Goal: Task Accomplishment & Management: Manage account settings

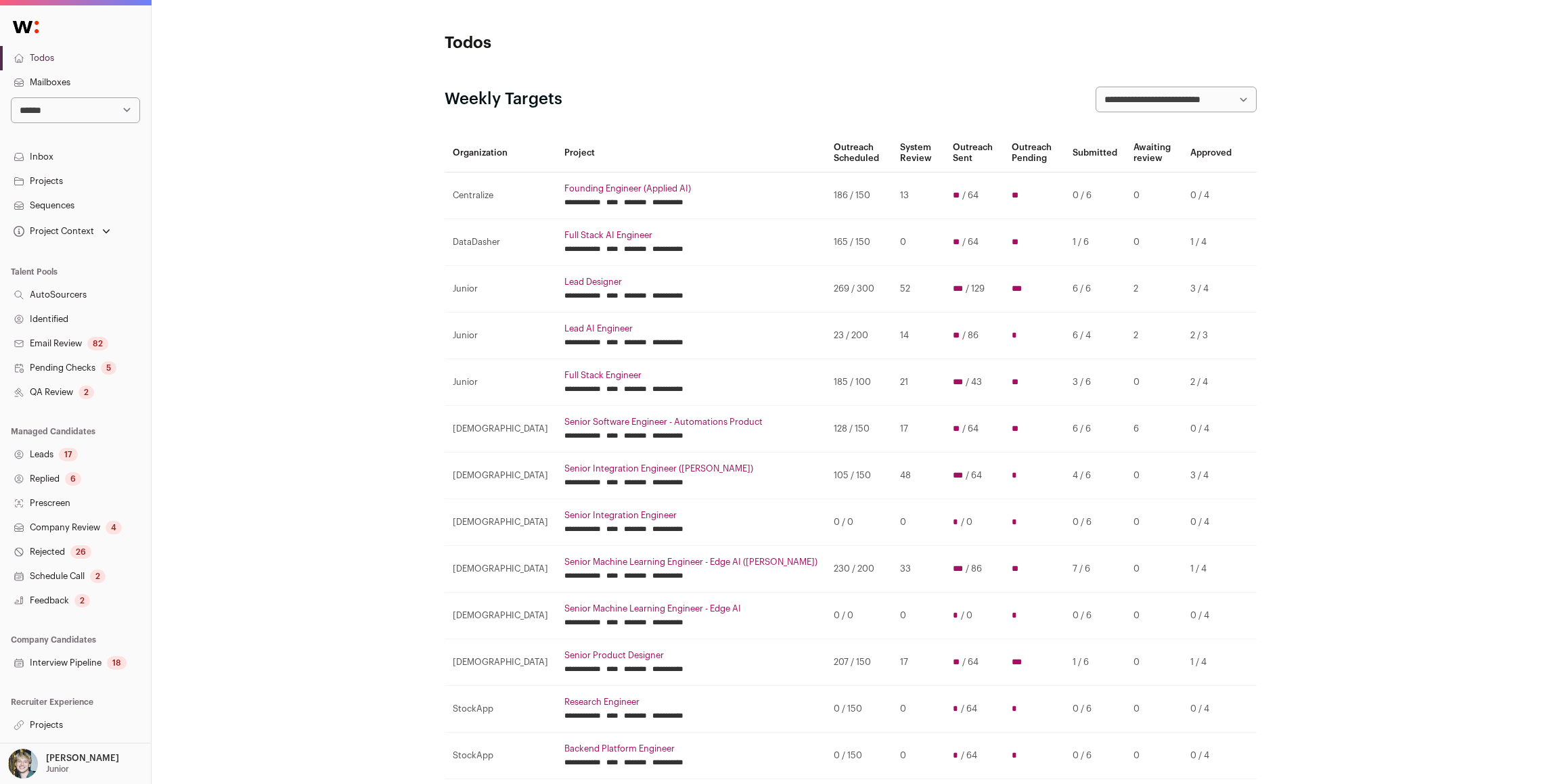
click at [632, 202] on input "********" at bounding box center [635, 202] width 23 height 11
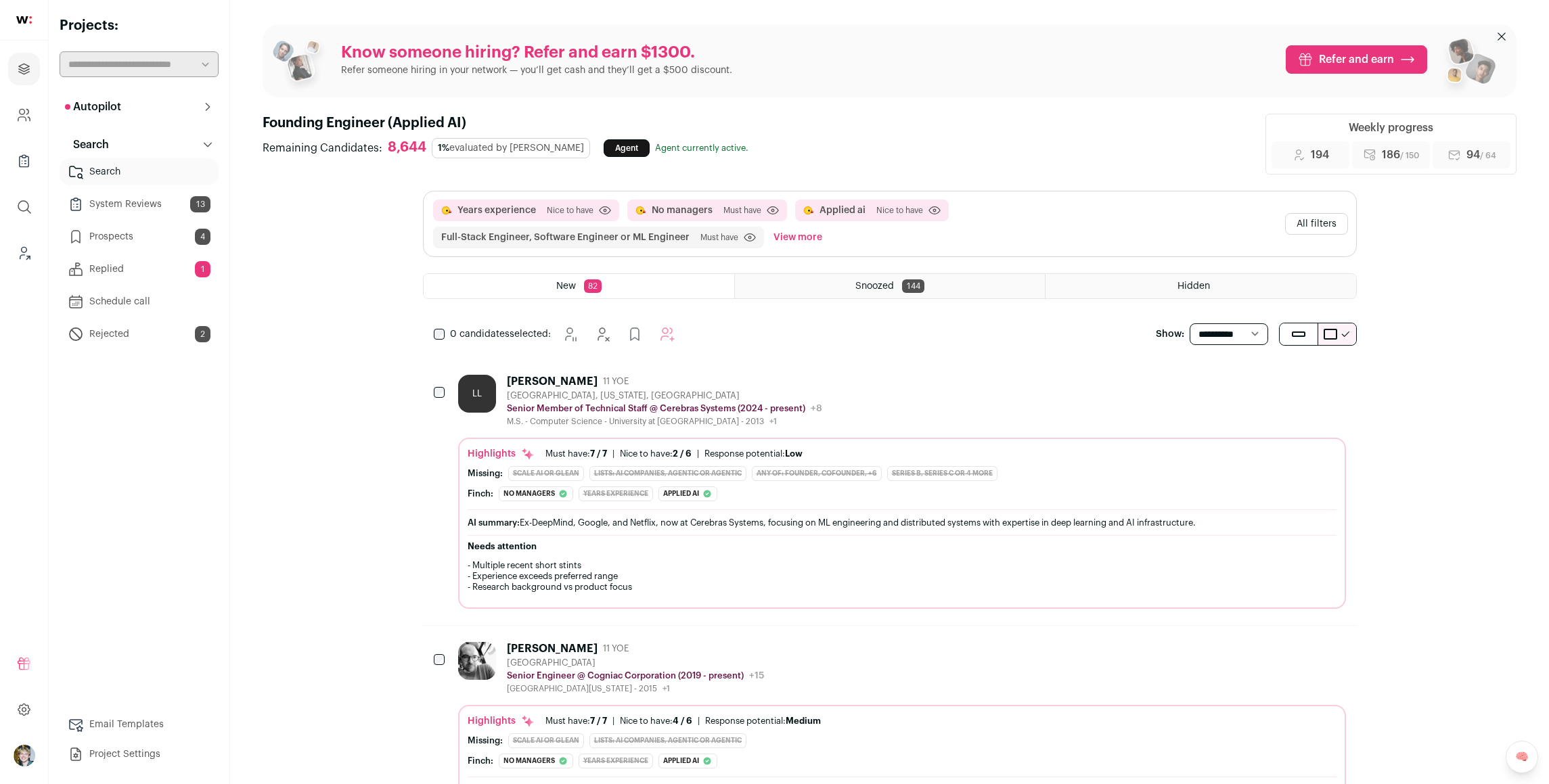
click at [104, 268] on link "Replied 1" at bounding box center [139, 269] width 159 height 27
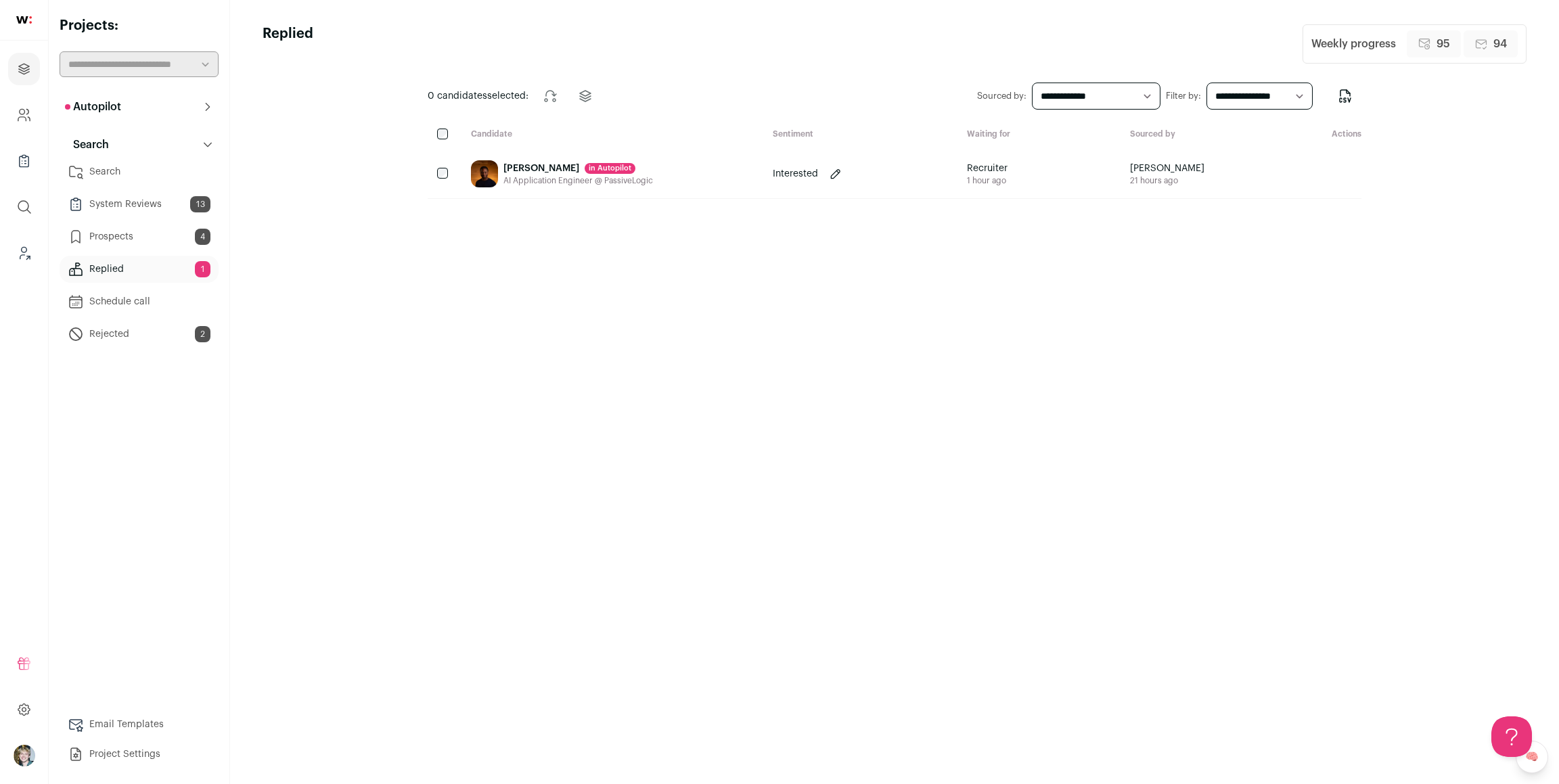
click at [575, 186] on div "[PERSON_NAME] in [GEOGRAPHIC_DATA] AI Application Engineer @ PassiveLogic" at bounding box center [577, 174] width 149 height 27
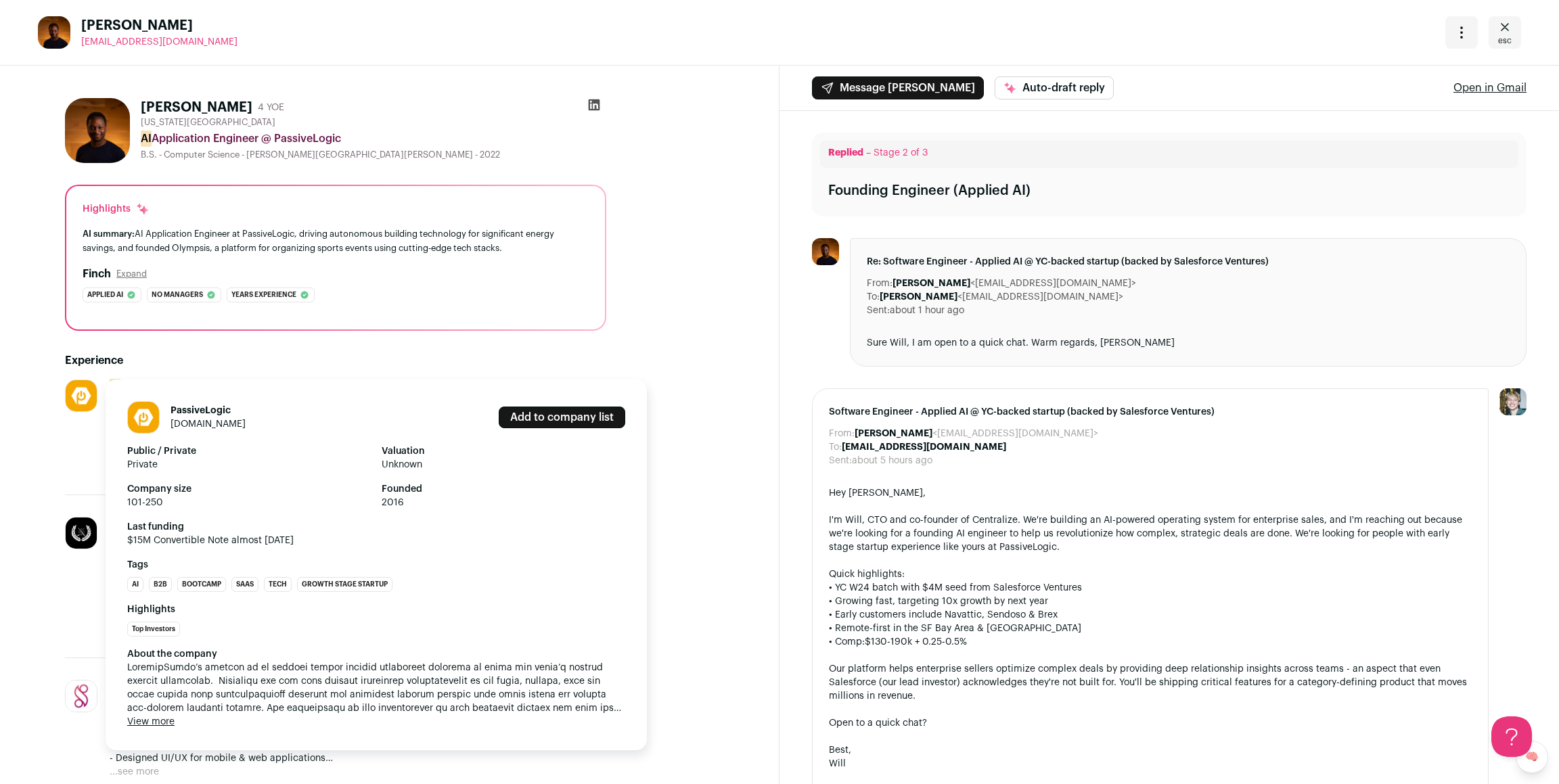
click at [185, 425] on link "[DOMAIN_NAME]" at bounding box center [207, 425] width 75 height 10
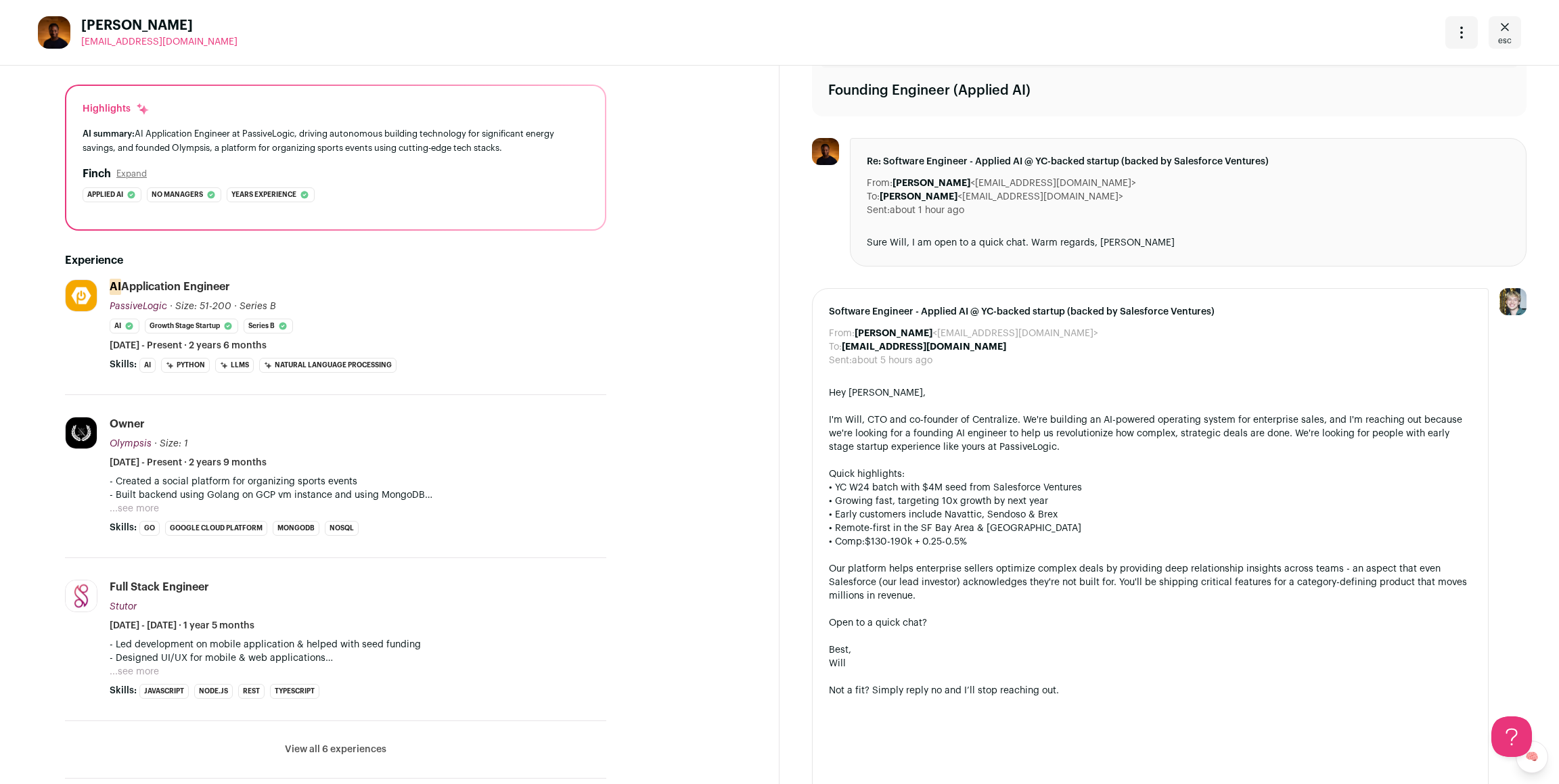
scroll to position [237, 0]
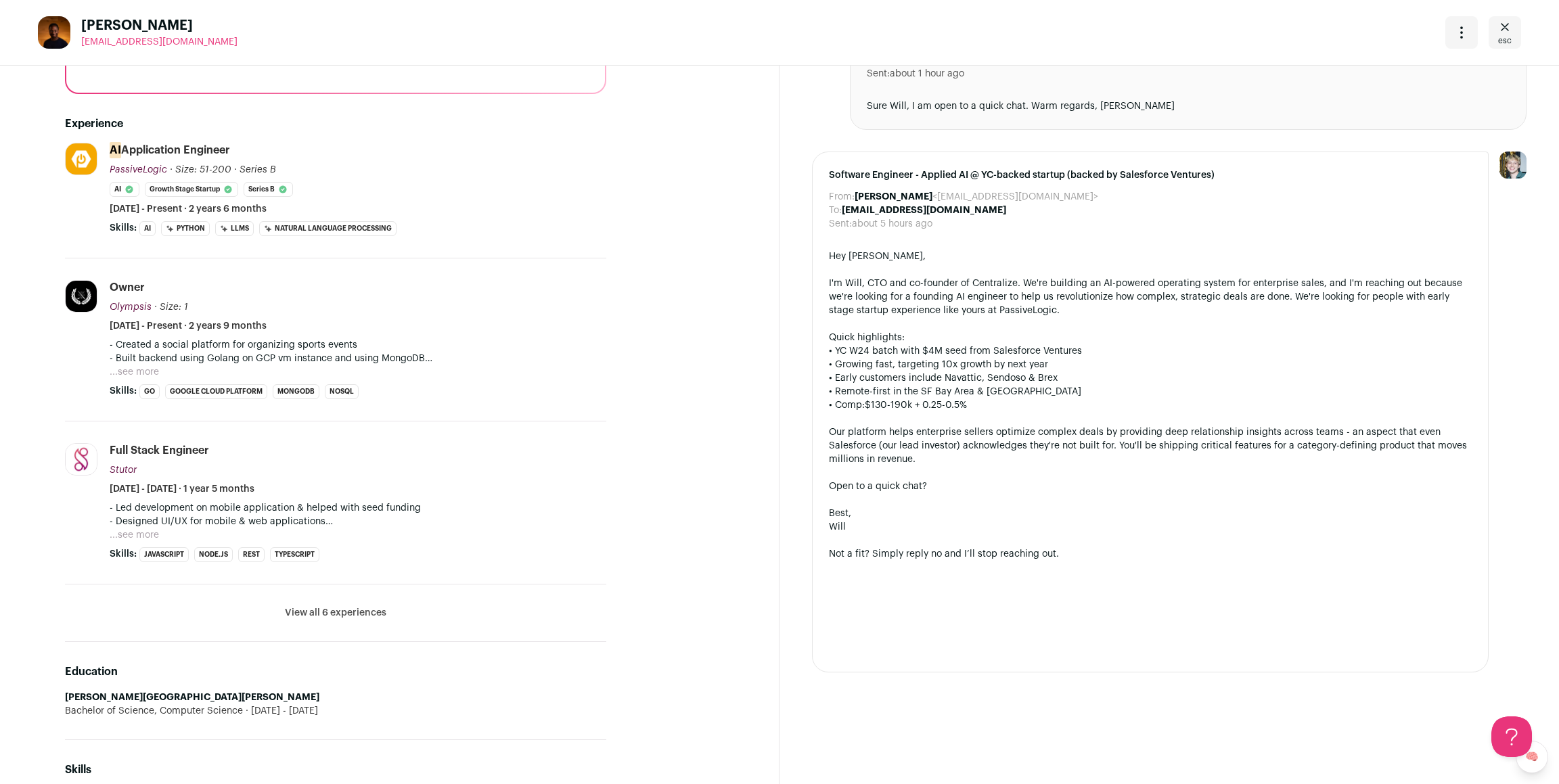
click at [352, 613] on button "View all 6 experiences" at bounding box center [336, 612] width 102 height 13
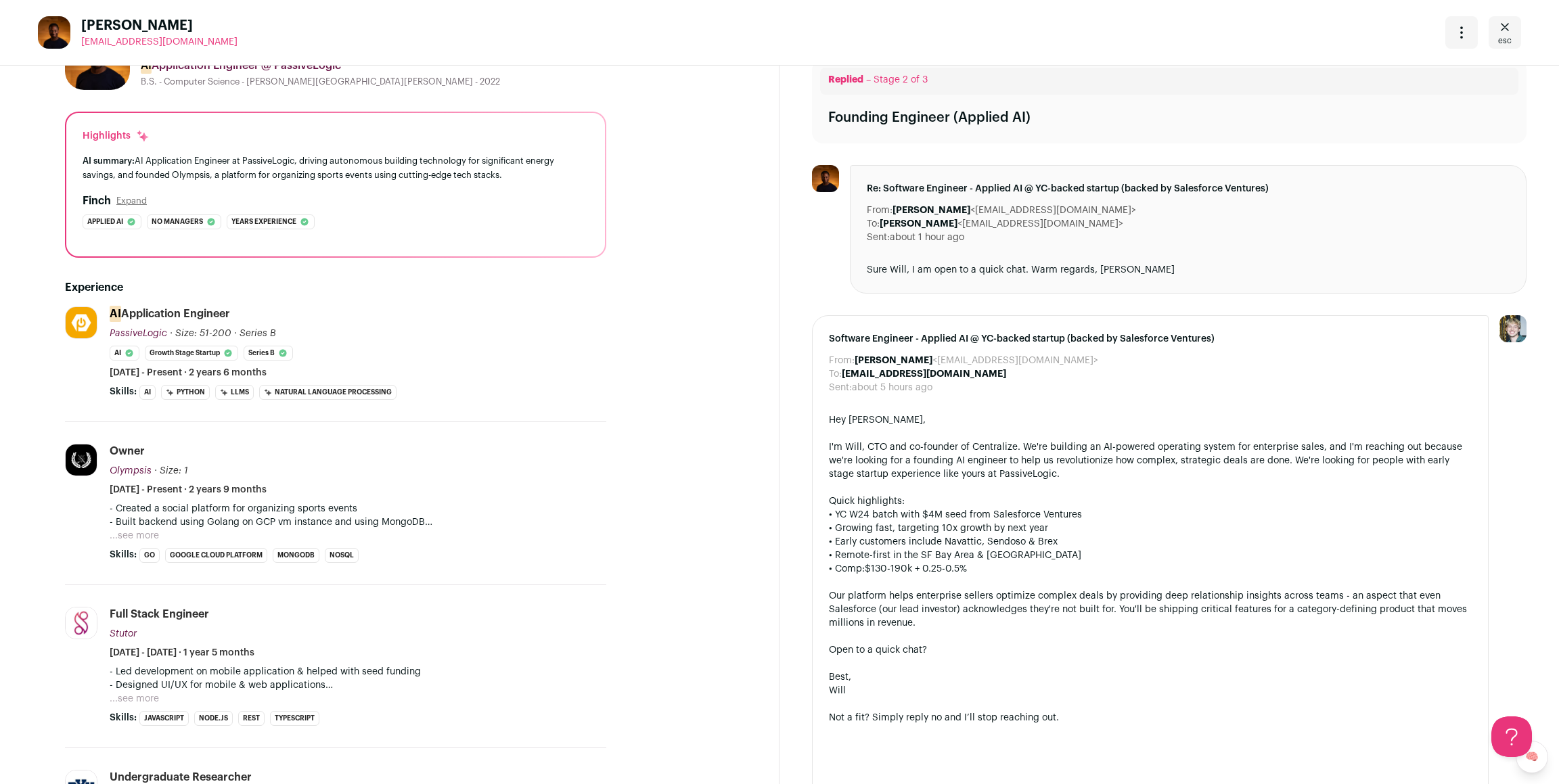
scroll to position [0, 0]
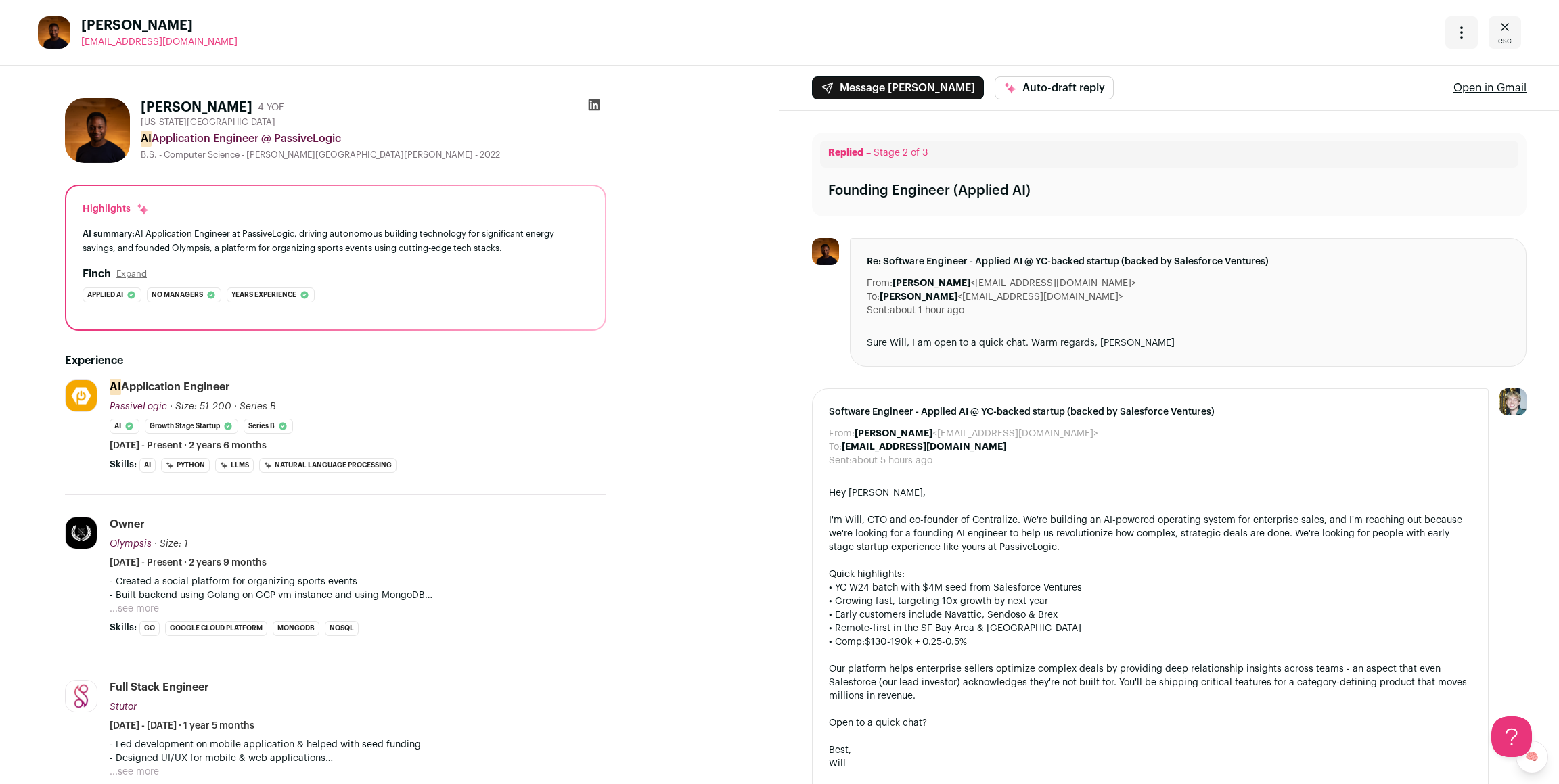
click at [591, 104] on icon at bounding box center [593, 104] width 13 height 13
click at [1453, 32] on icon "Open dropdown" at bounding box center [1461, 32] width 16 height 16
click at [1366, 121] on span "Submit for company review" at bounding box center [1391, 121] width 128 height 13
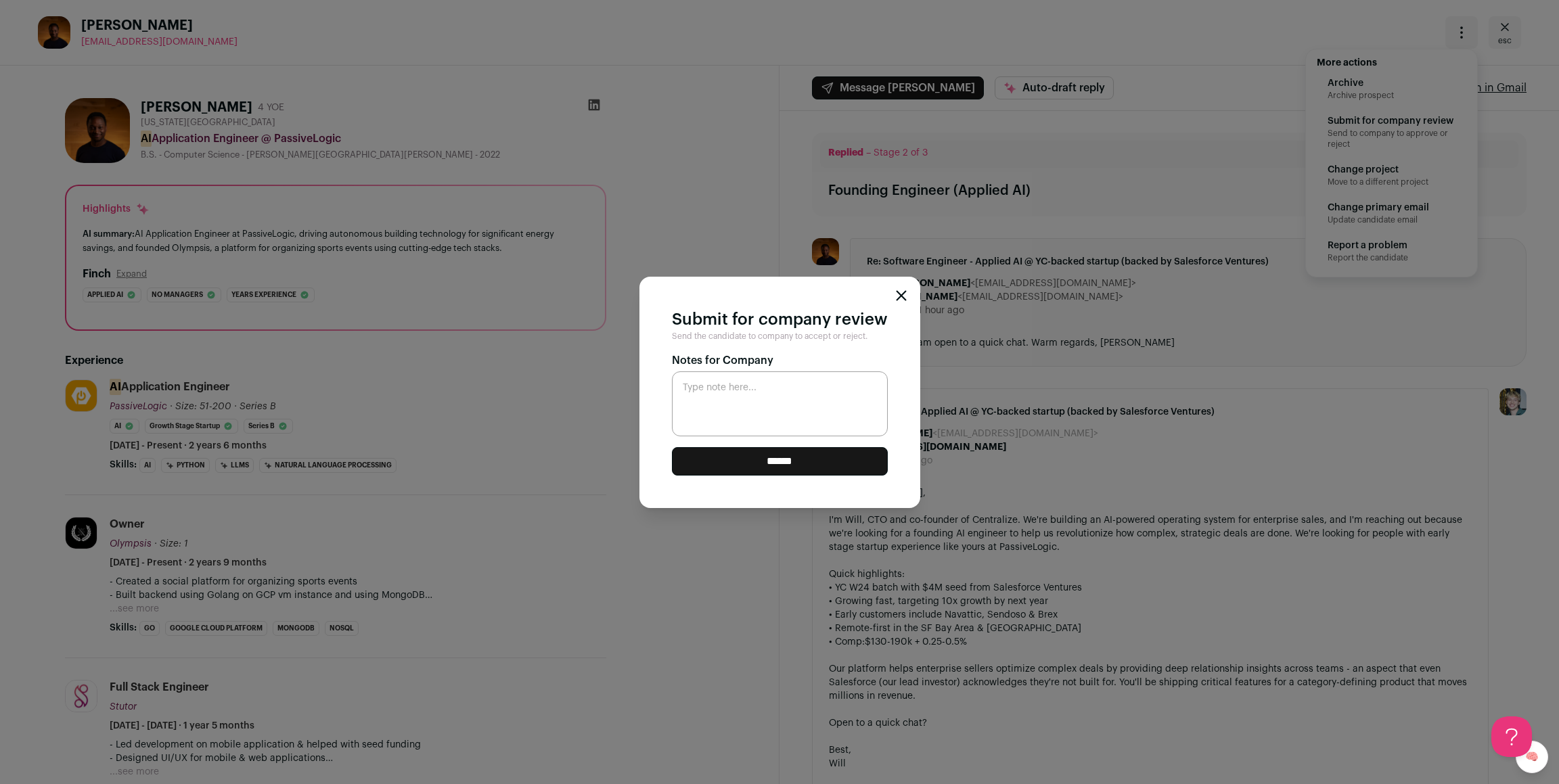
click at [776, 469] on input "******" at bounding box center [780, 461] width 216 height 29
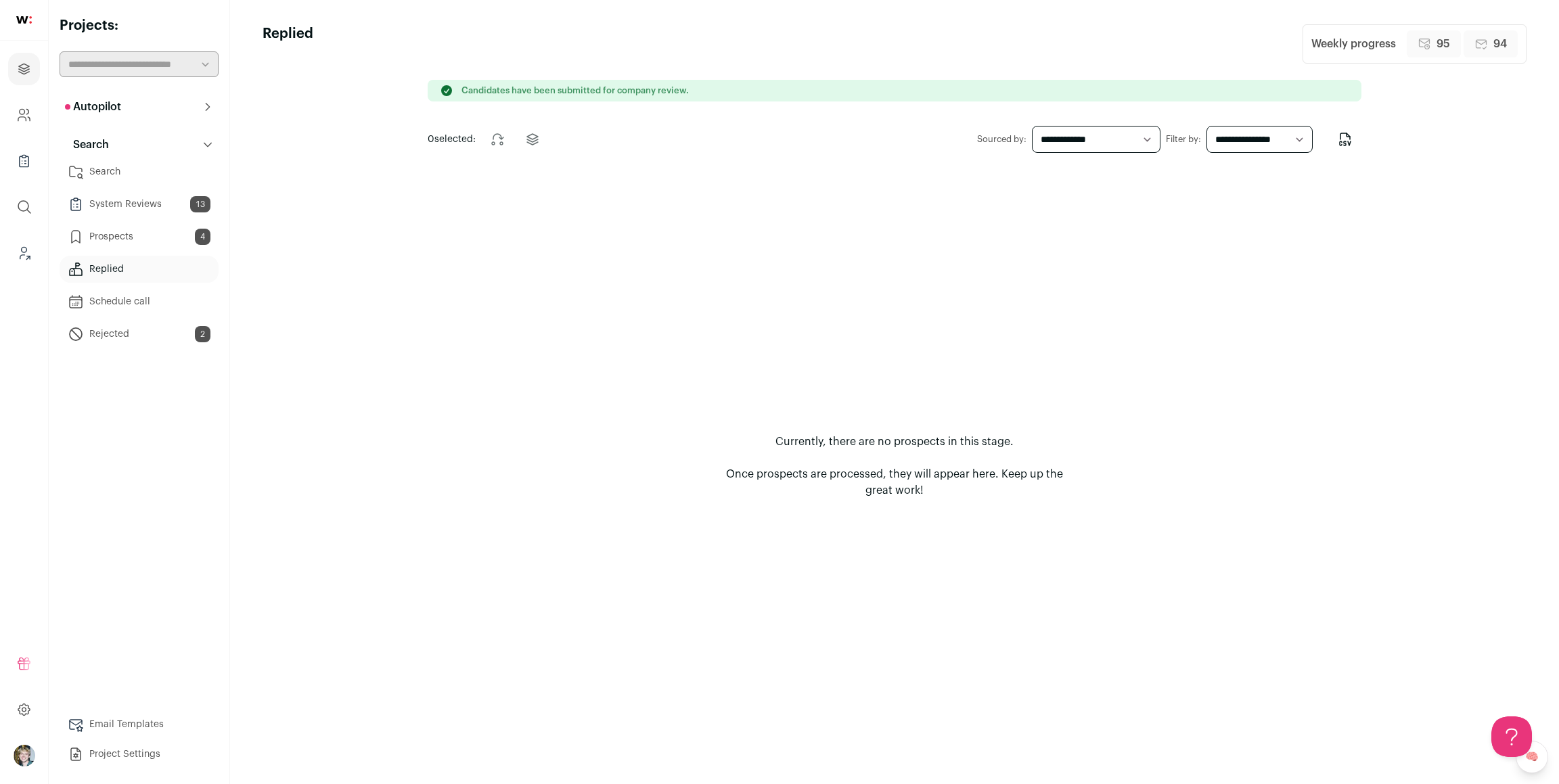
click at [95, 731] on link "Email Templates" at bounding box center [139, 724] width 159 height 27
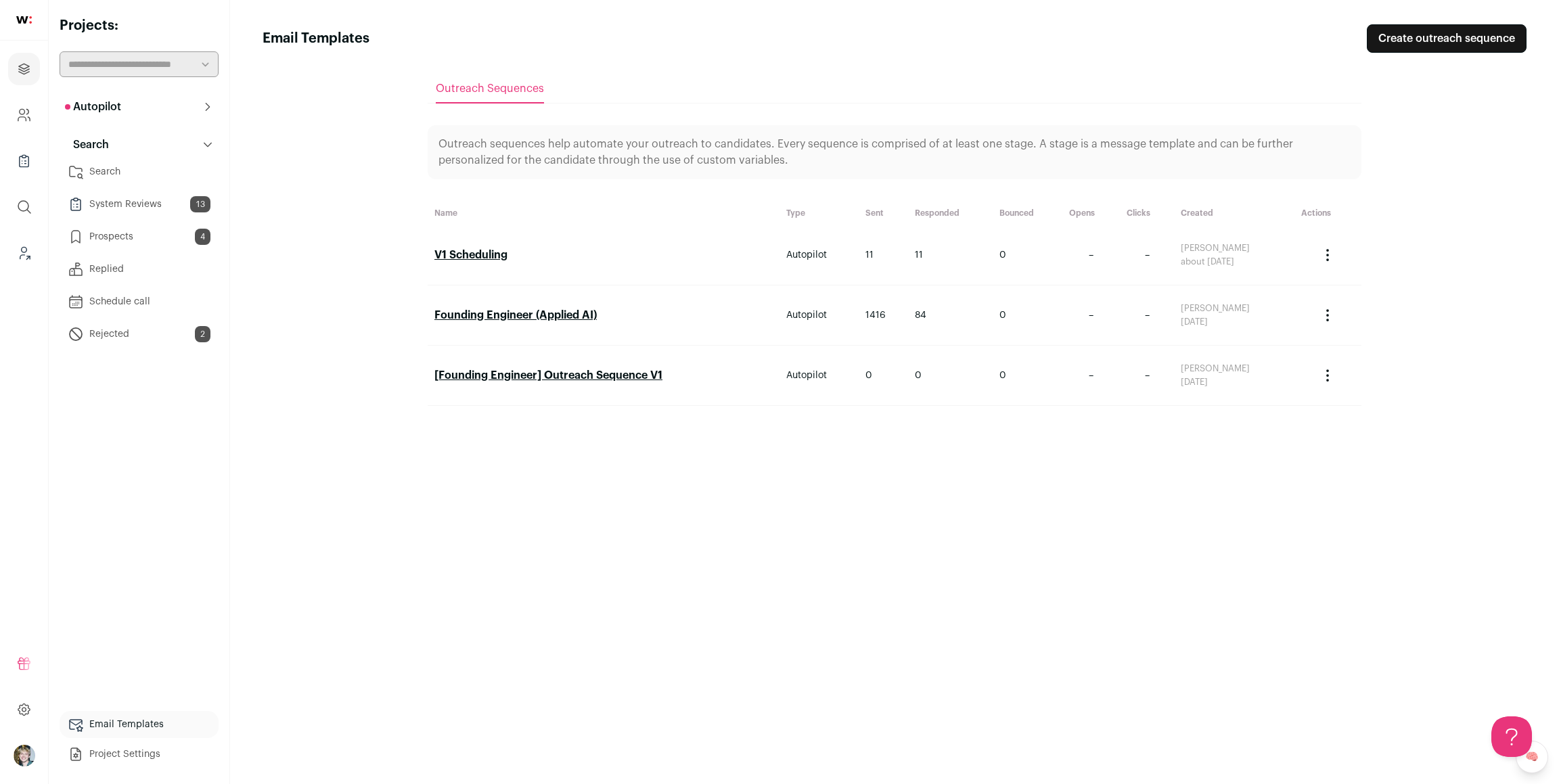
click at [521, 312] on link "Founding Engineer (Applied AI)" at bounding box center [516, 315] width 163 height 11
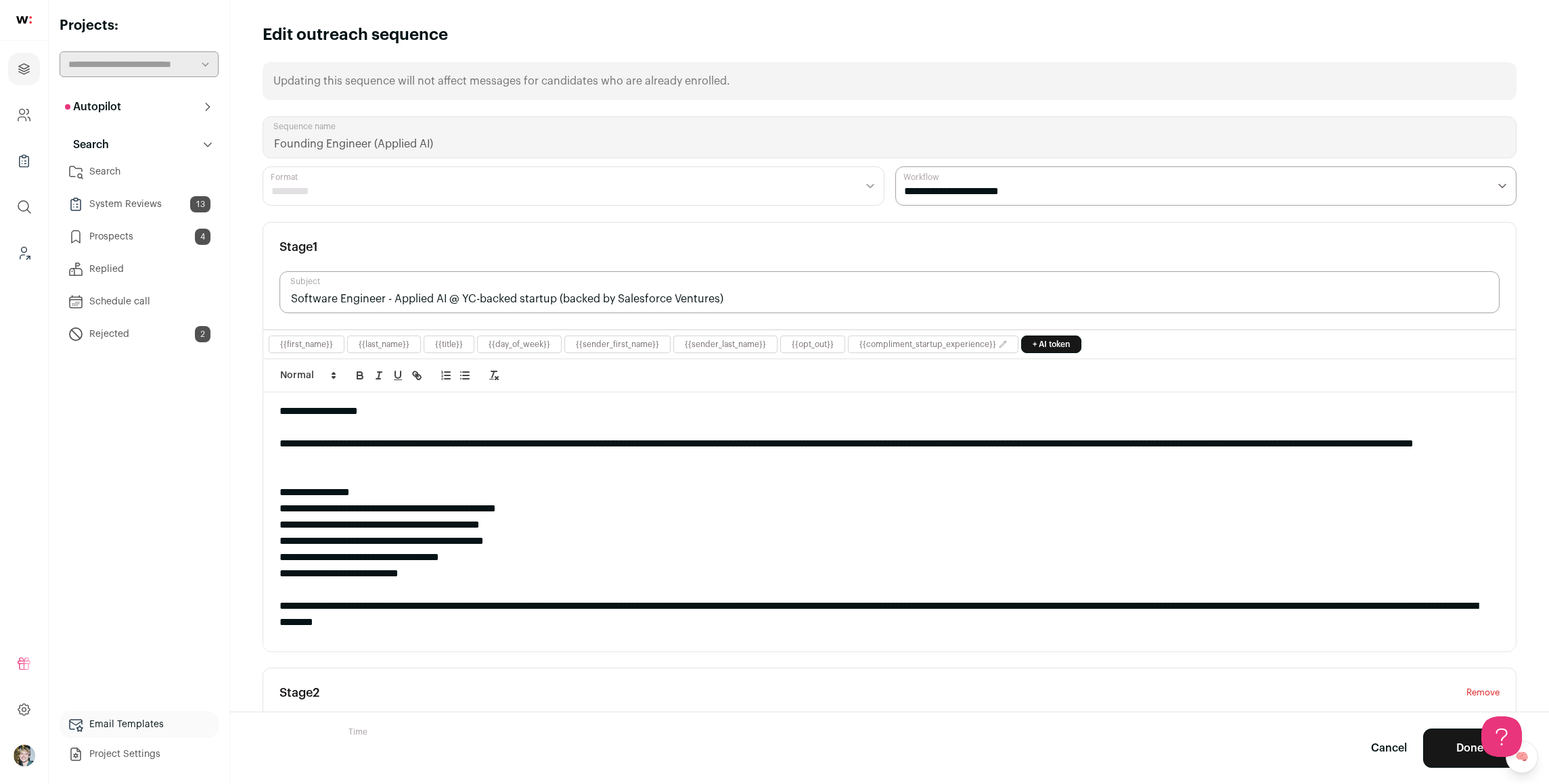
click at [393, 508] on div "**********" at bounding box center [885, 509] width 1210 height 16
click at [329, 574] on div "**********" at bounding box center [885, 573] width 1210 height 16
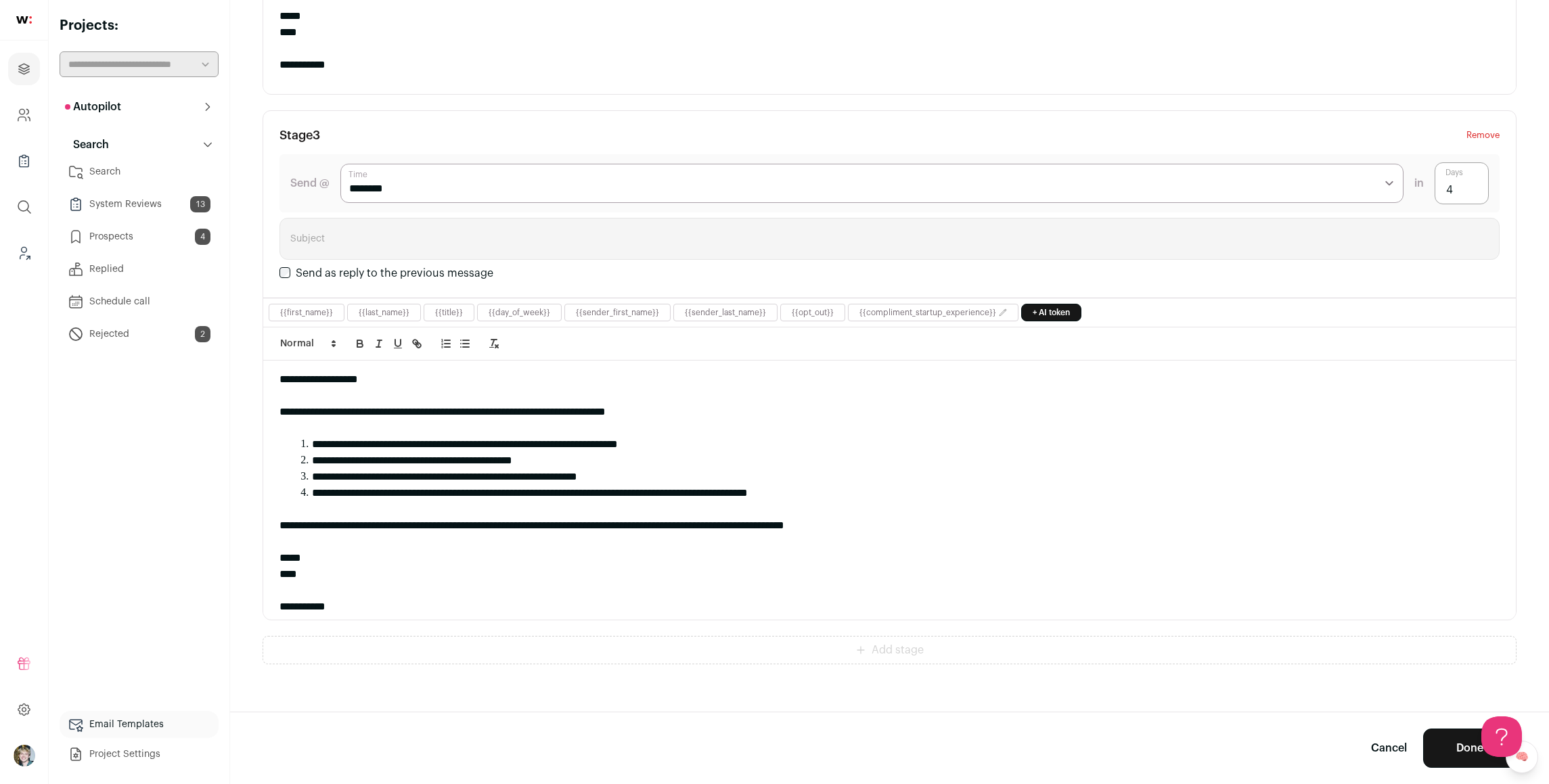
scroll to position [1085, 0]
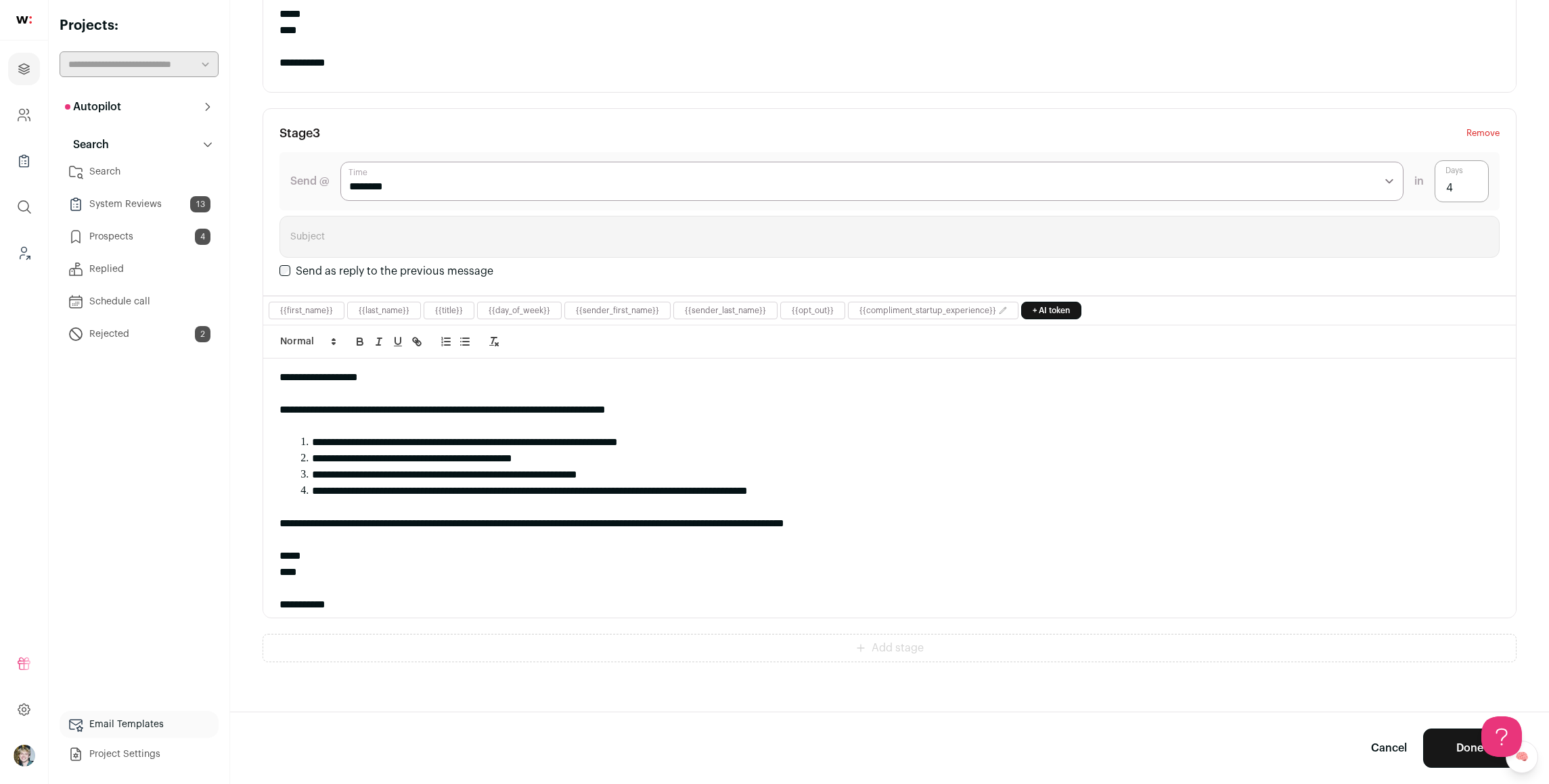
click at [1434, 742] on button "Done" at bounding box center [1470, 748] width 93 height 39
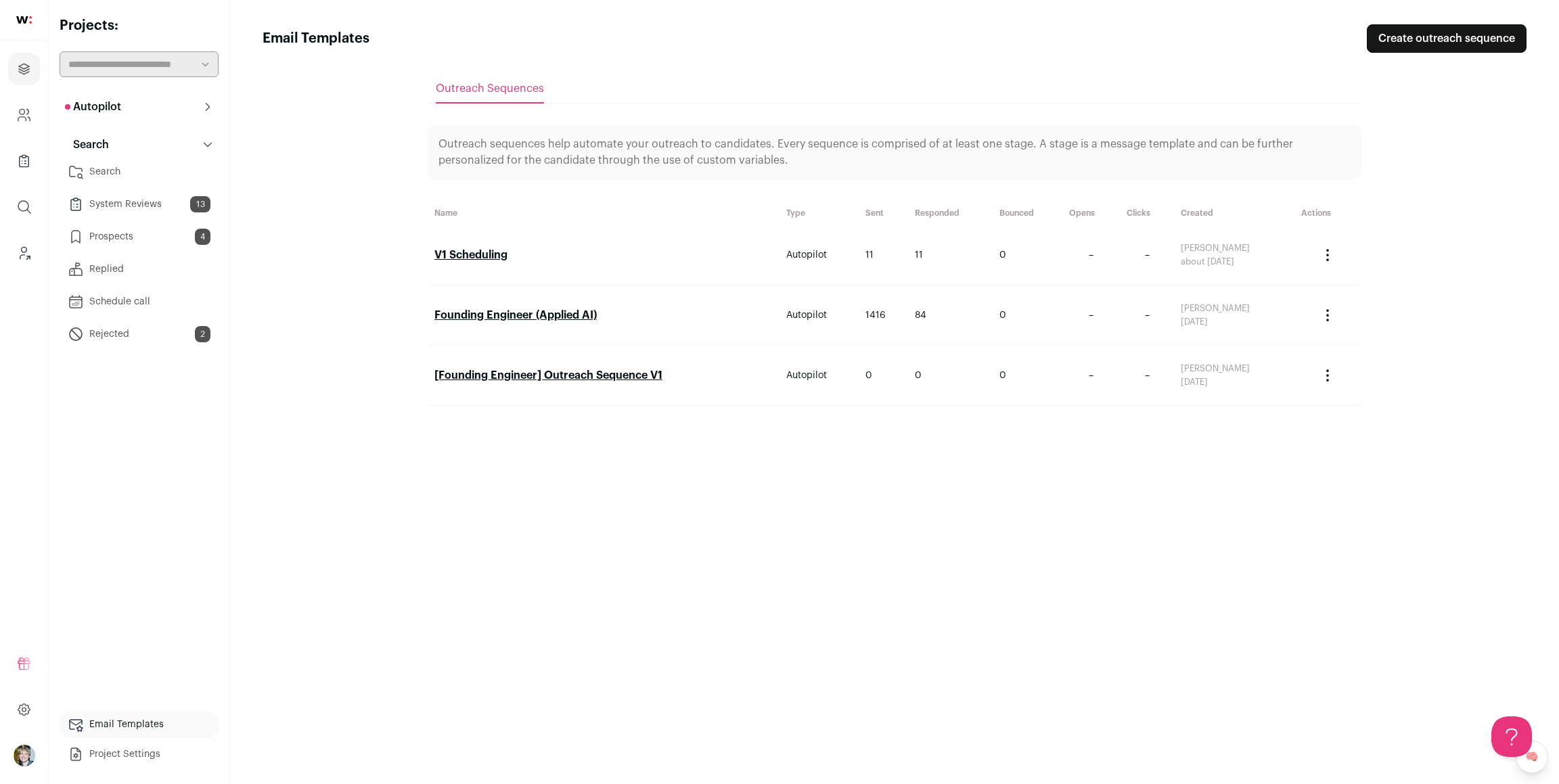
click at [125, 167] on link "Search" at bounding box center [139, 172] width 159 height 27
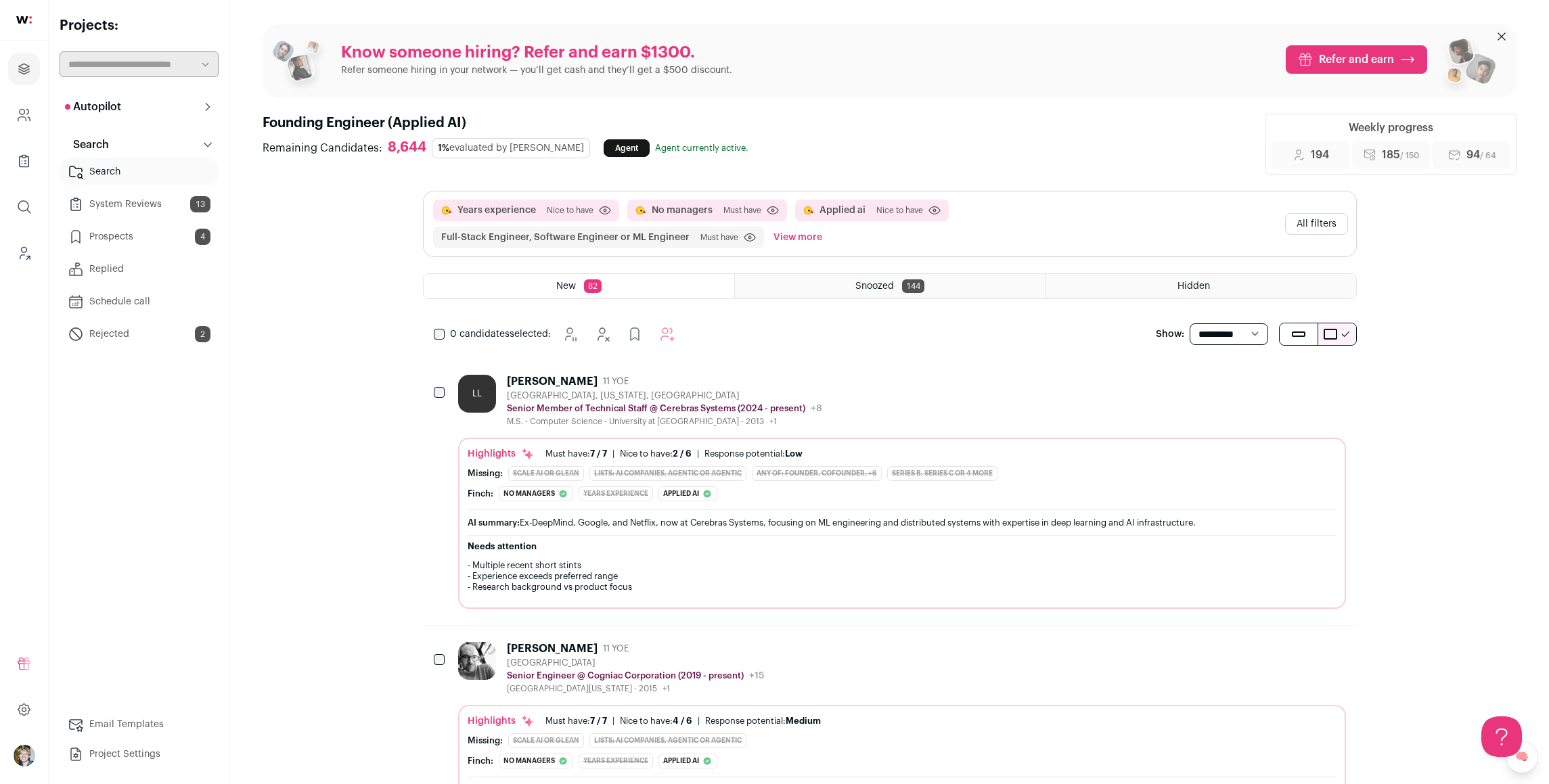
click at [820, 410] on div "LL [PERSON_NAME] 11 YOE [GEOGRAPHIC_DATA], [US_STATE], [GEOGRAPHIC_DATA] Senior…" at bounding box center [902, 401] width 888 height 52
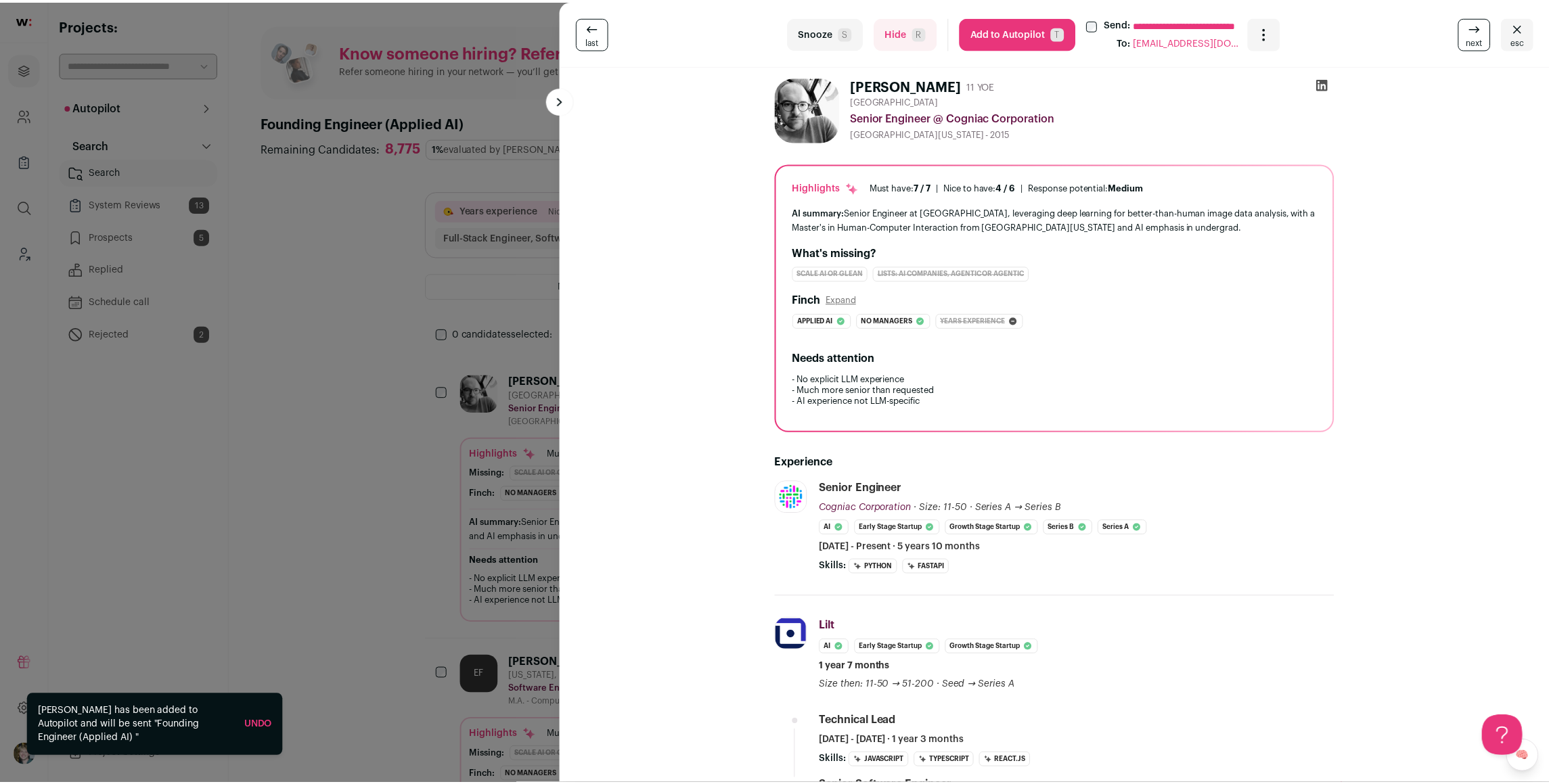
scroll to position [262, 0]
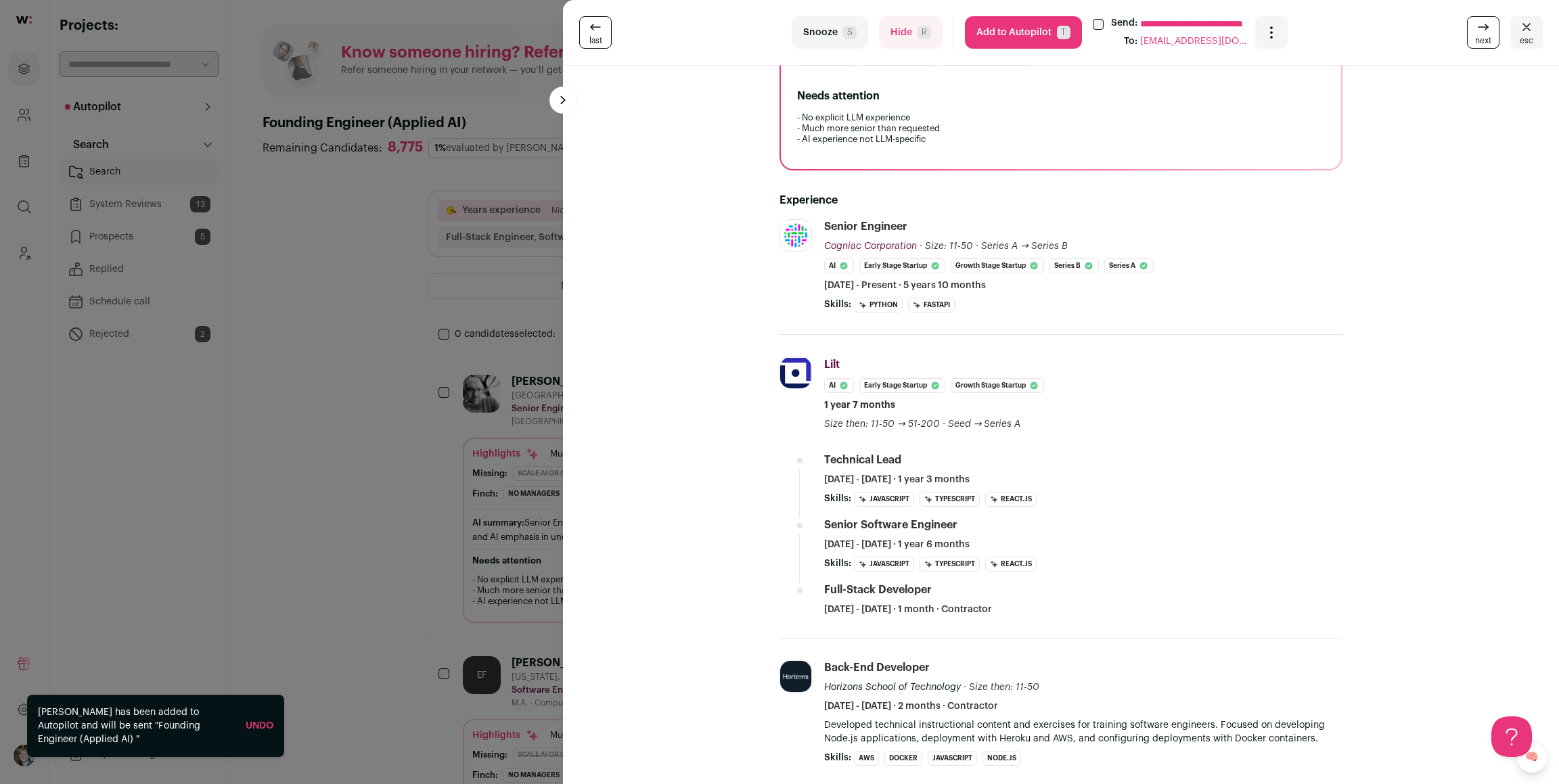
click at [394, 397] on div "**********" at bounding box center [779, 392] width 1559 height 784
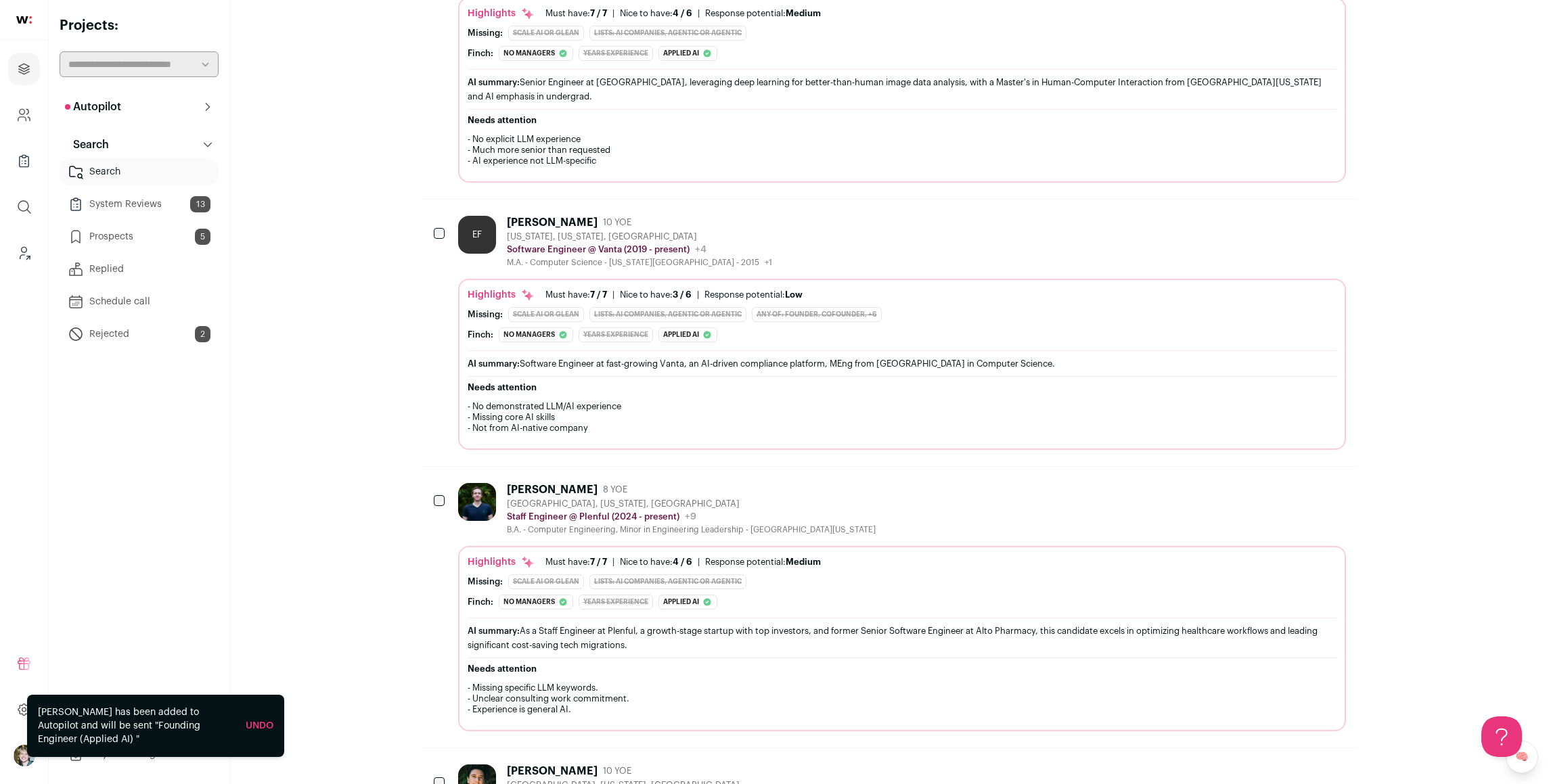
scroll to position [601, 0]
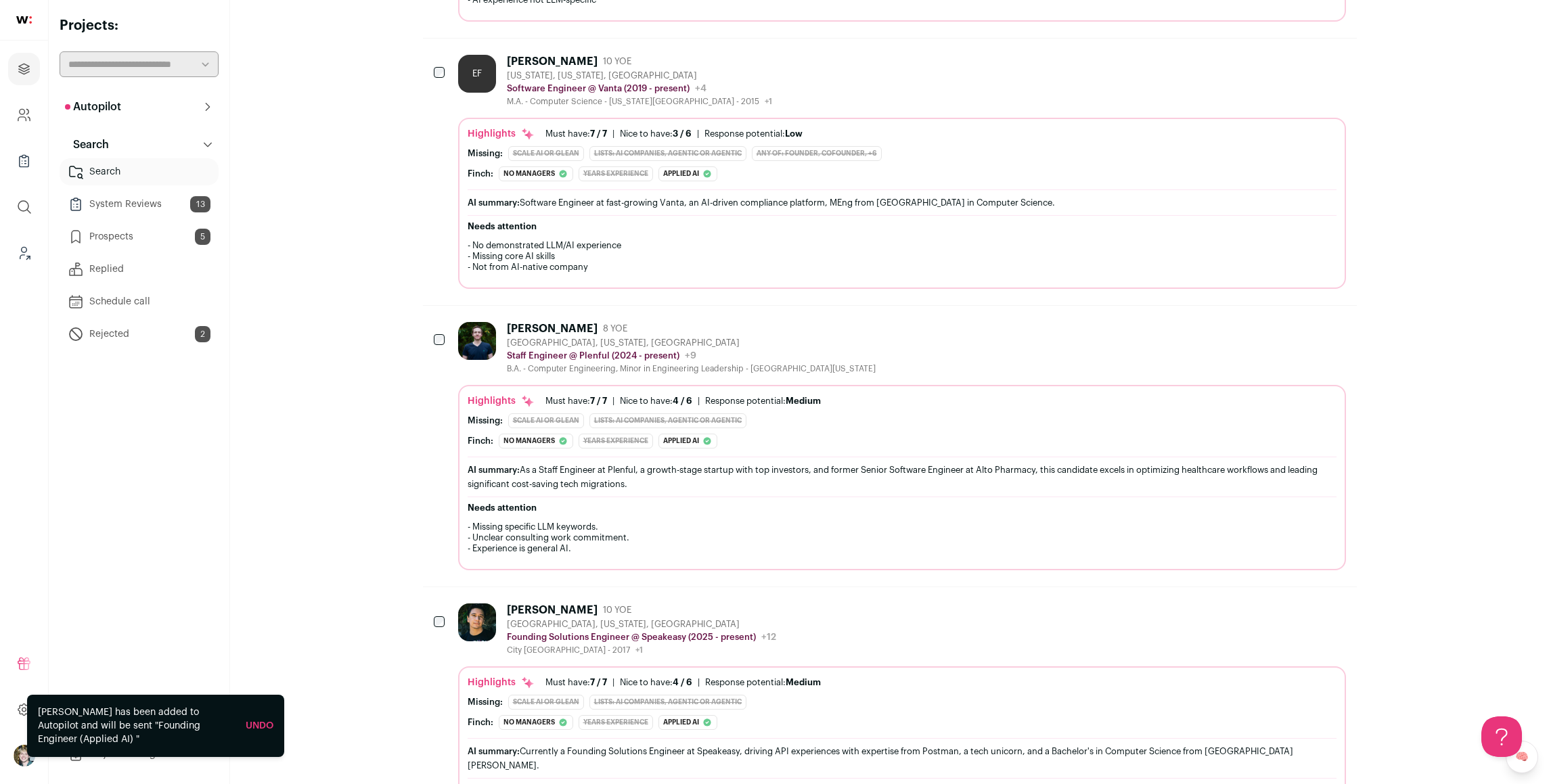
click at [833, 200] on div "AI summary: Software Engineer at fast-growing Vanta, an AI-driven compliance pl…" at bounding box center [902, 202] width 869 height 14
click at [789, 408] on div "Highlights Must have: 7 / 7 How many must haves have been fulfilled? | [GEOGRAP…" at bounding box center [902, 421] width 869 height 54
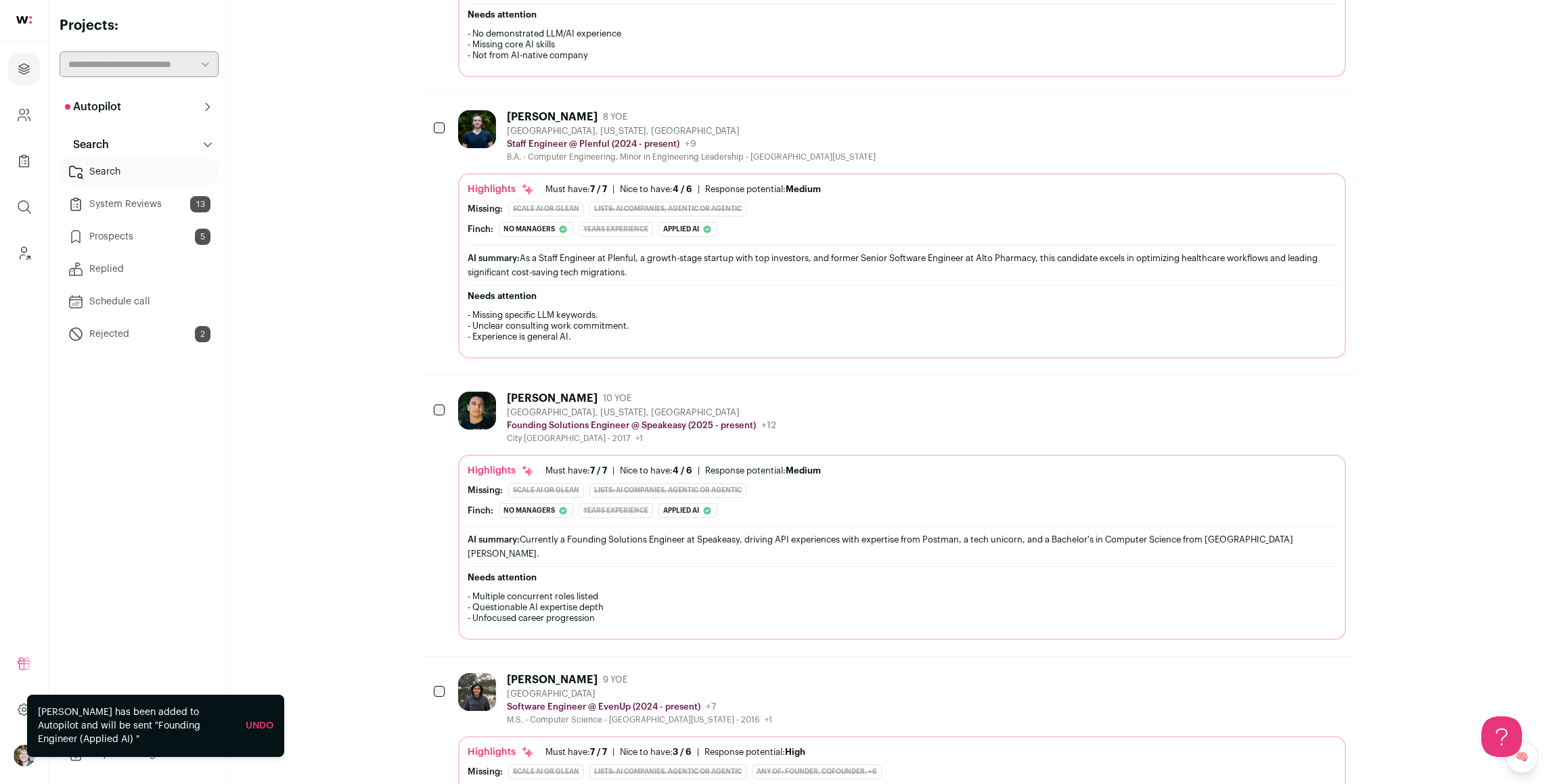
scroll to position [832, 0]
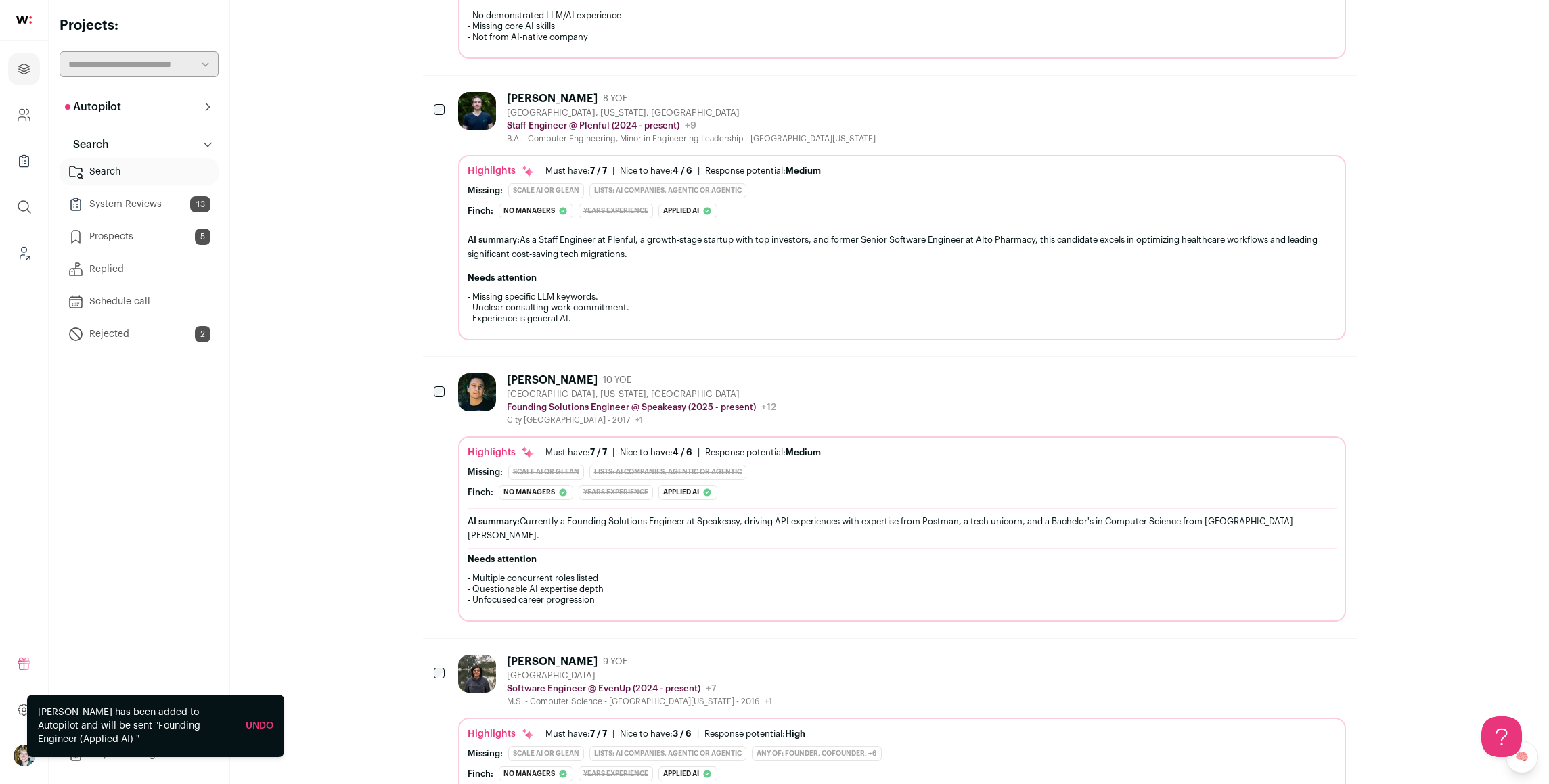
click at [809, 516] on div "AI summary: Currently a Founding Solutions Engineer at Speakeasy, driving API e…" at bounding box center [902, 528] width 869 height 29
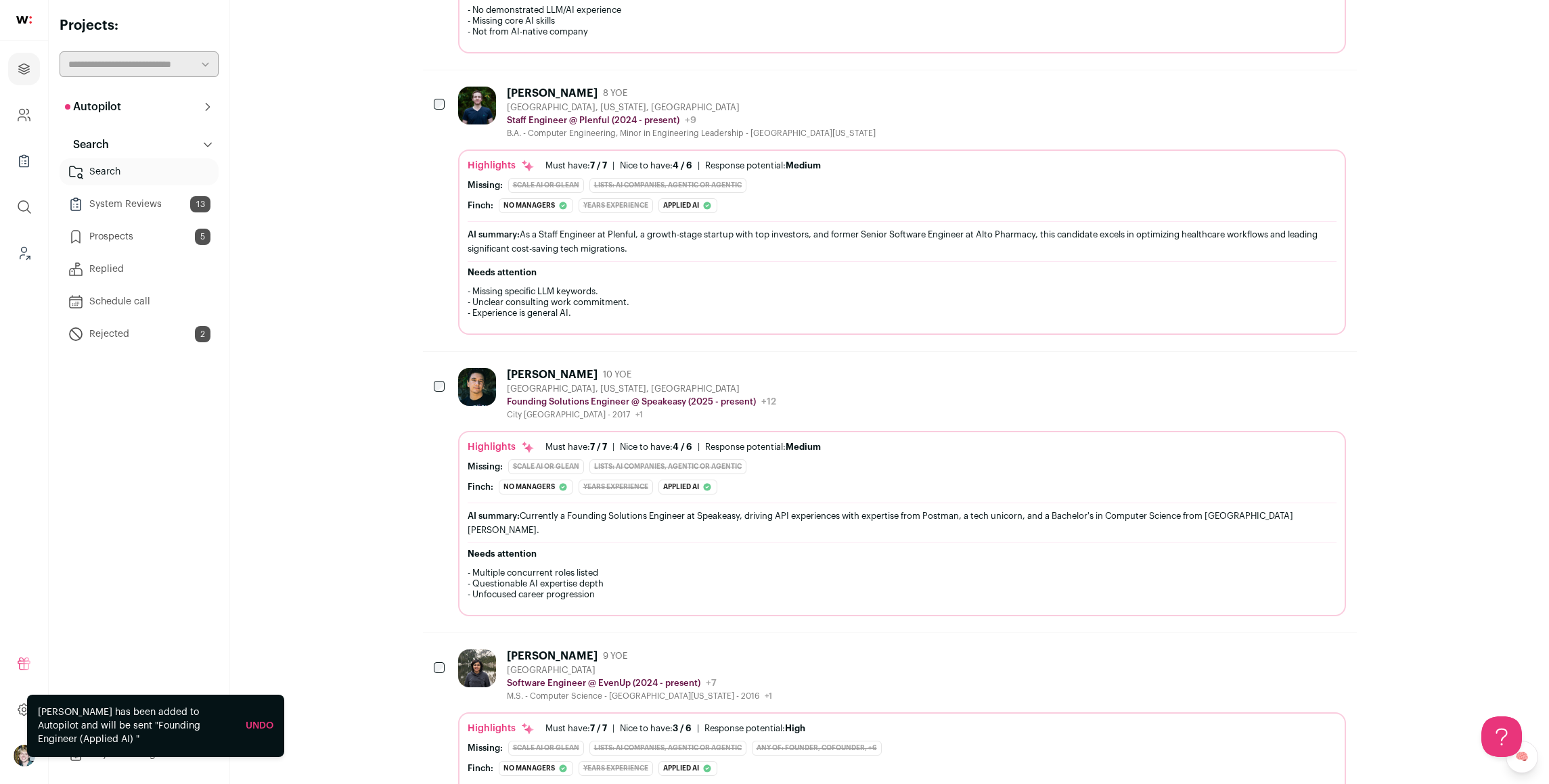
scroll to position [1093, 0]
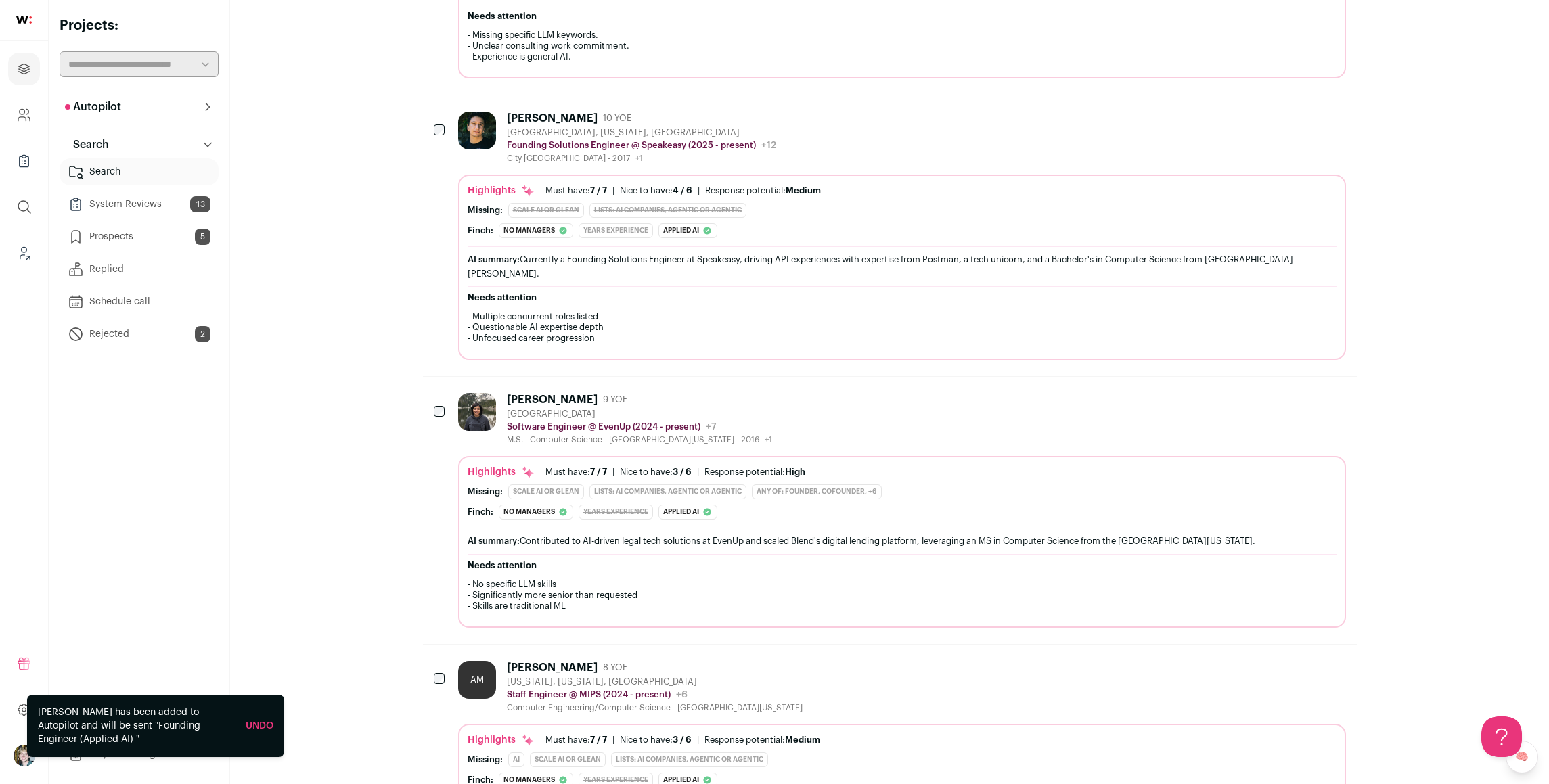
click at [816, 504] on div "[PERSON_NAME]: No managers The profile does not indicate any management roles. …" at bounding box center [902, 511] width 869 height 15
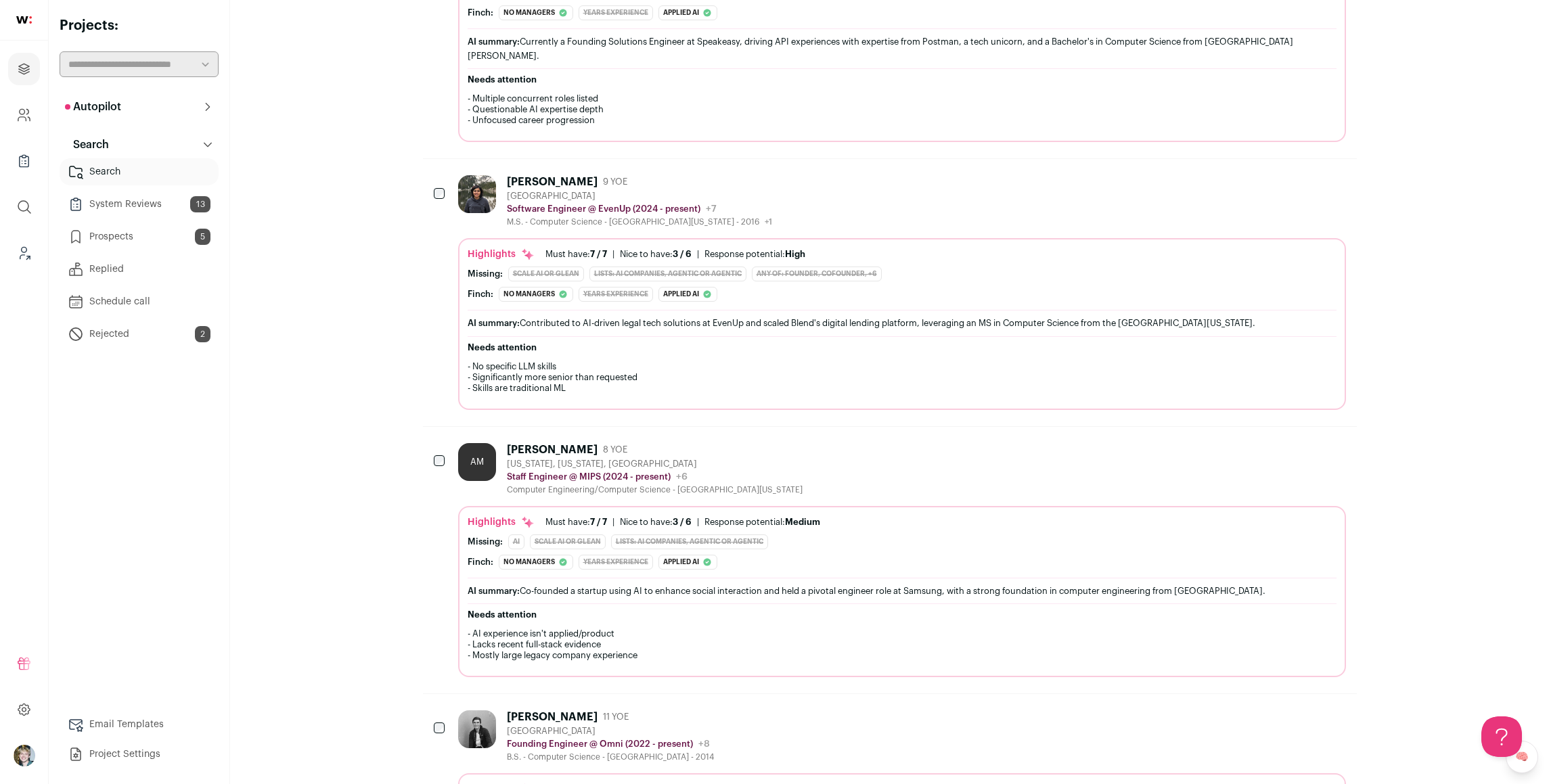
scroll to position [1350, 0]
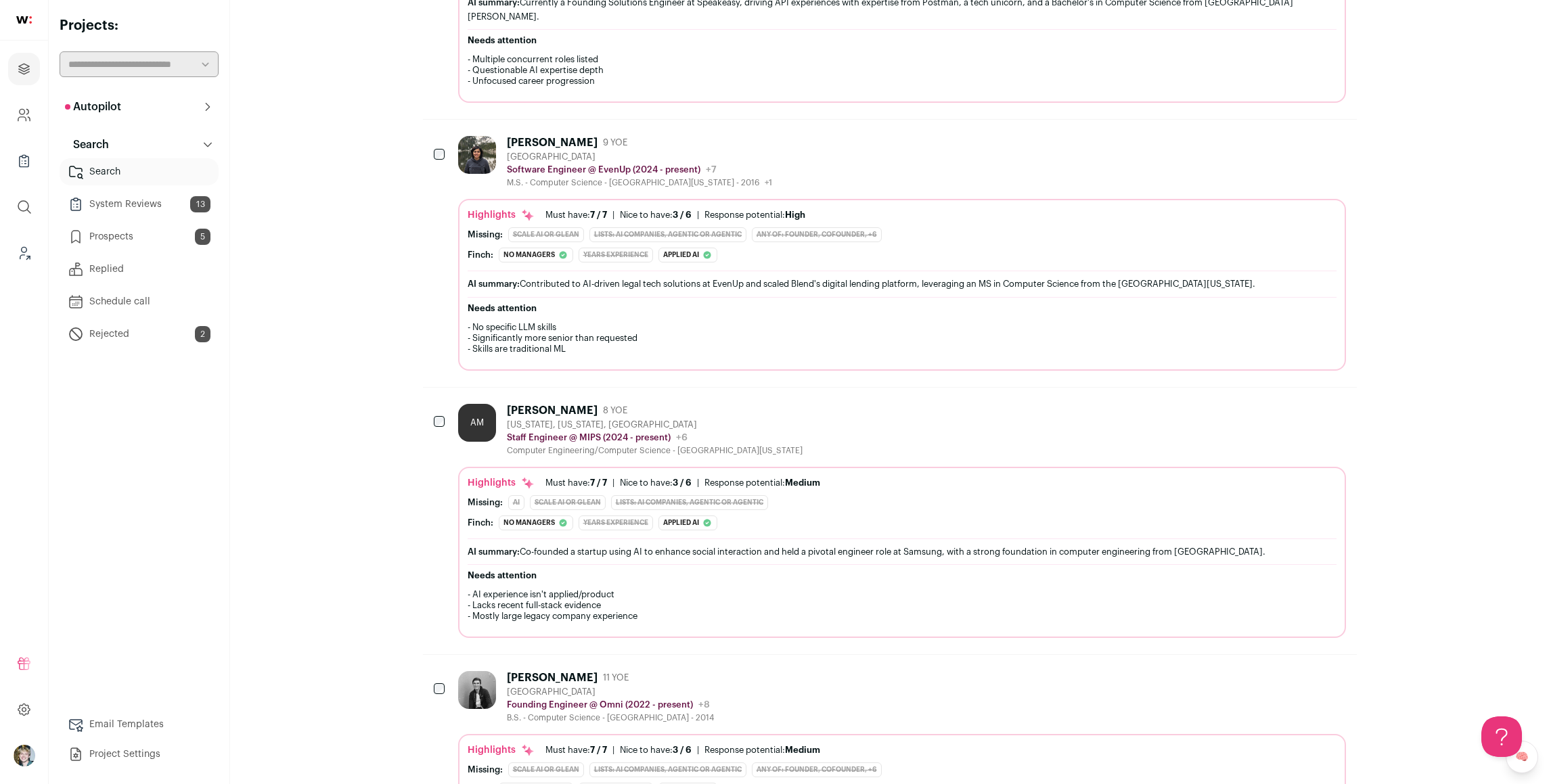
click at [816, 516] on div "[PERSON_NAME]: No managers The candidate has held IC roles such as Staff Engine…" at bounding box center [902, 523] width 869 height 15
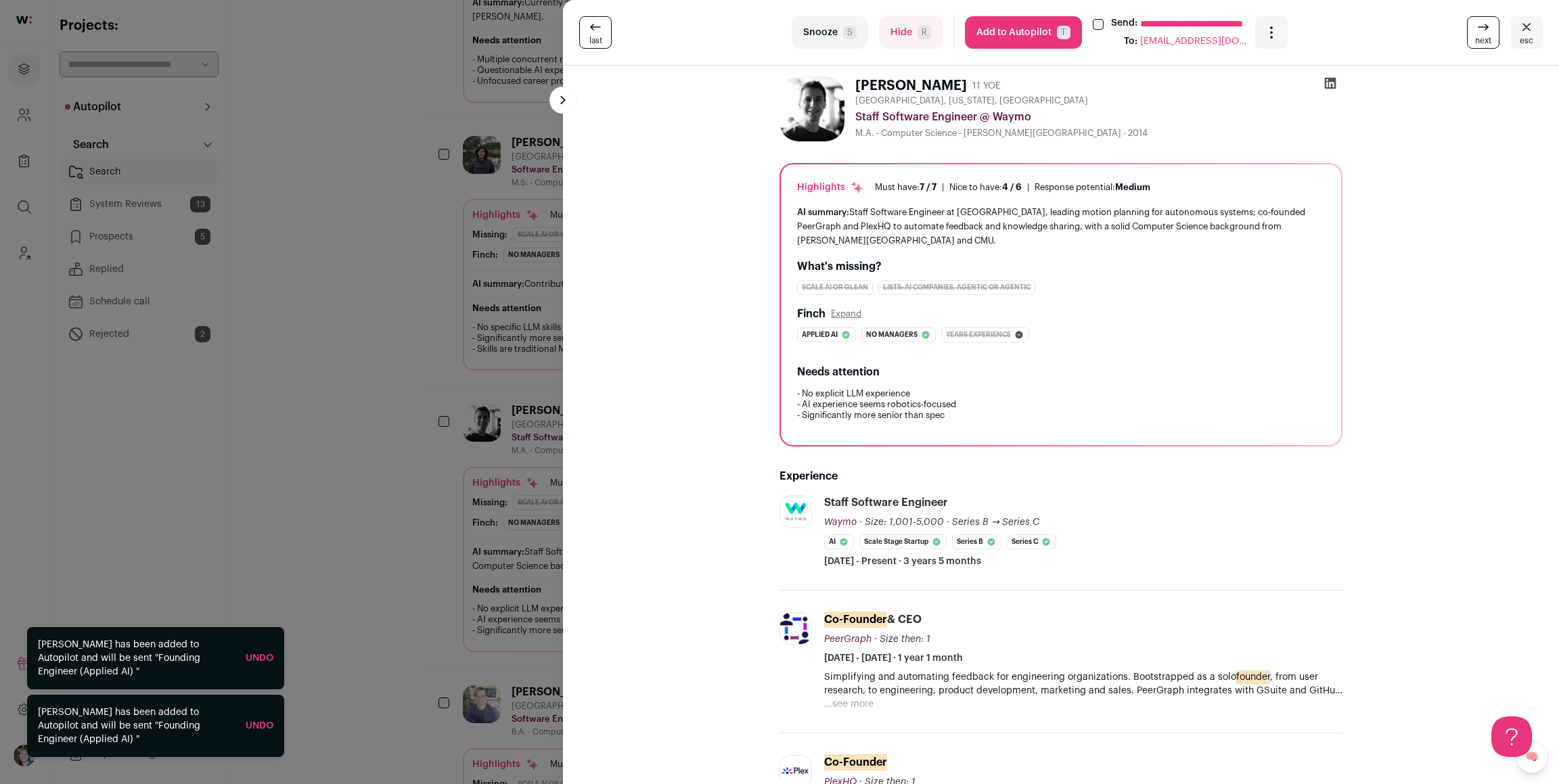
click at [462, 469] on div "**********" at bounding box center [779, 392] width 1559 height 784
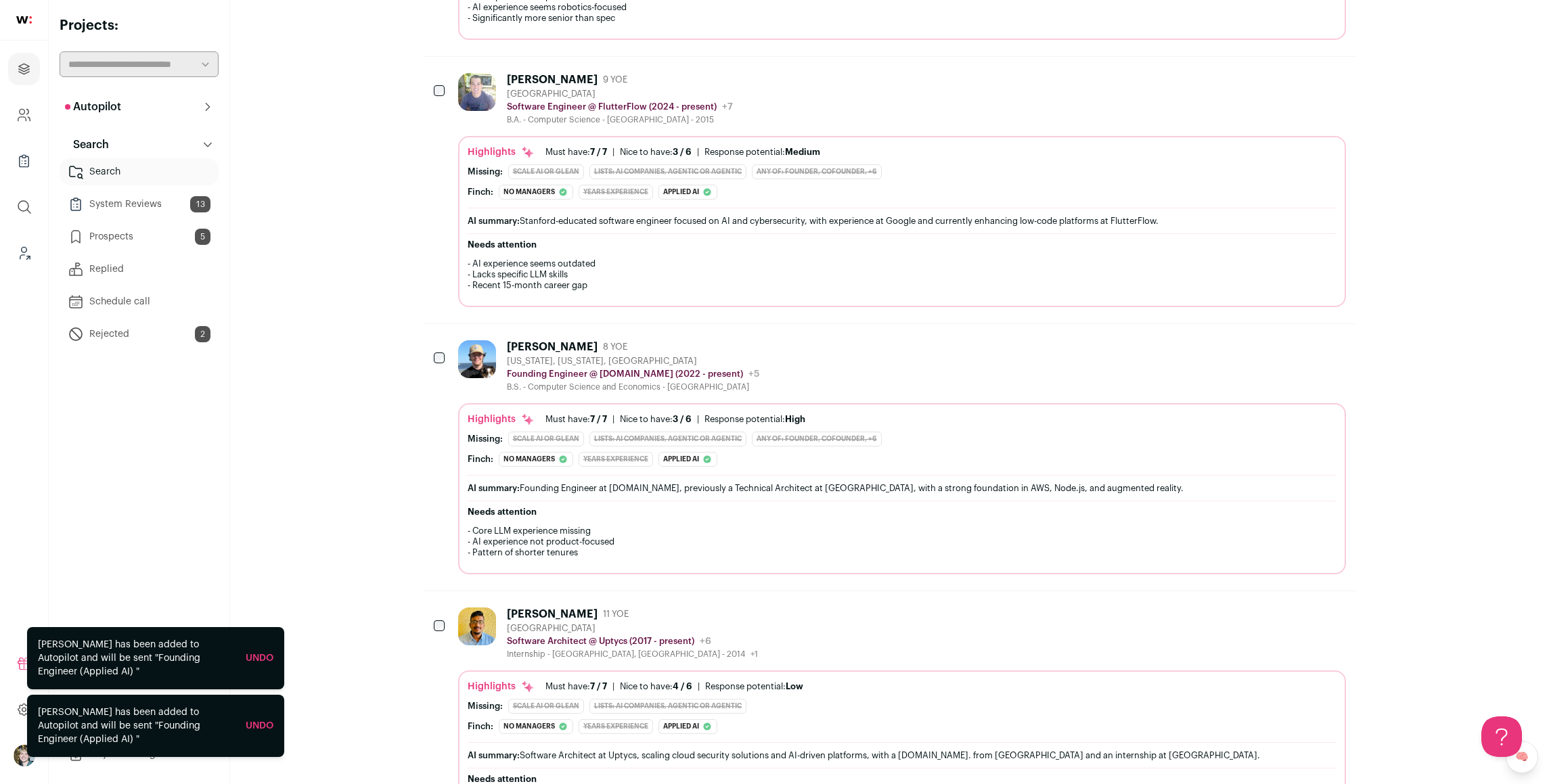
scroll to position [1961, 0]
click at [905, 476] on div "AI summary: Founding Engineer at [DOMAIN_NAME], previously a Technical Architec…" at bounding box center [902, 489] width 869 height 26
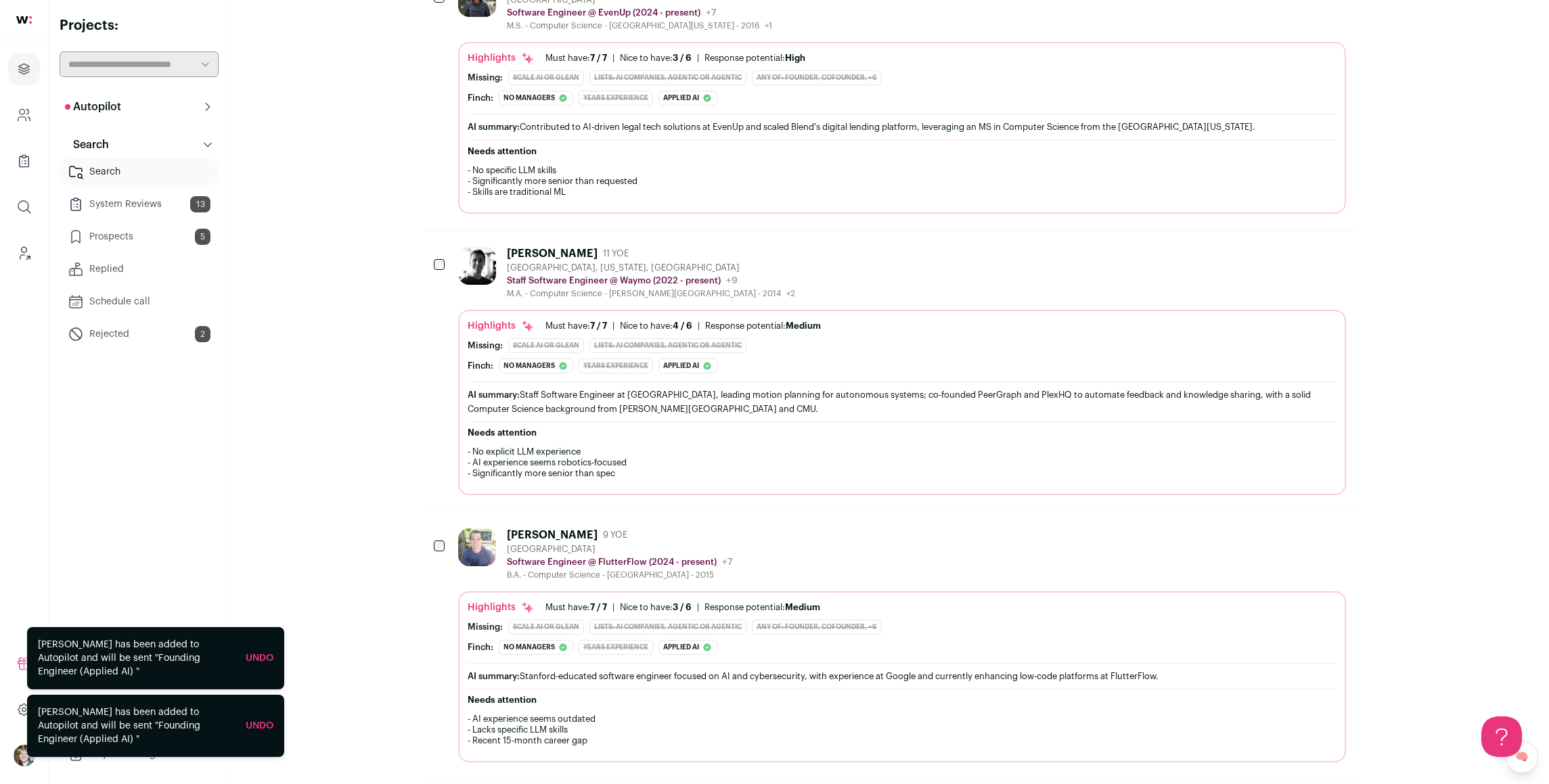
scroll to position [0, 0]
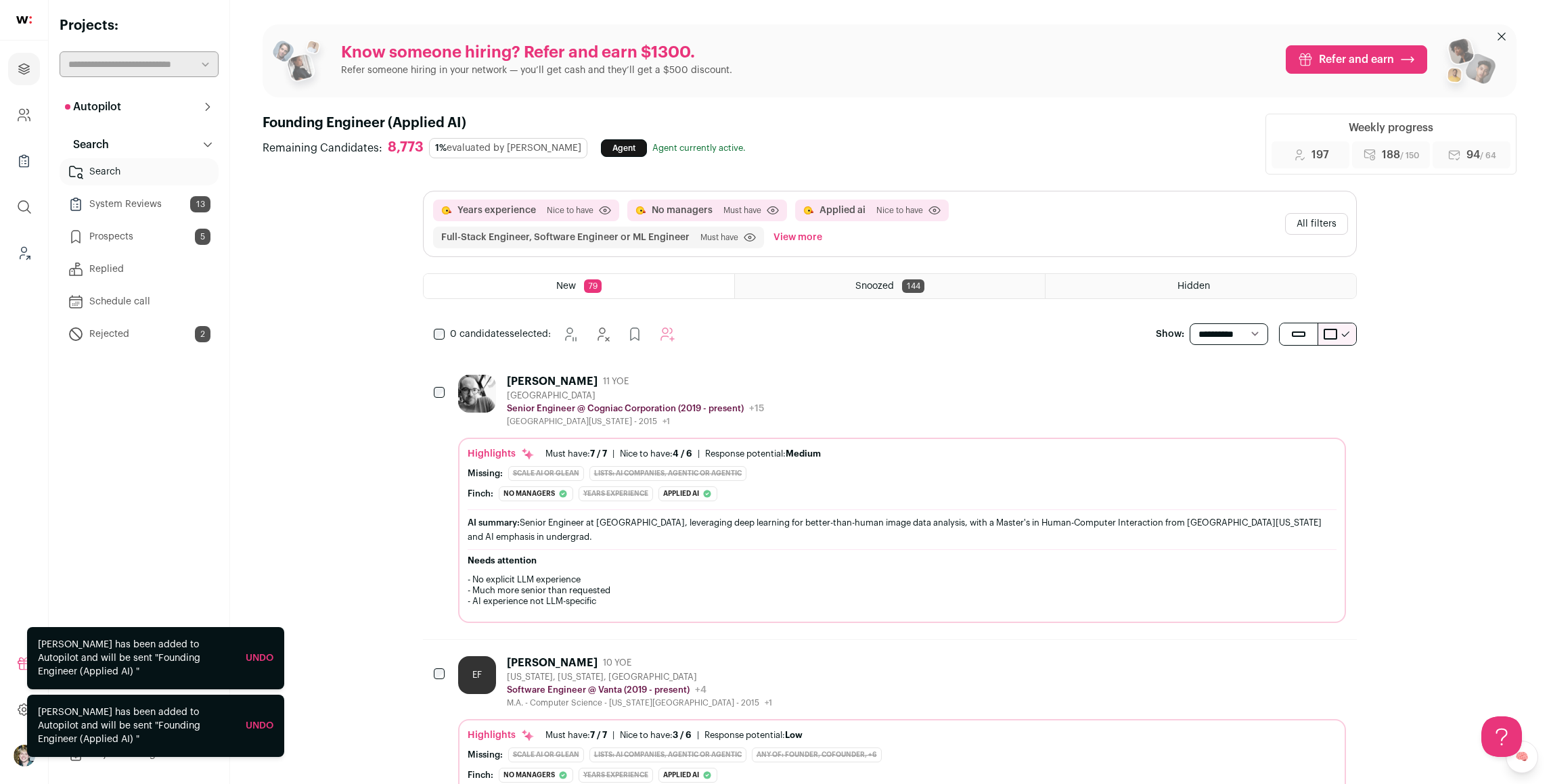
click at [1312, 217] on button "All filters" at bounding box center [1317, 223] width 63 height 22
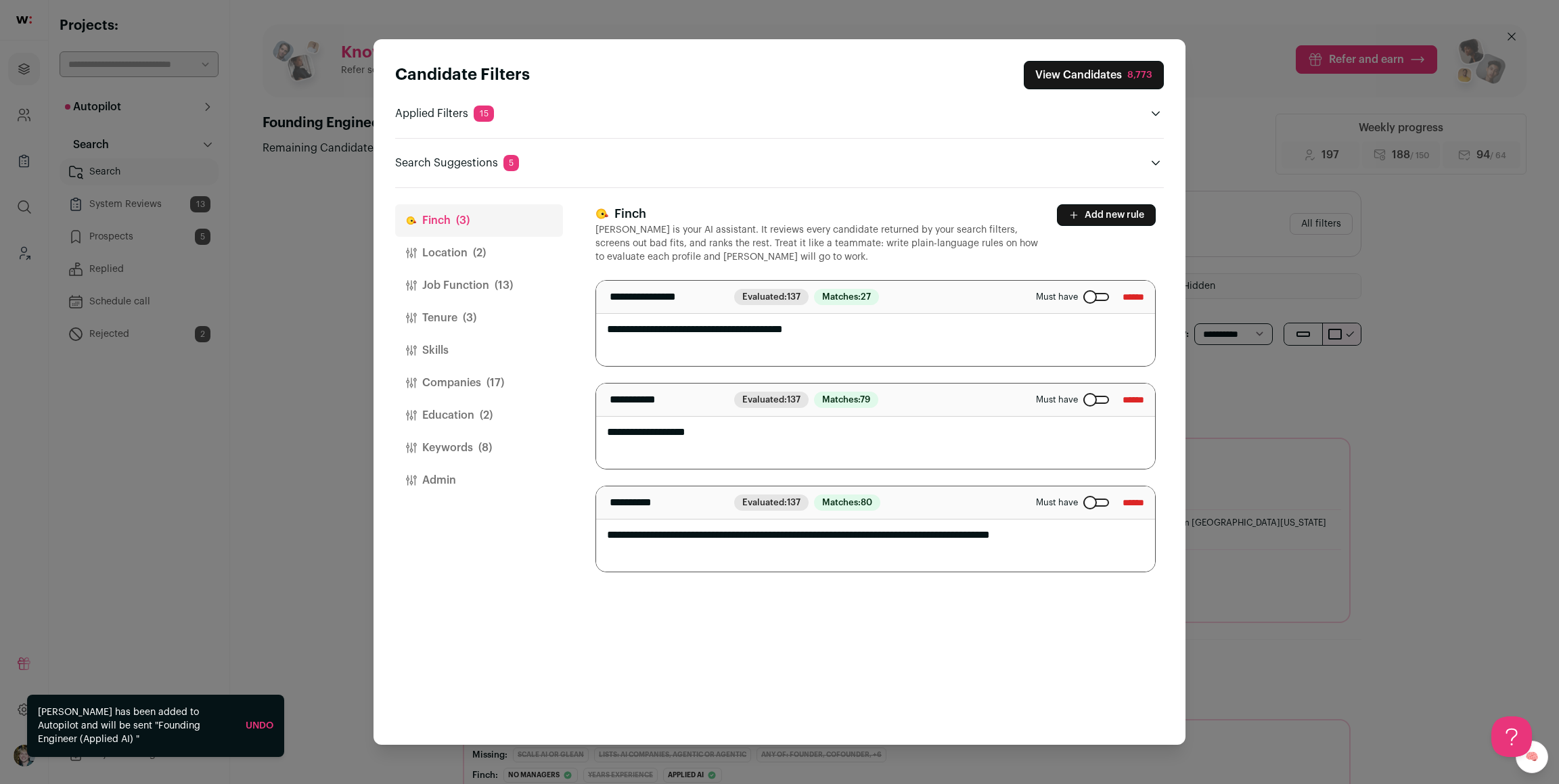
click at [472, 422] on button "Education (2)" at bounding box center [479, 415] width 167 height 32
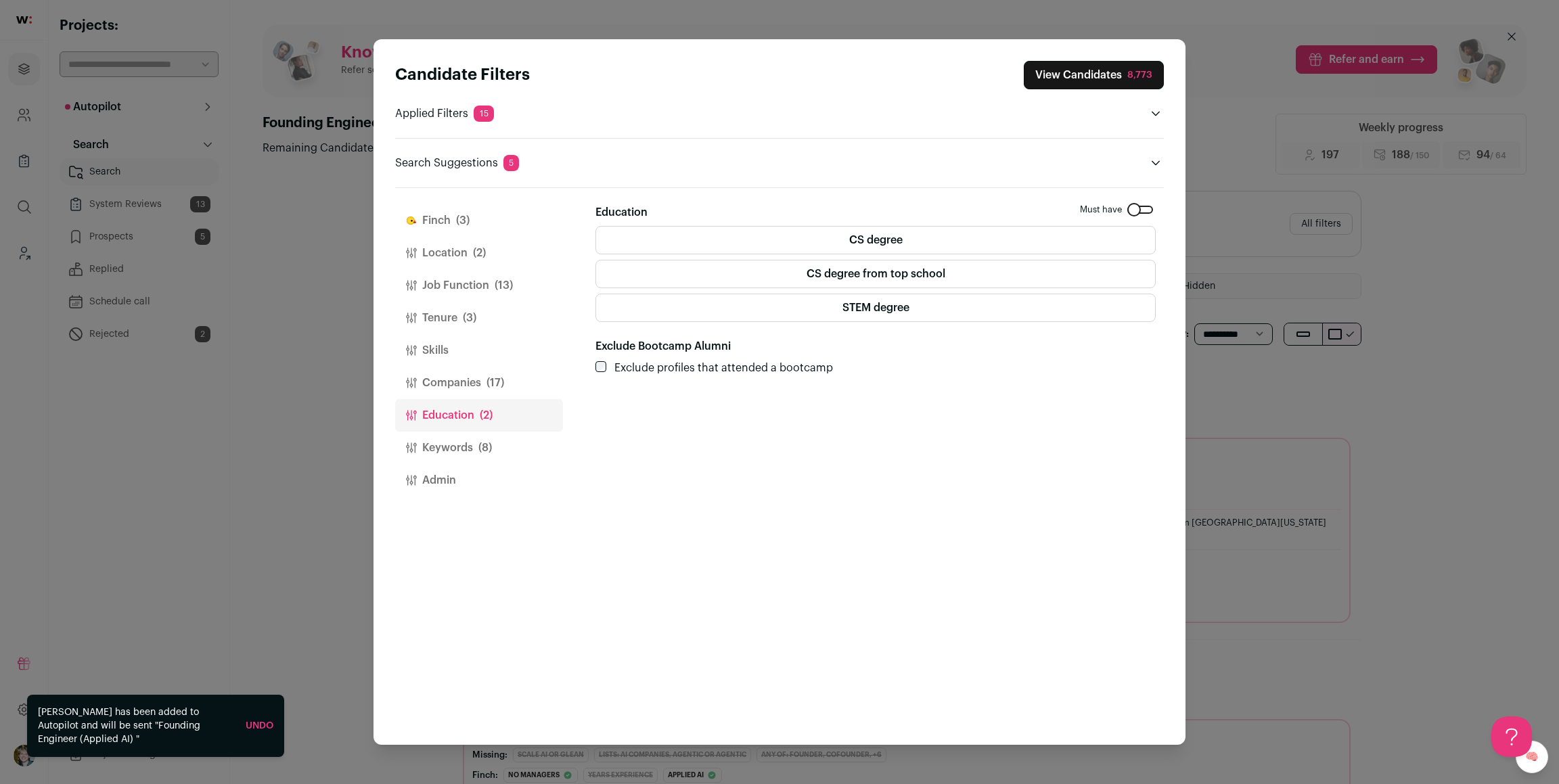
click at [472, 445] on button "Keywords (8)" at bounding box center [479, 448] width 167 height 32
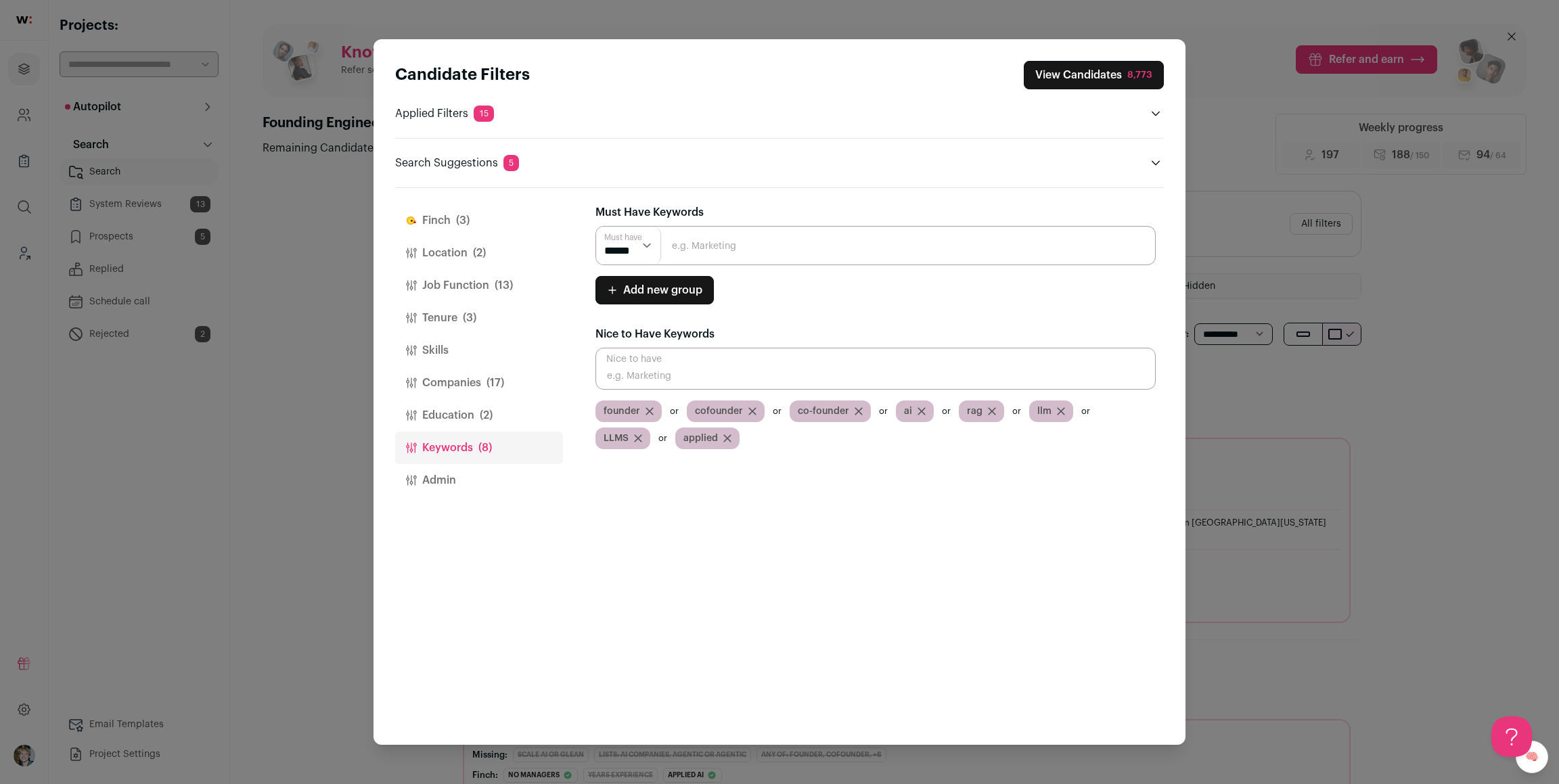
click at [918, 411] on icon "Close modal via background" at bounding box center [921, 411] width 7 height 7
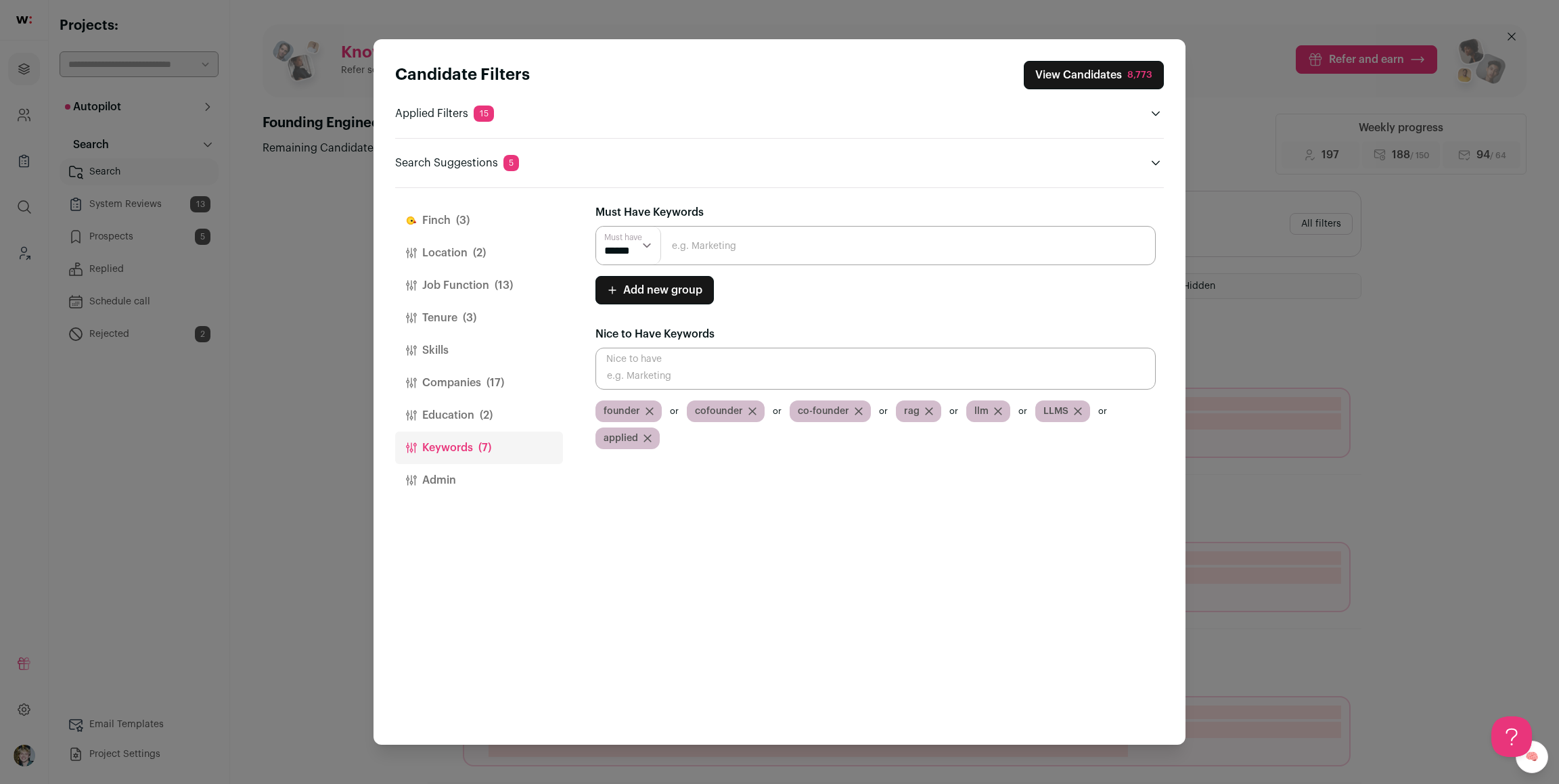
click at [925, 408] on icon "Close modal via background" at bounding box center [929, 411] width 8 height 8
click at [924, 409] on icon "Close modal via background" at bounding box center [928, 411] width 7 height 7
click at [921, 409] on span "LLMS" at bounding box center [916, 411] width 25 height 13
click at [938, 408] on icon "Close modal via background" at bounding box center [938, 411] width 7 height 7
click at [936, 409] on div "applied" at bounding box center [928, 411] width 64 height 22
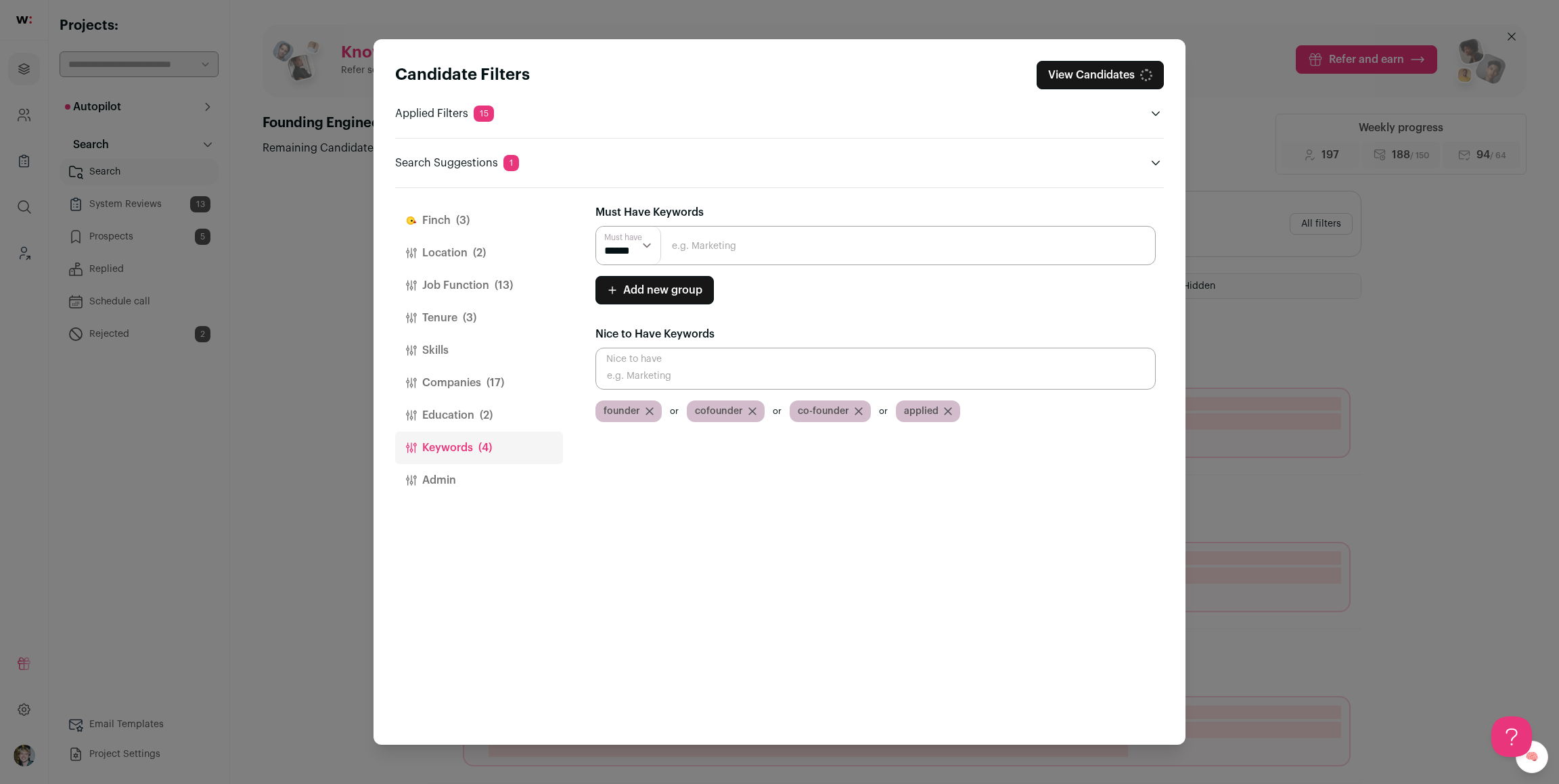
click at [944, 407] on icon "Close modal via background" at bounding box center [948, 411] width 8 height 8
click at [860, 242] on input "Close modal via background" at bounding box center [875, 246] width 560 height 39
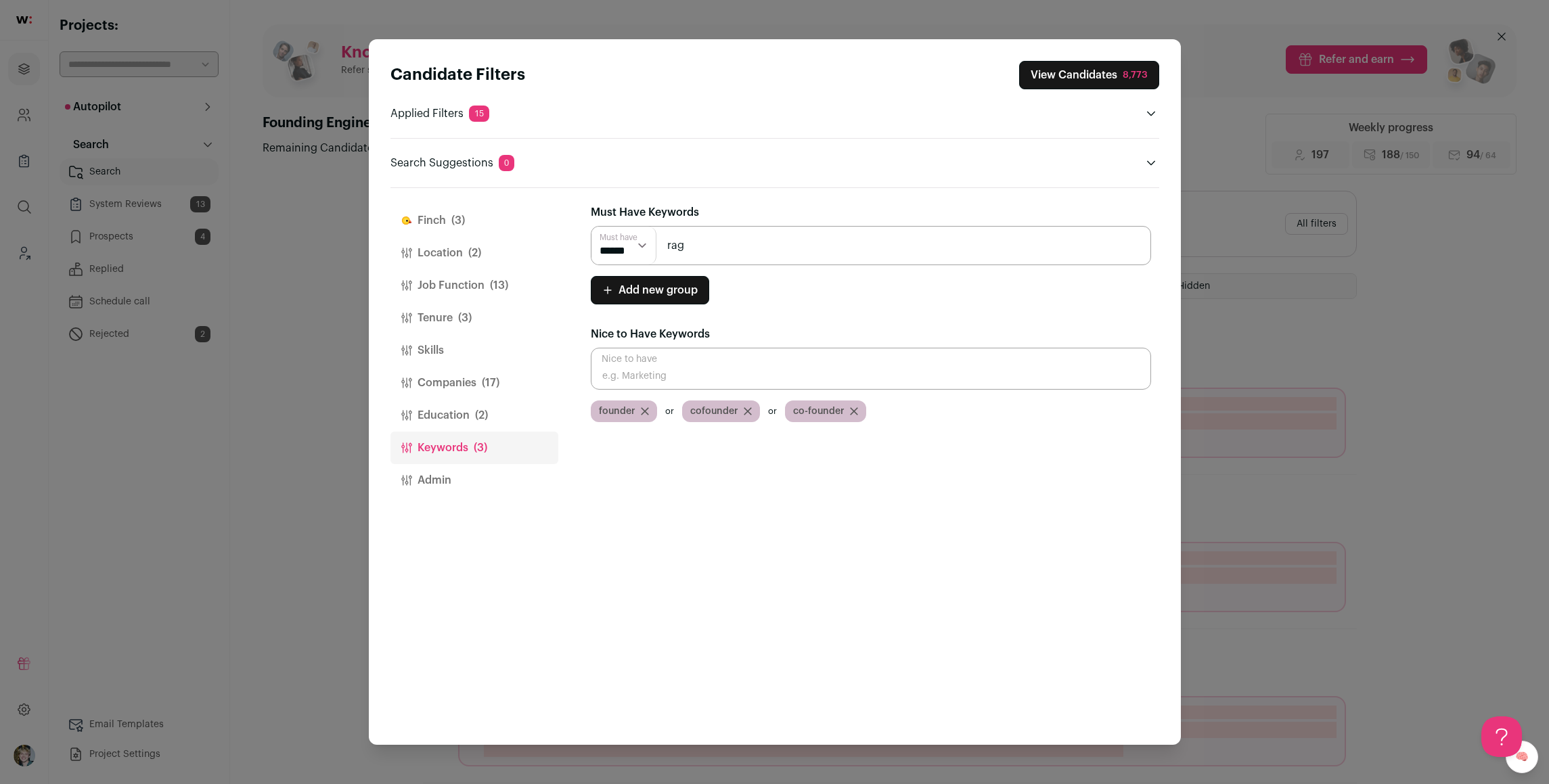
type input "rag"
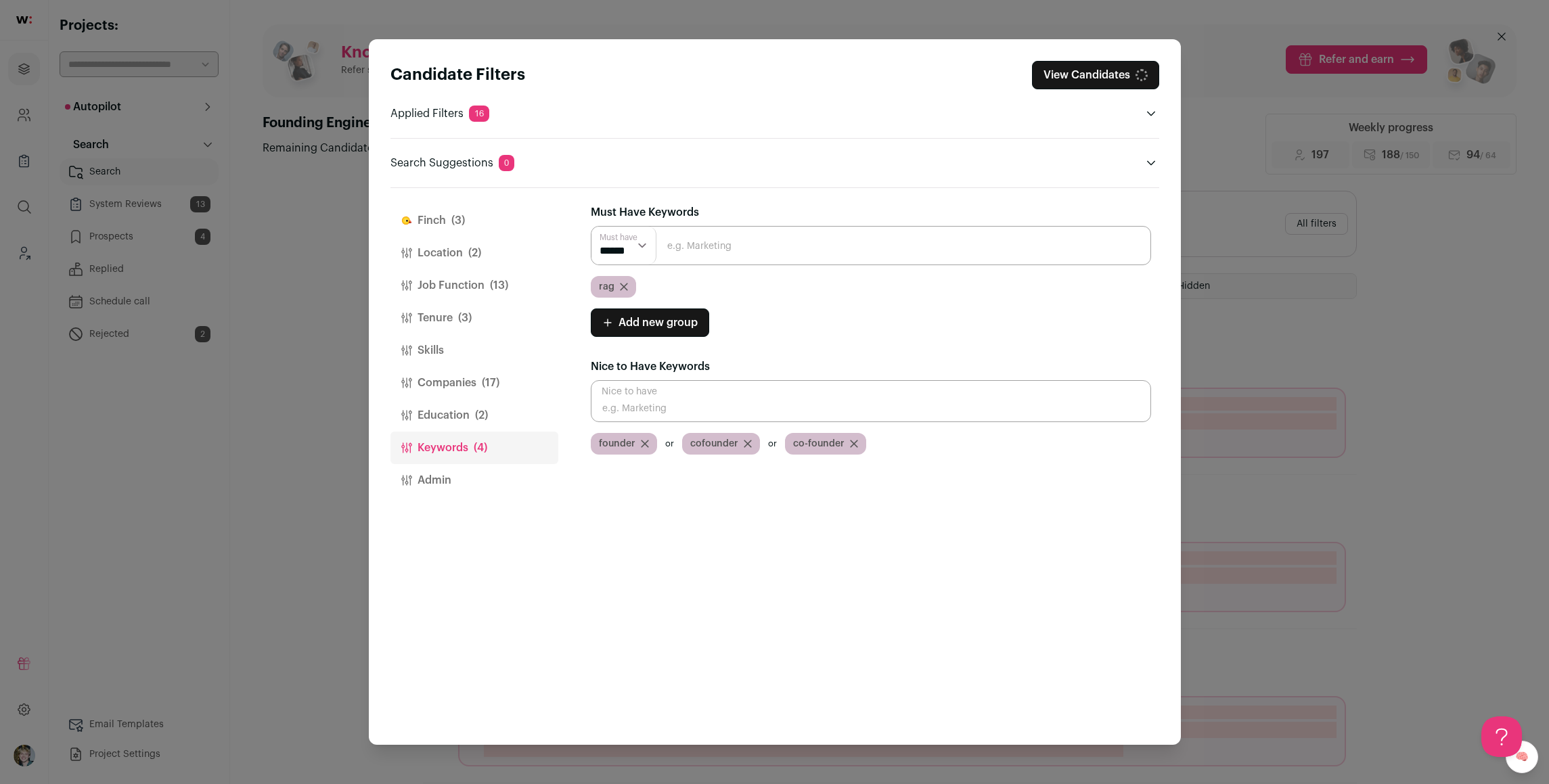
click at [856, 246] on input "Close modal via background" at bounding box center [871, 246] width 560 height 39
type input "agents"
click at [855, 246] on input "Close modal via background" at bounding box center [871, 246] width 560 height 39
type input "agentic"
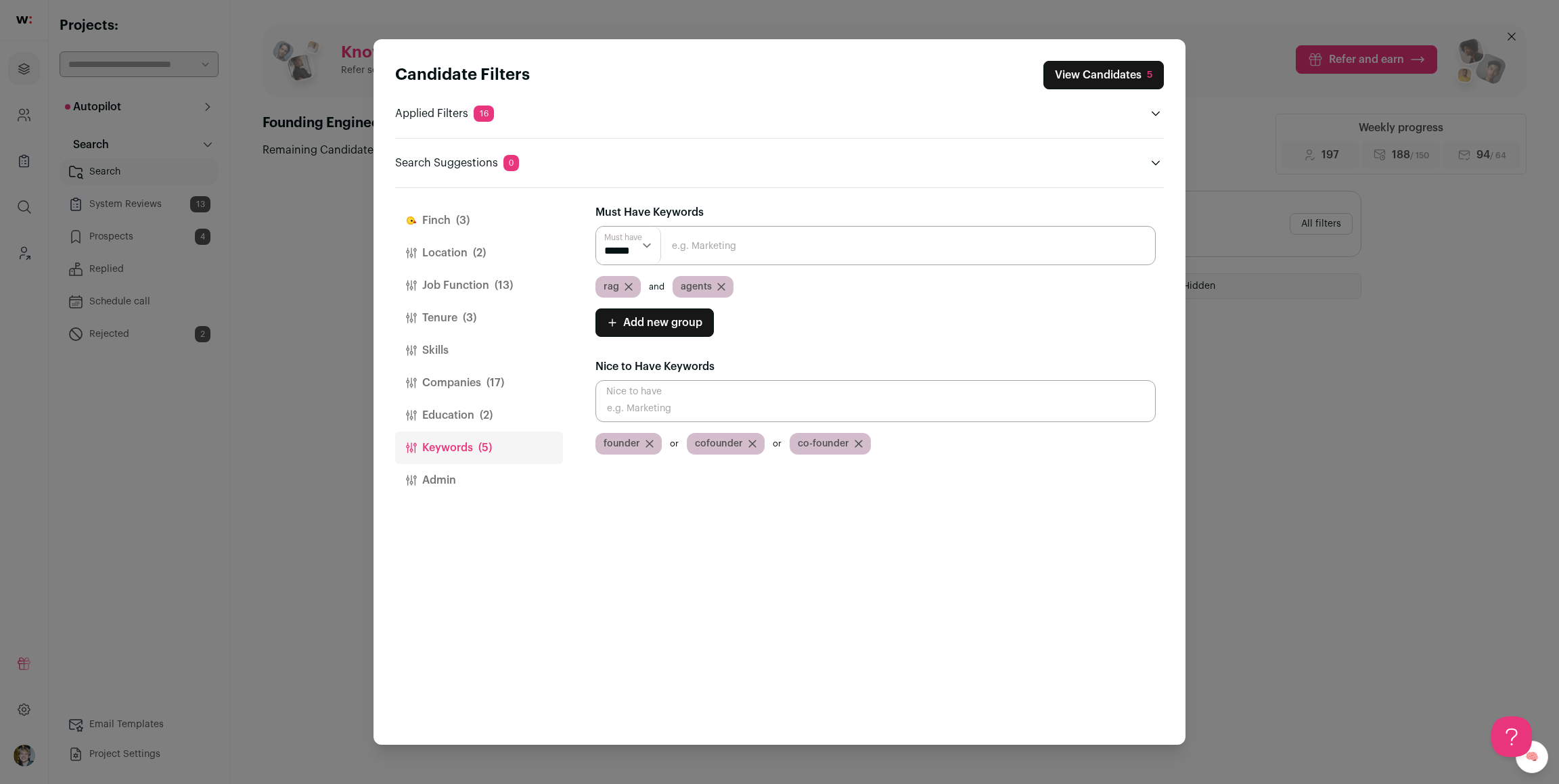
click at [693, 247] on input "Close modal via background" at bounding box center [875, 246] width 560 height 39
type input "agent"
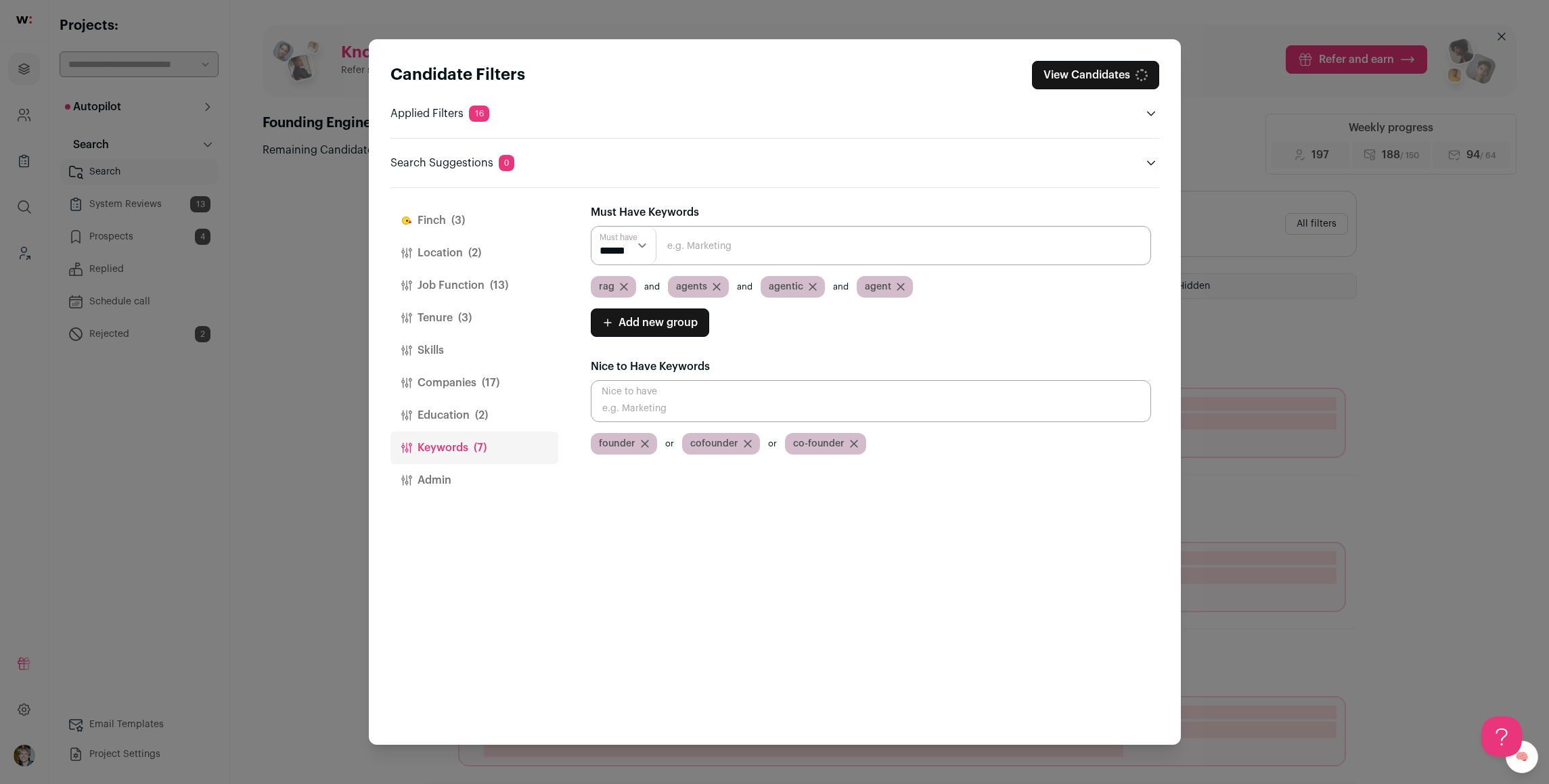
click at [616, 240] on select "****** ******" at bounding box center [624, 245] width 65 height 38
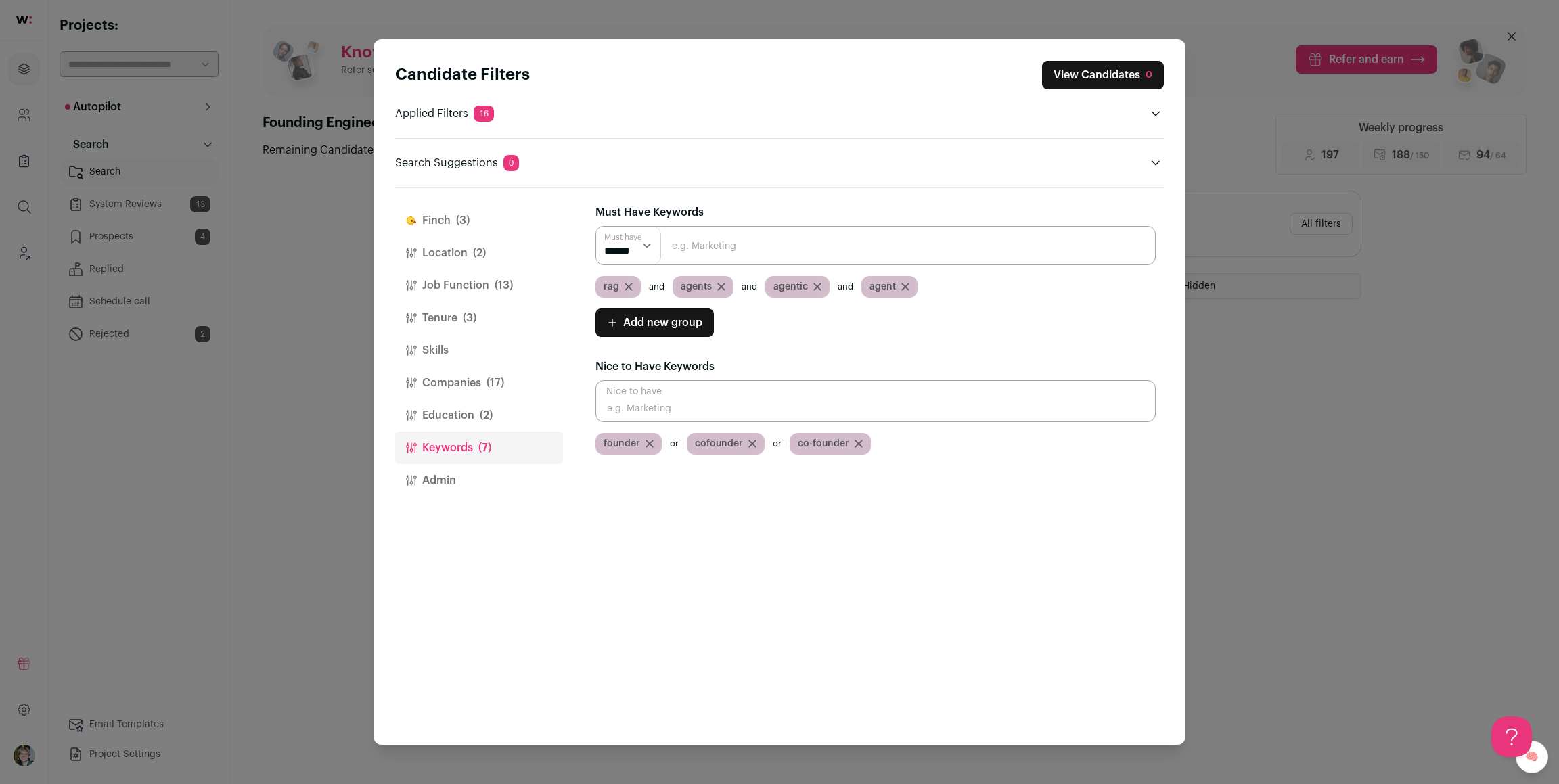
select select "**"
click at [596, 226] on select "****** ******" at bounding box center [629, 245] width 65 height 38
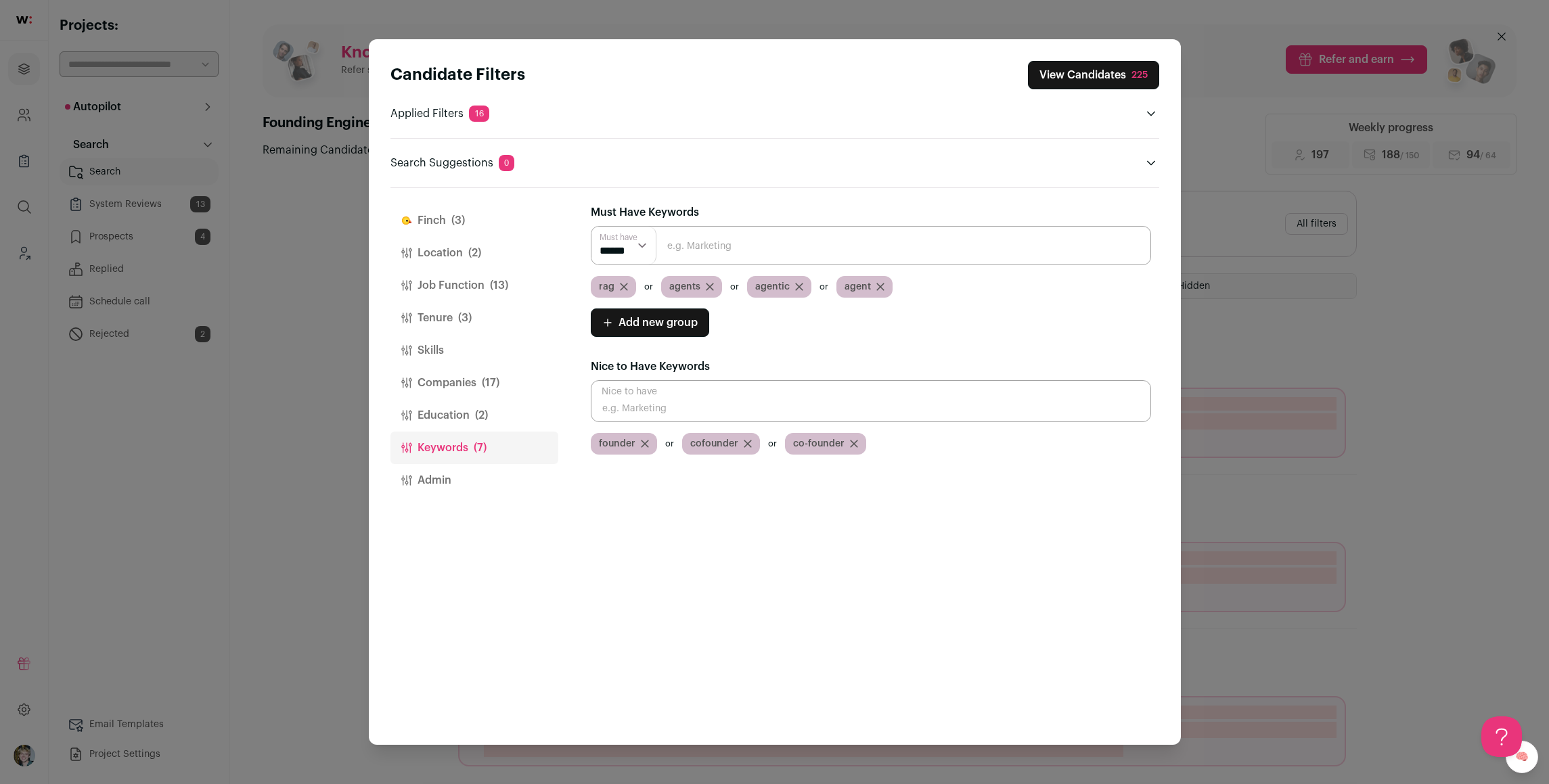
click at [714, 245] on input "Close modal via background" at bounding box center [871, 246] width 560 height 39
type input "LLM"
click at [714, 245] on input "Close modal via background" at bounding box center [871, 246] width 560 height 39
type input "LLMs"
click at [714, 245] on input "Close modal via background" at bounding box center [871, 246] width 560 height 39
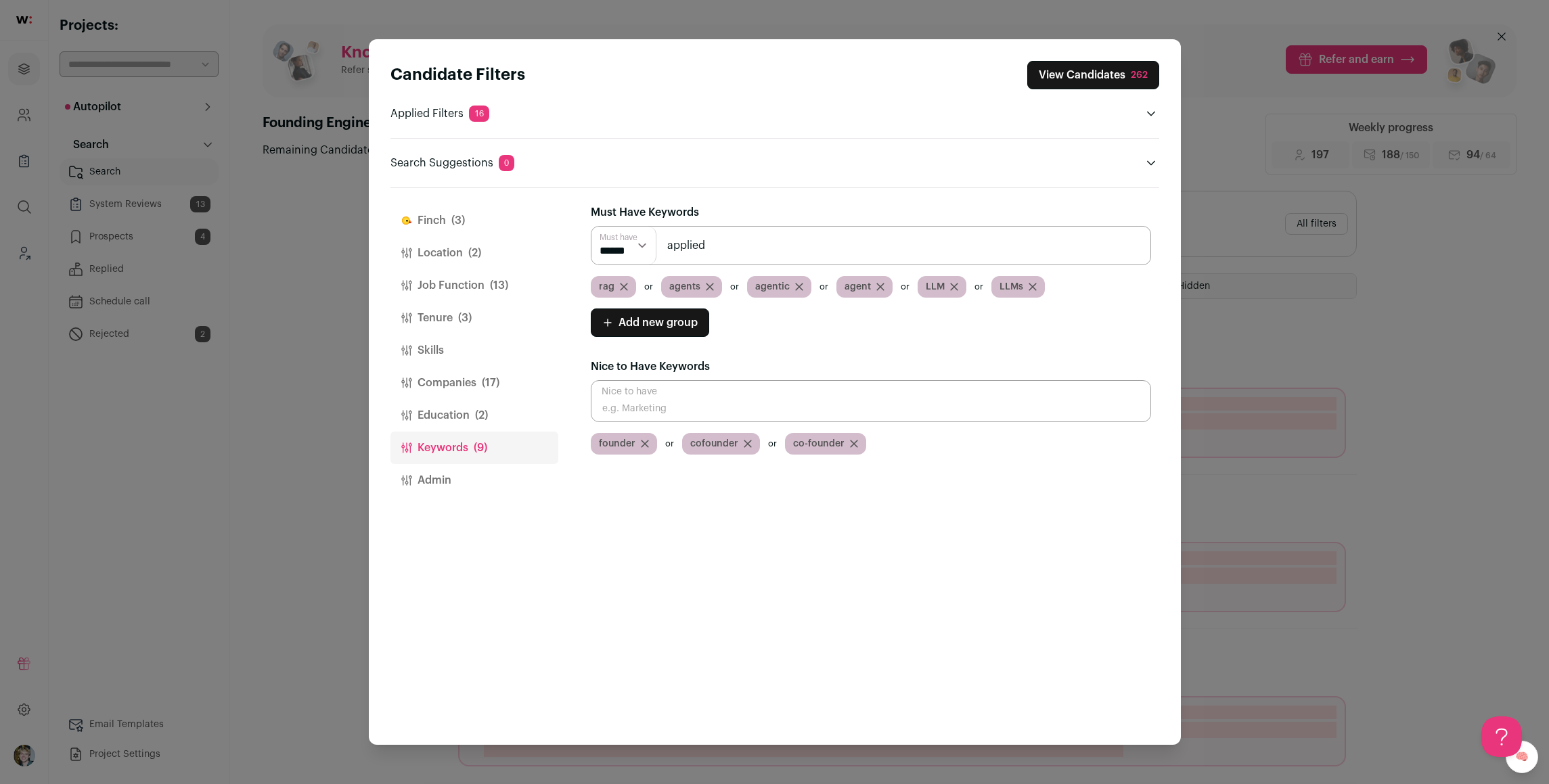
type input "applied"
click at [475, 378] on button "Companies (17)" at bounding box center [474, 383] width 168 height 32
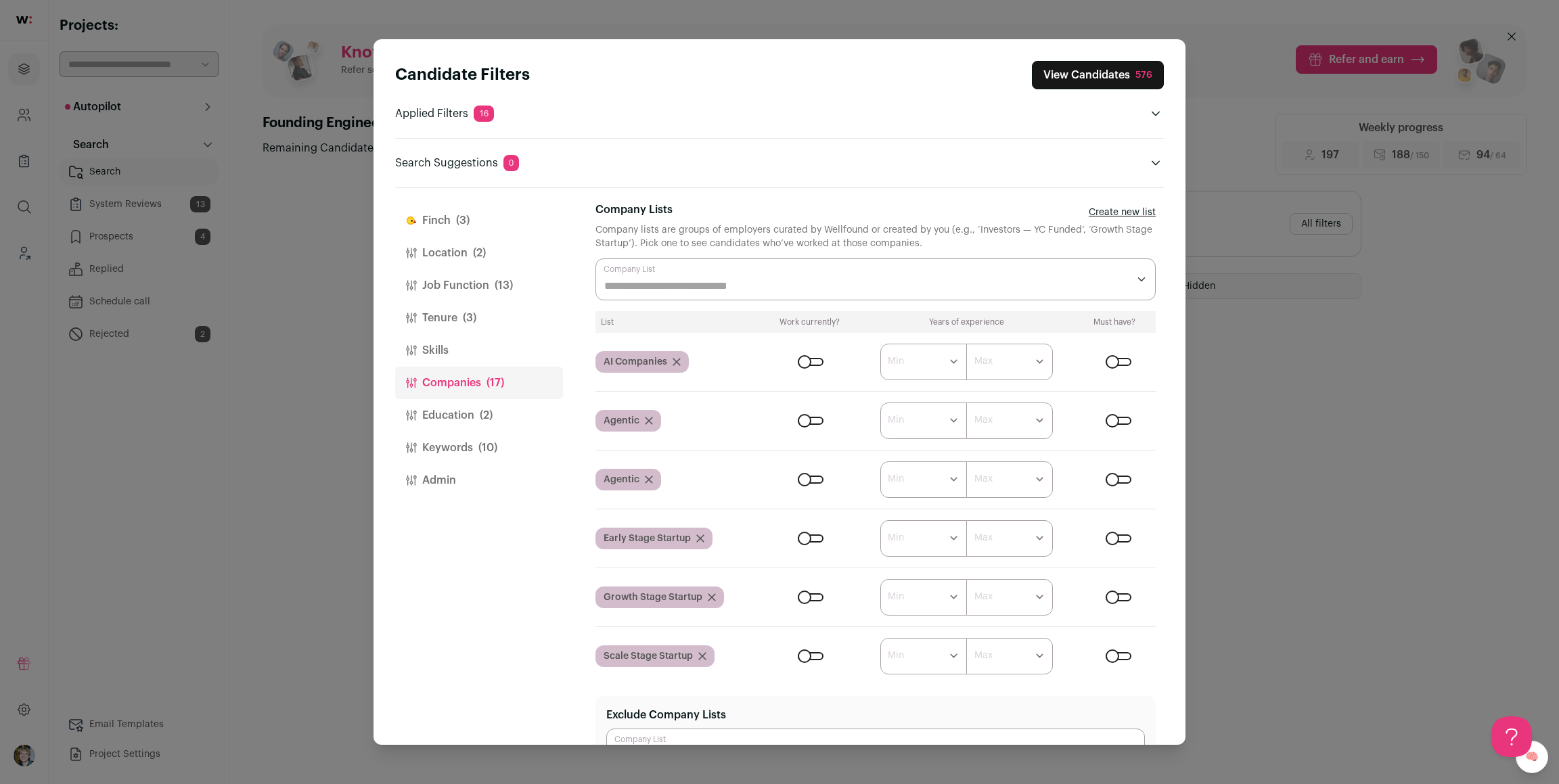
click at [650, 479] on icon "Close modal via background" at bounding box center [649, 480] width 8 height 8
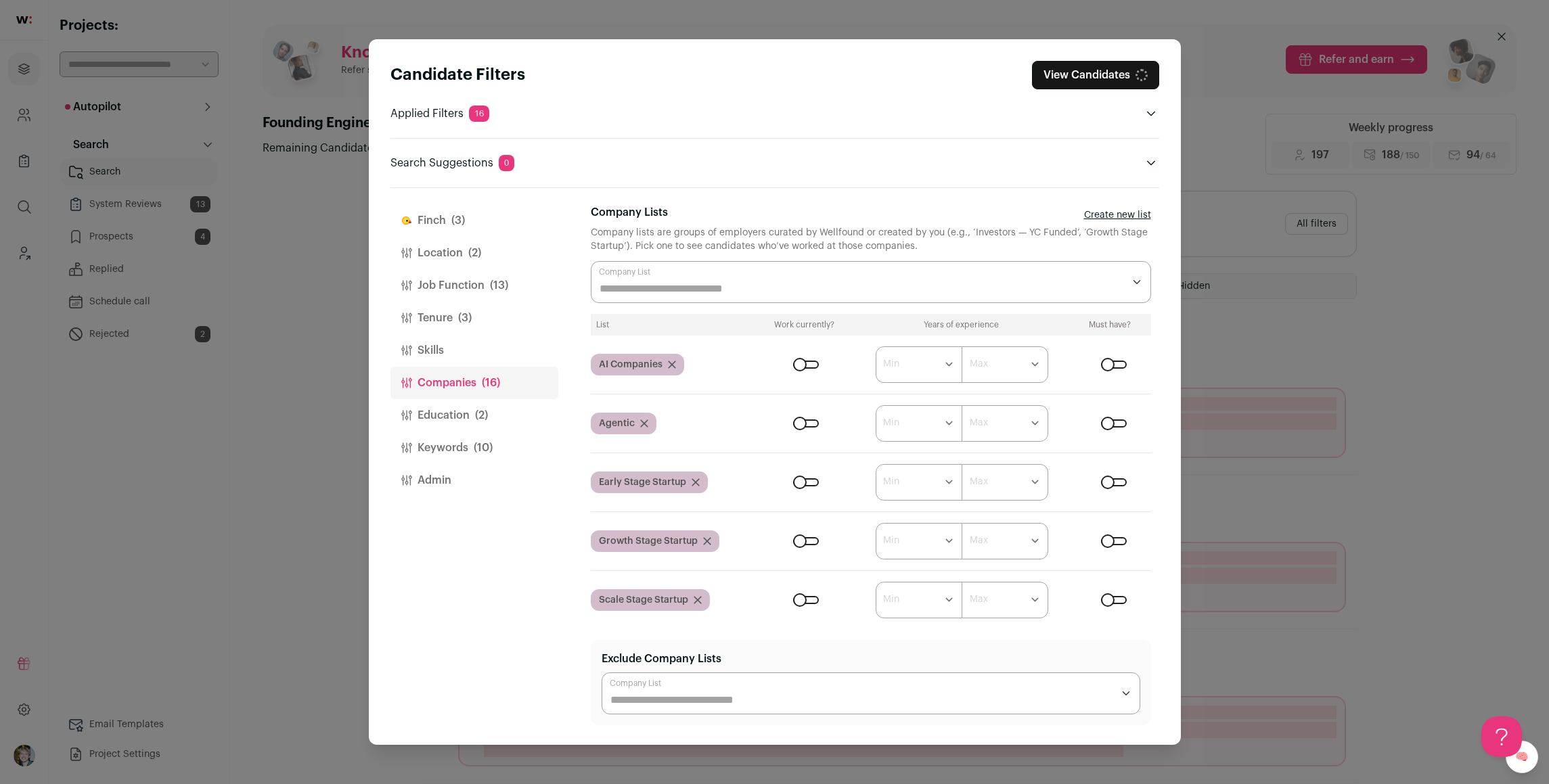
click at [646, 424] on icon "Close modal via background" at bounding box center [644, 424] width 8 height 8
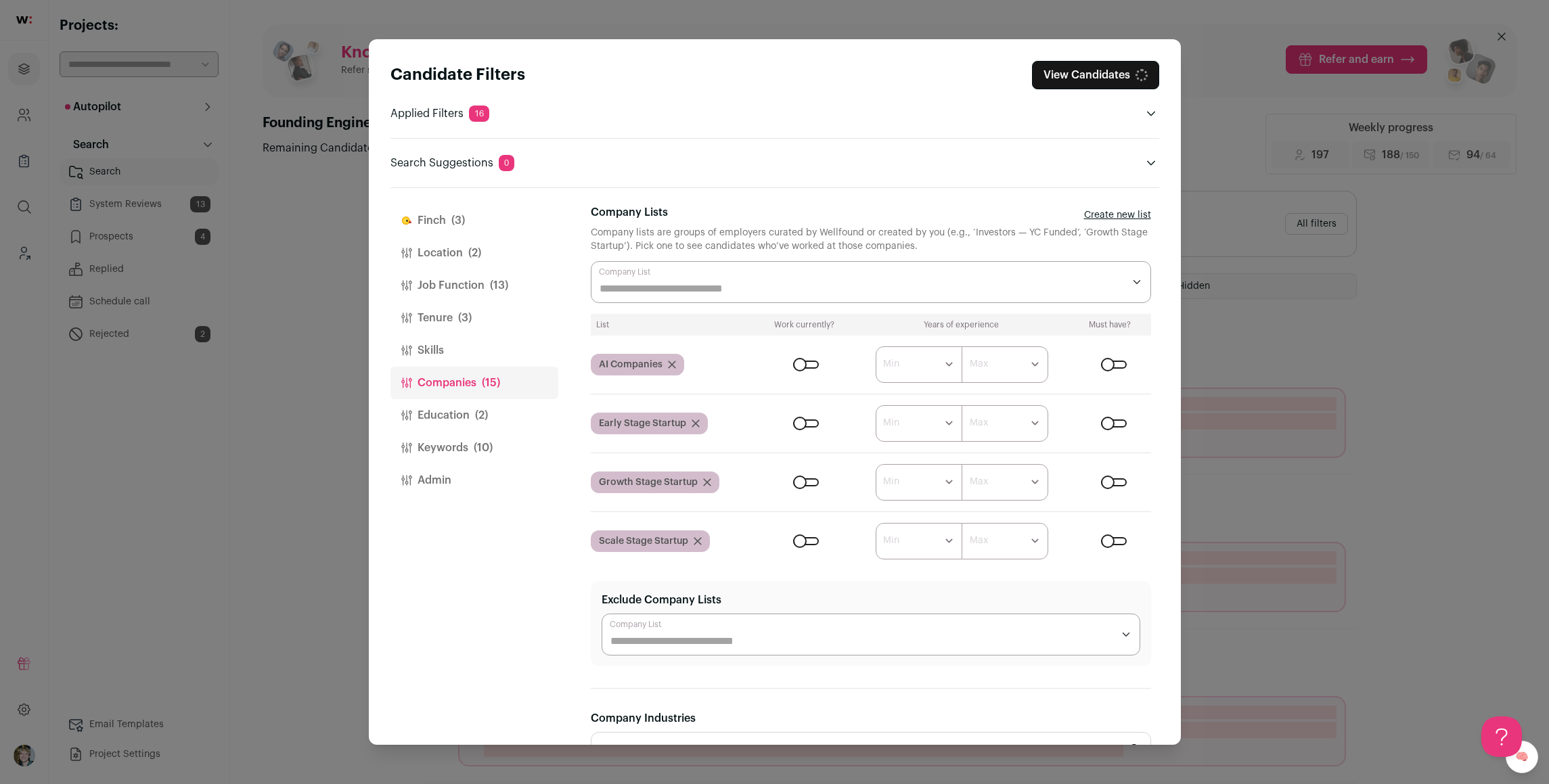
click at [731, 284] on input "Company Lists" at bounding box center [861, 289] width 524 height 16
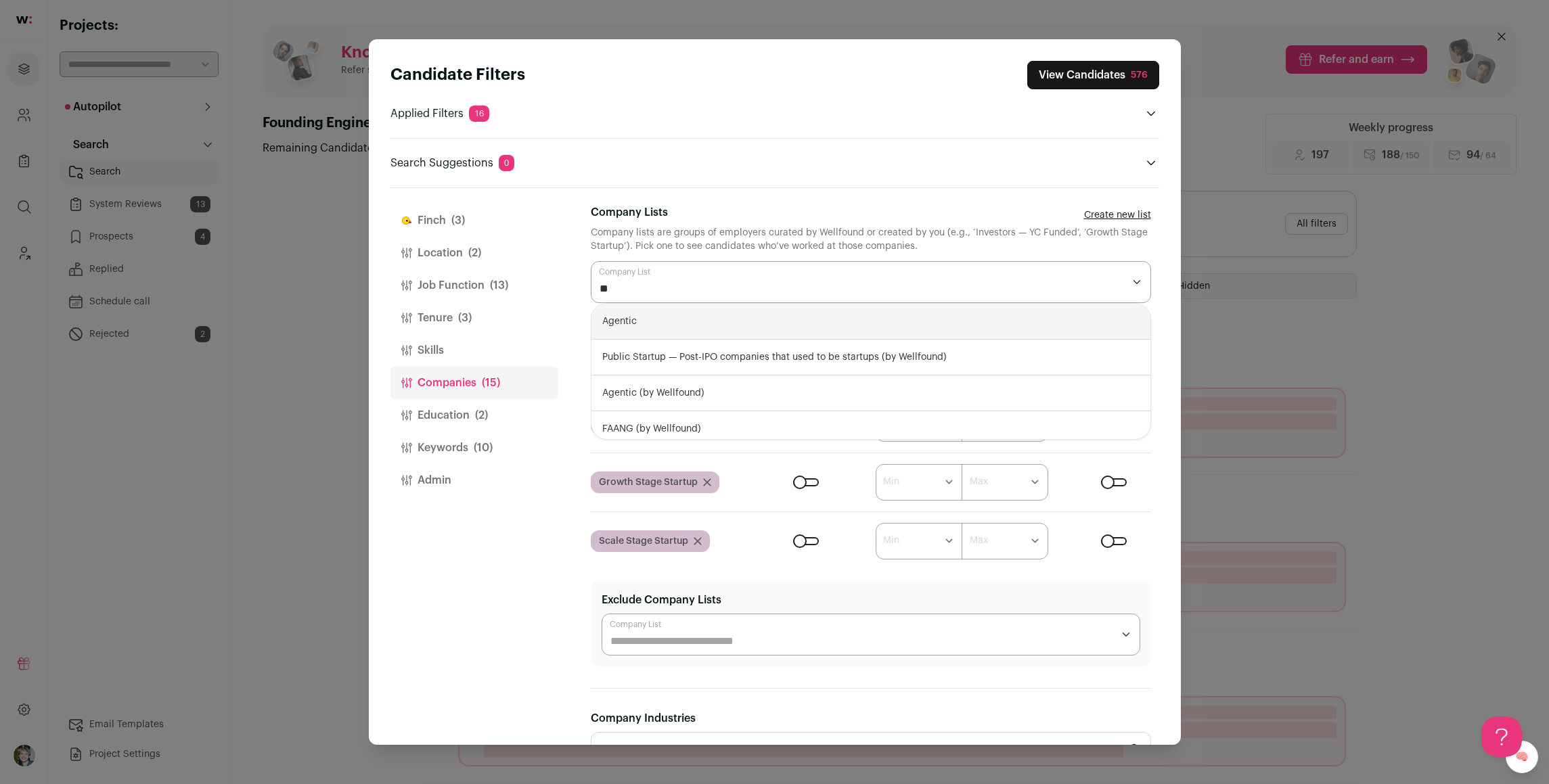
type input "***"
select select "****"
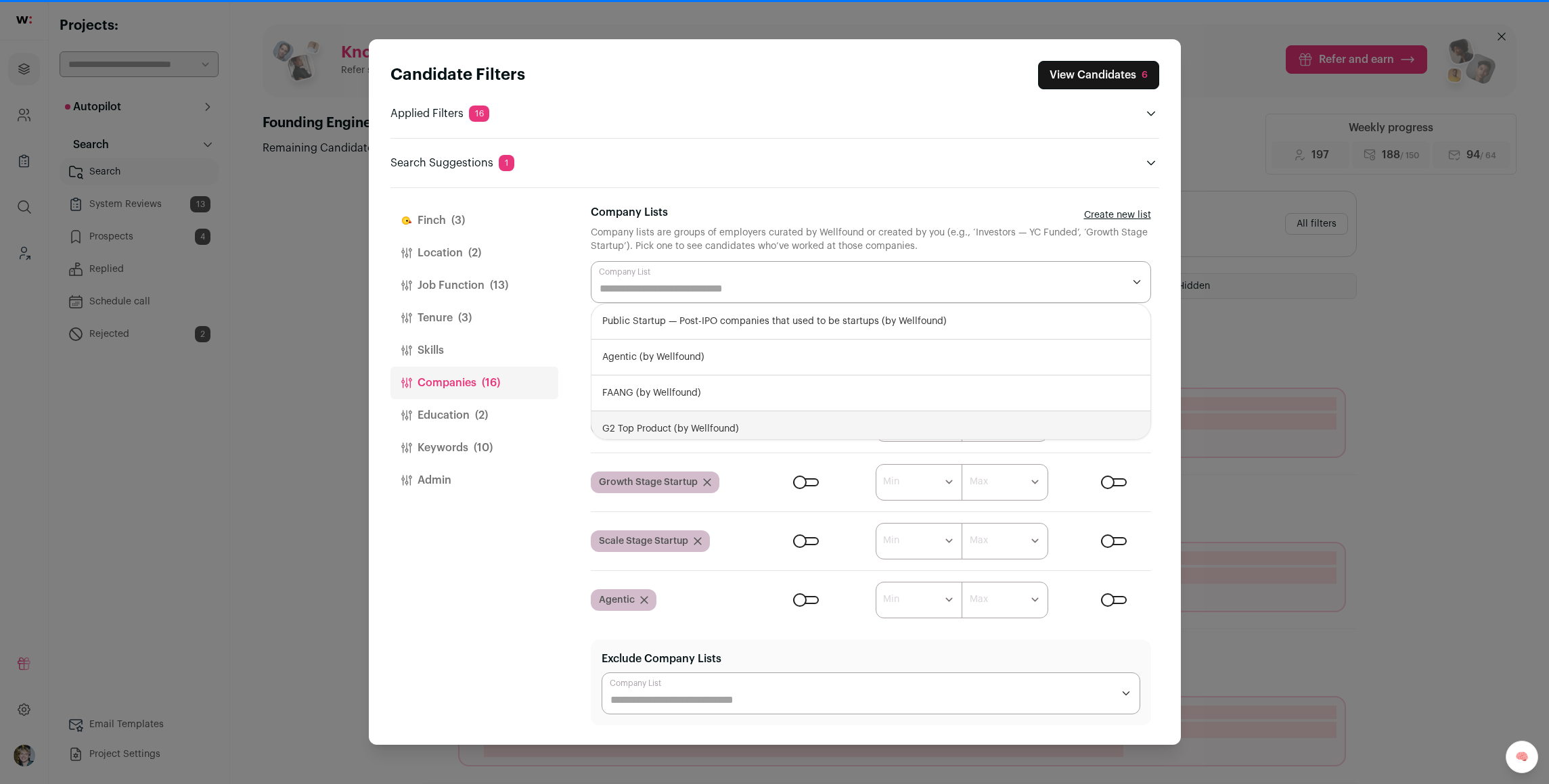
click at [557, 400] on div "[PERSON_NAME] (3) Location (2) Job Function (13) Tenure (3) Skills Companies (1…" at bounding box center [474, 466] width 168 height 557
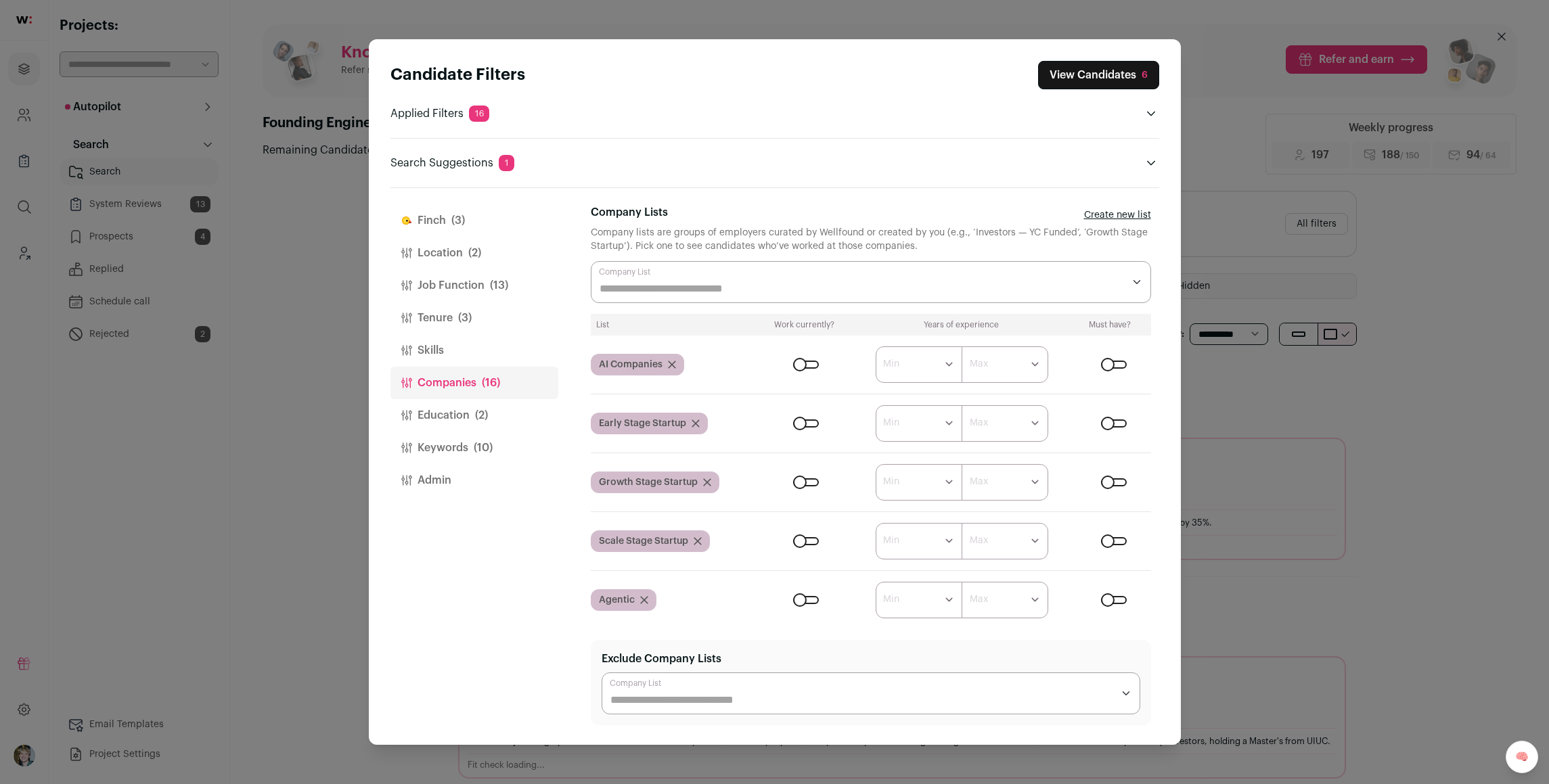
click at [1110, 596] on div "Close modal via background" at bounding box center [1114, 600] width 26 height 8
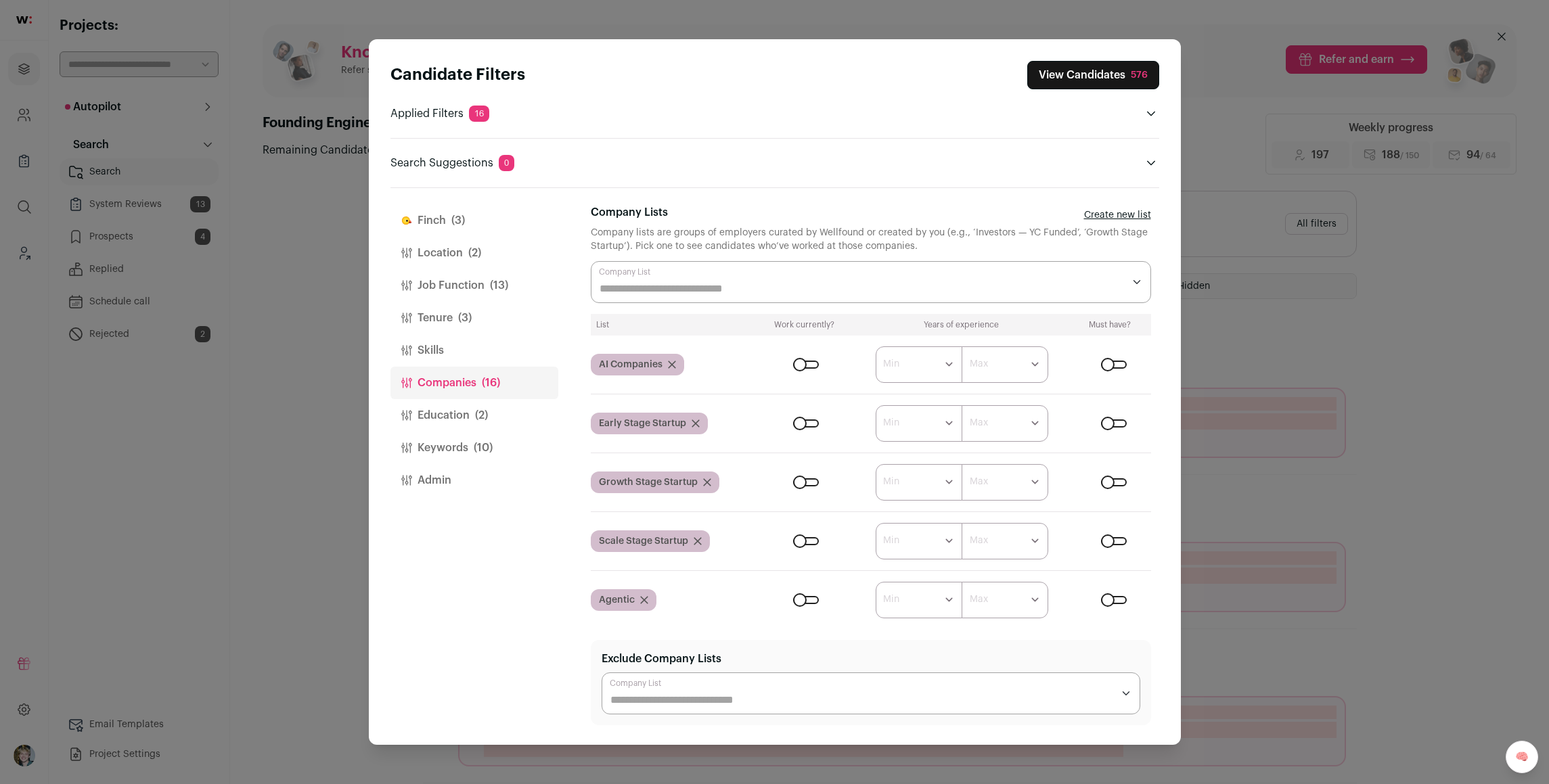
click at [1121, 77] on button "View Candidates 576" at bounding box center [1093, 75] width 132 height 29
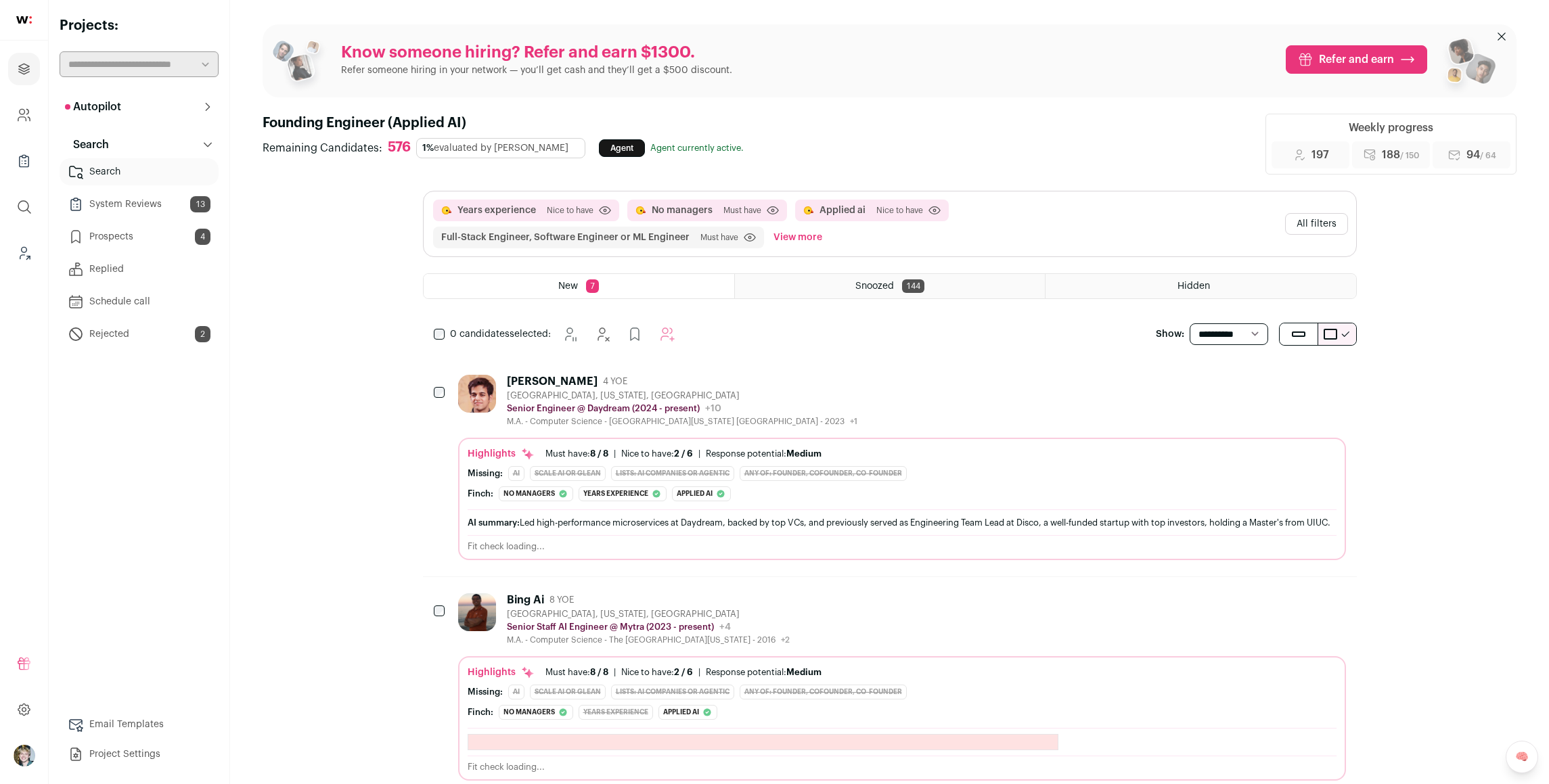
click at [888, 401] on div "[PERSON_NAME] 4 YOE [GEOGRAPHIC_DATA], [US_STATE], [GEOGRAPHIC_DATA] Senior Eng…" at bounding box center [902, 401] width 888 height 52
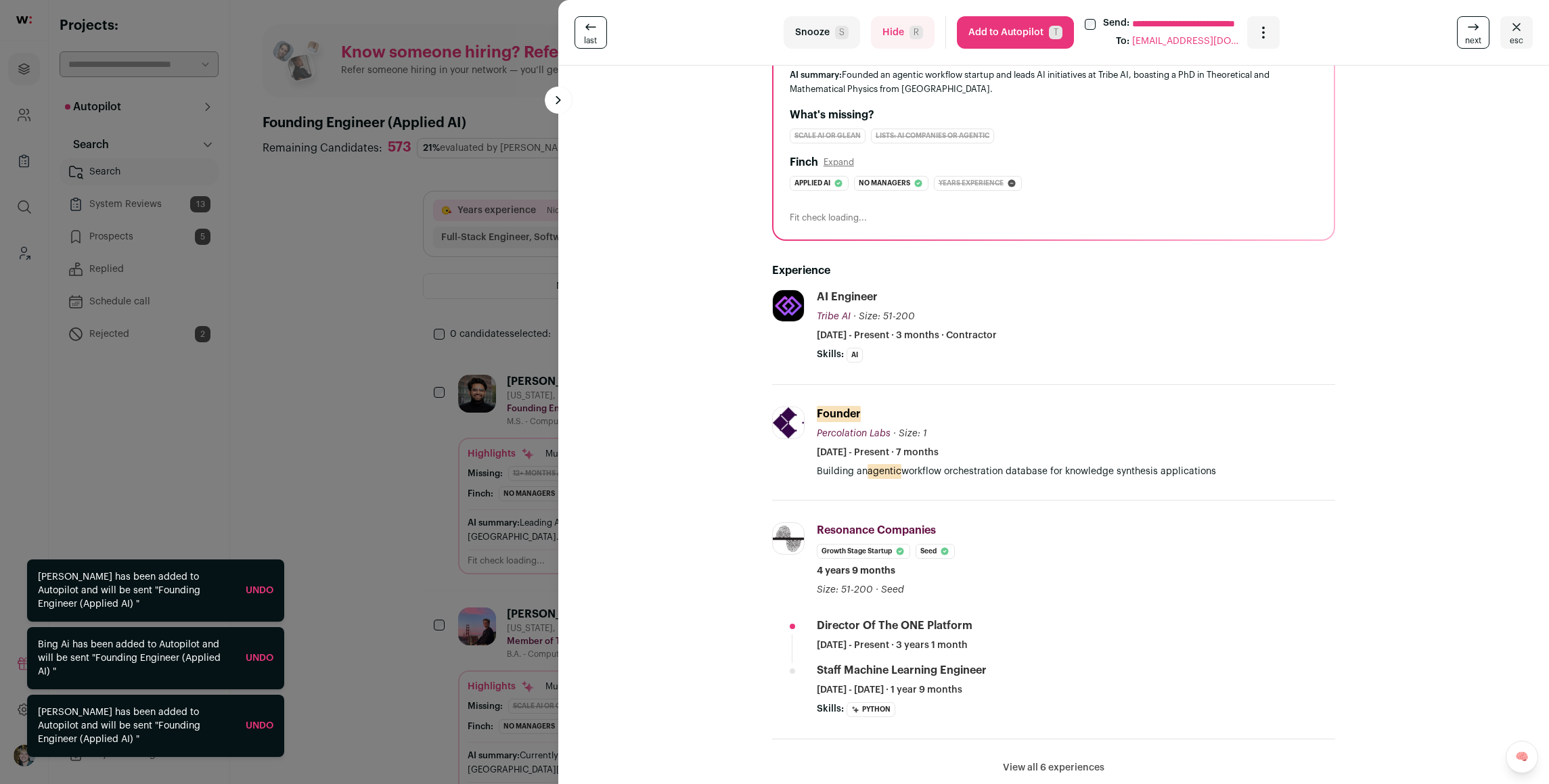
scroll to position [184, 0]
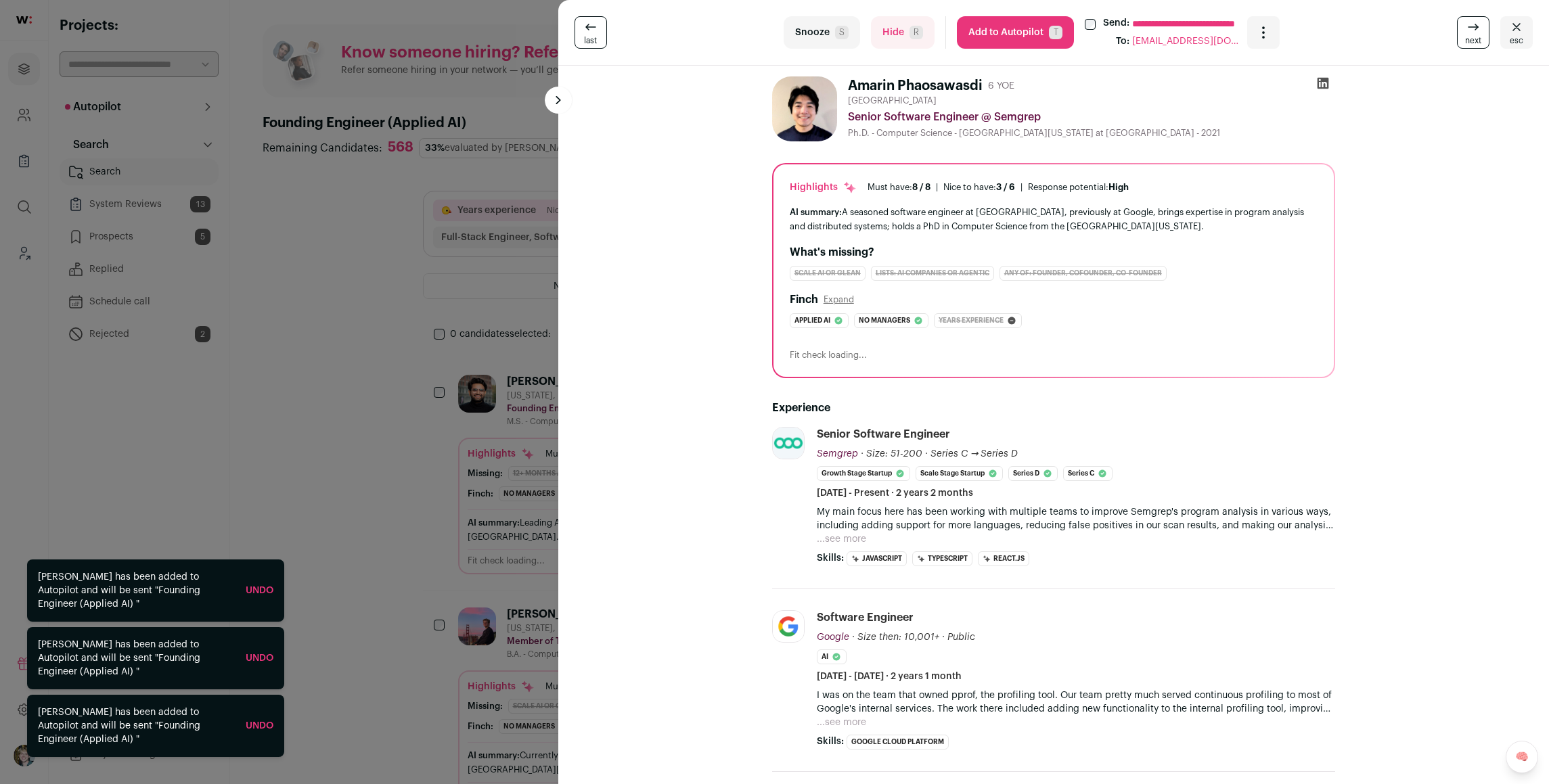
click at [417, 313] on div "**********" at bounding box center [774, 392] width 1549 height 784
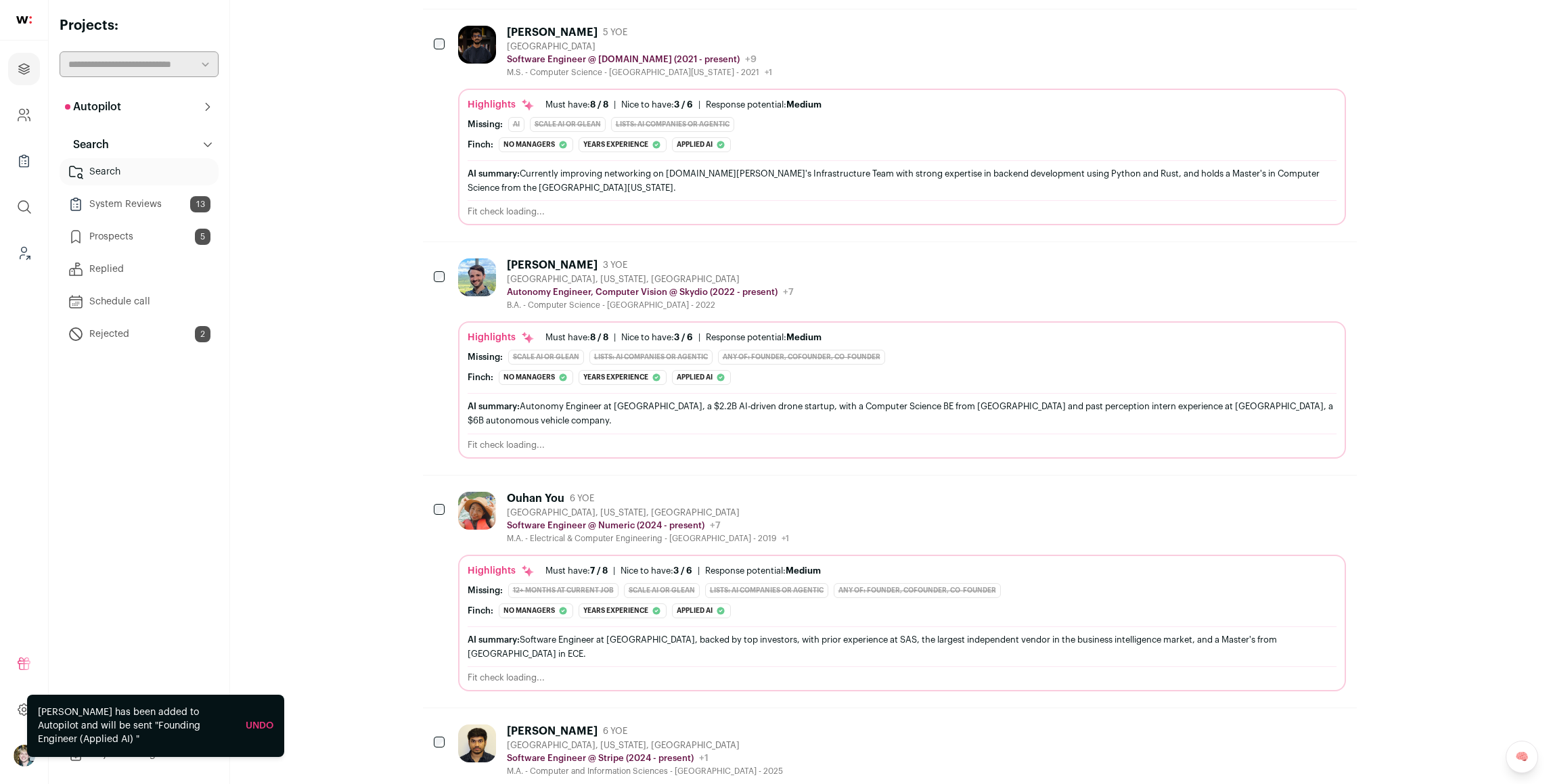
scroll to position [883, 0]
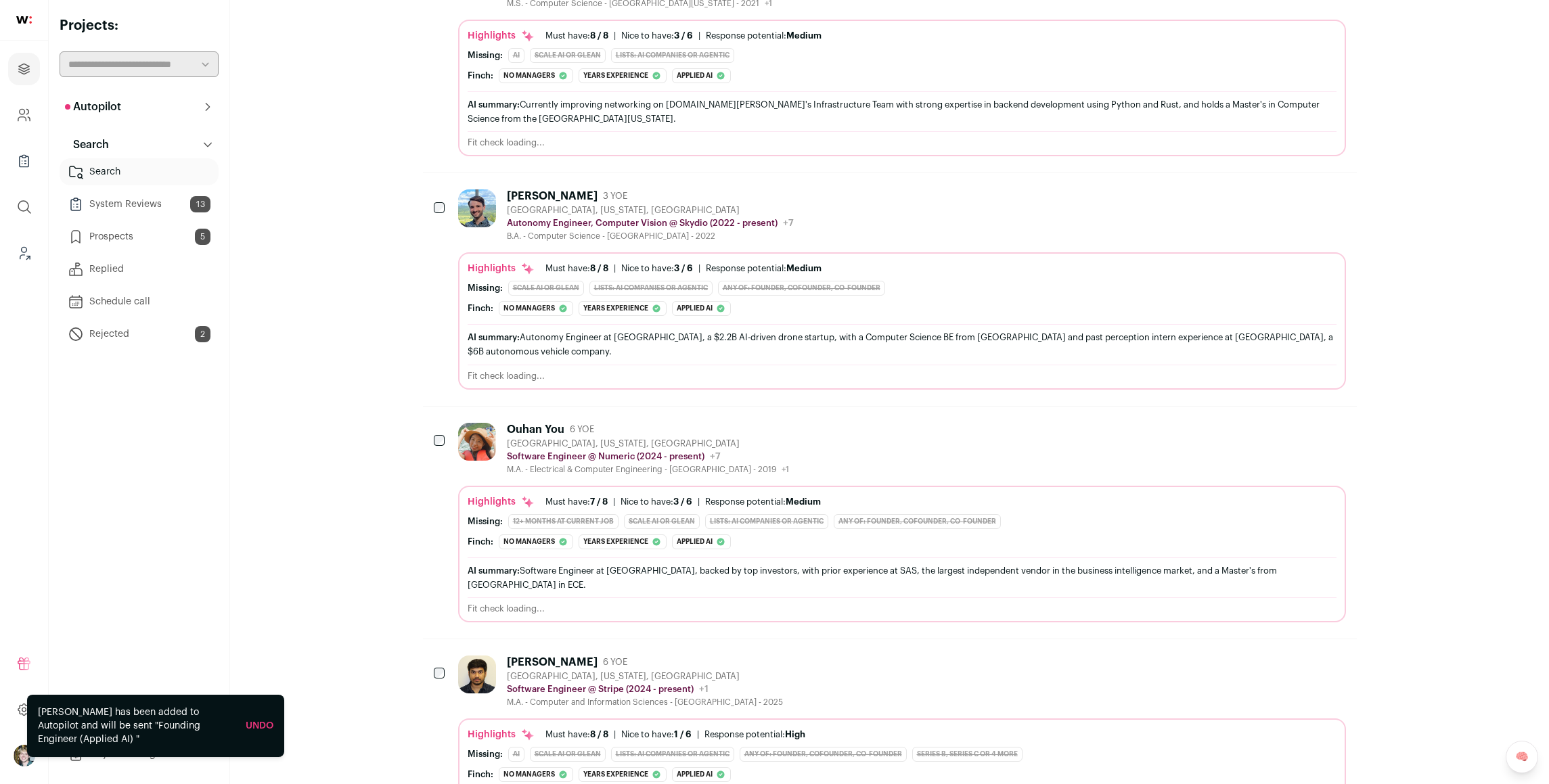
click at [921, 266] on div "Highlights Must have: 8 / 8 How many must haves have been fulfilled? | [GEOGRAP…" at bounding box center [902, 268] width 869 height 13
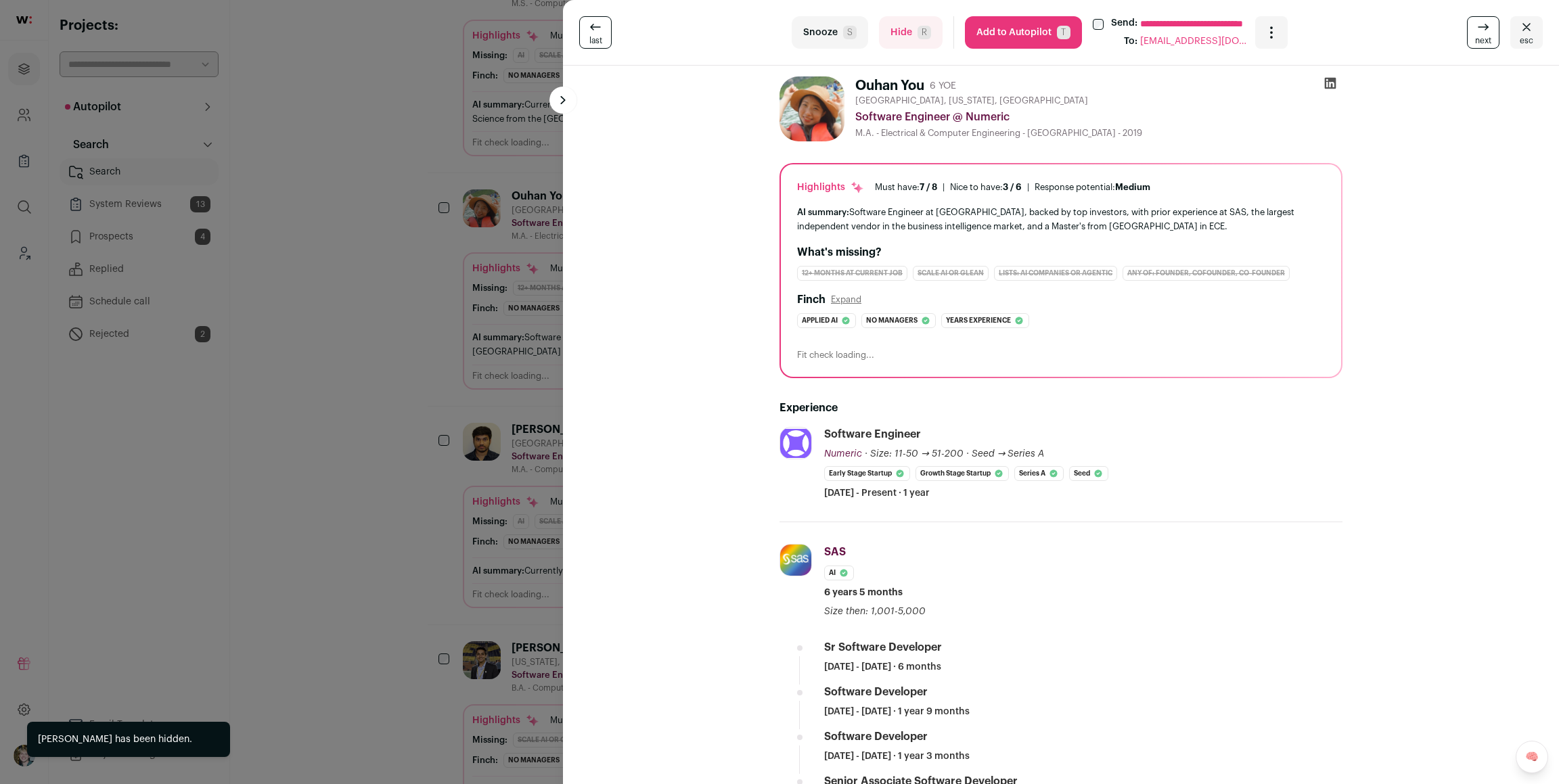
click at [432, 331] on div "**********" at bounding box center [779, 392] width 1559 height 784
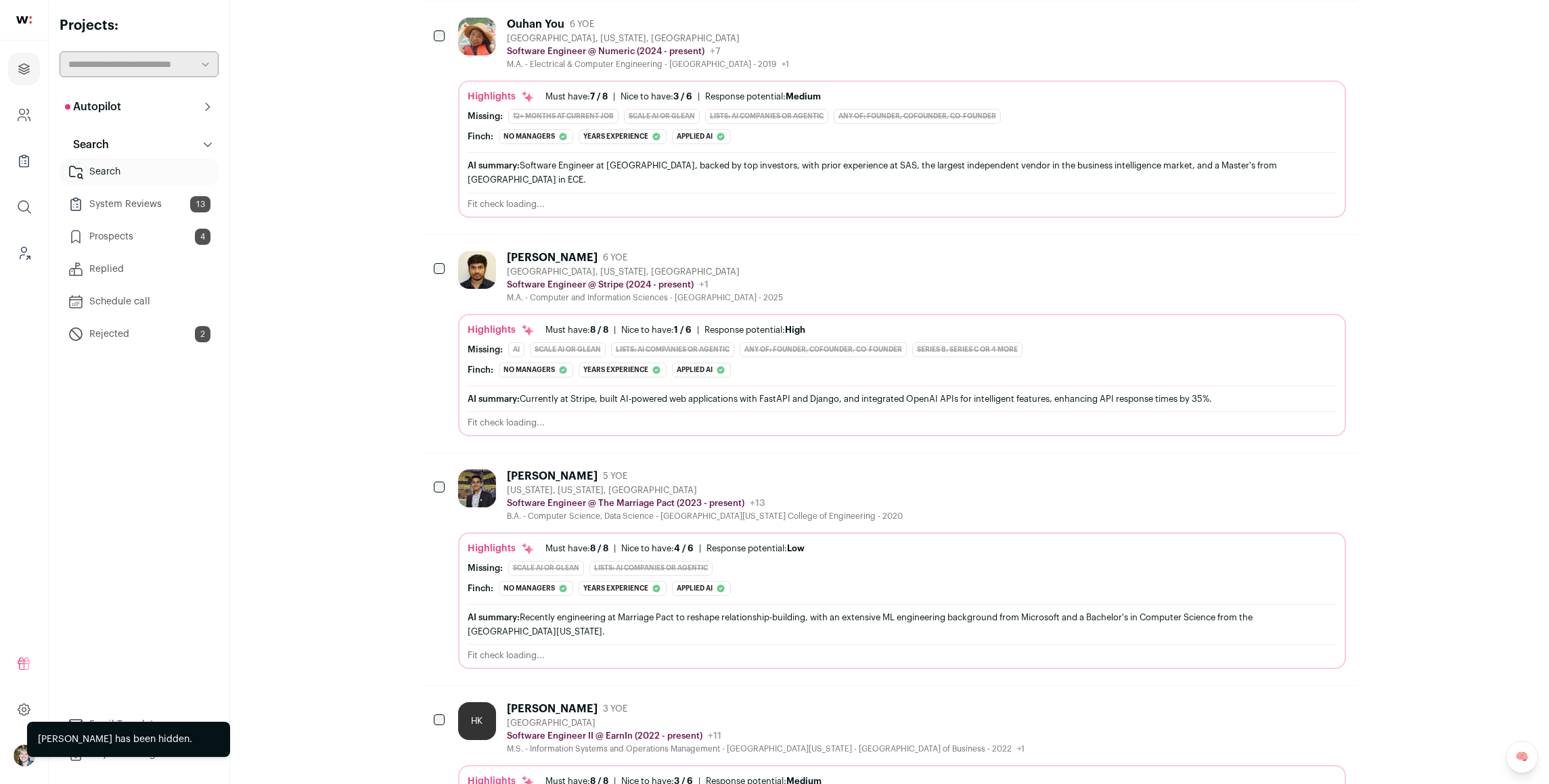
scroll to position [1111, 0]
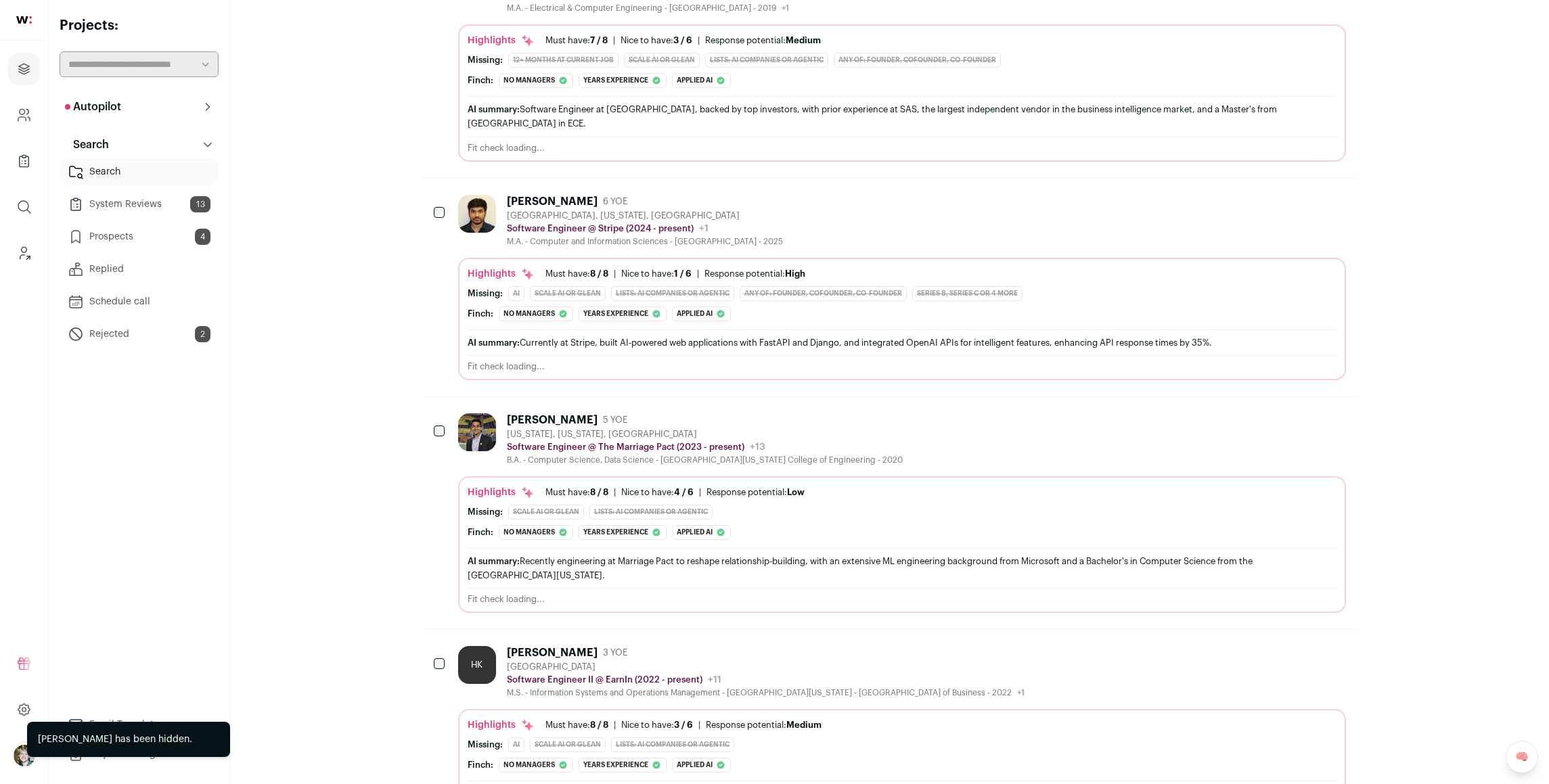
click at [136, 106] on button "Autopilot" at bounding box center [139, 106] width 159 height 27
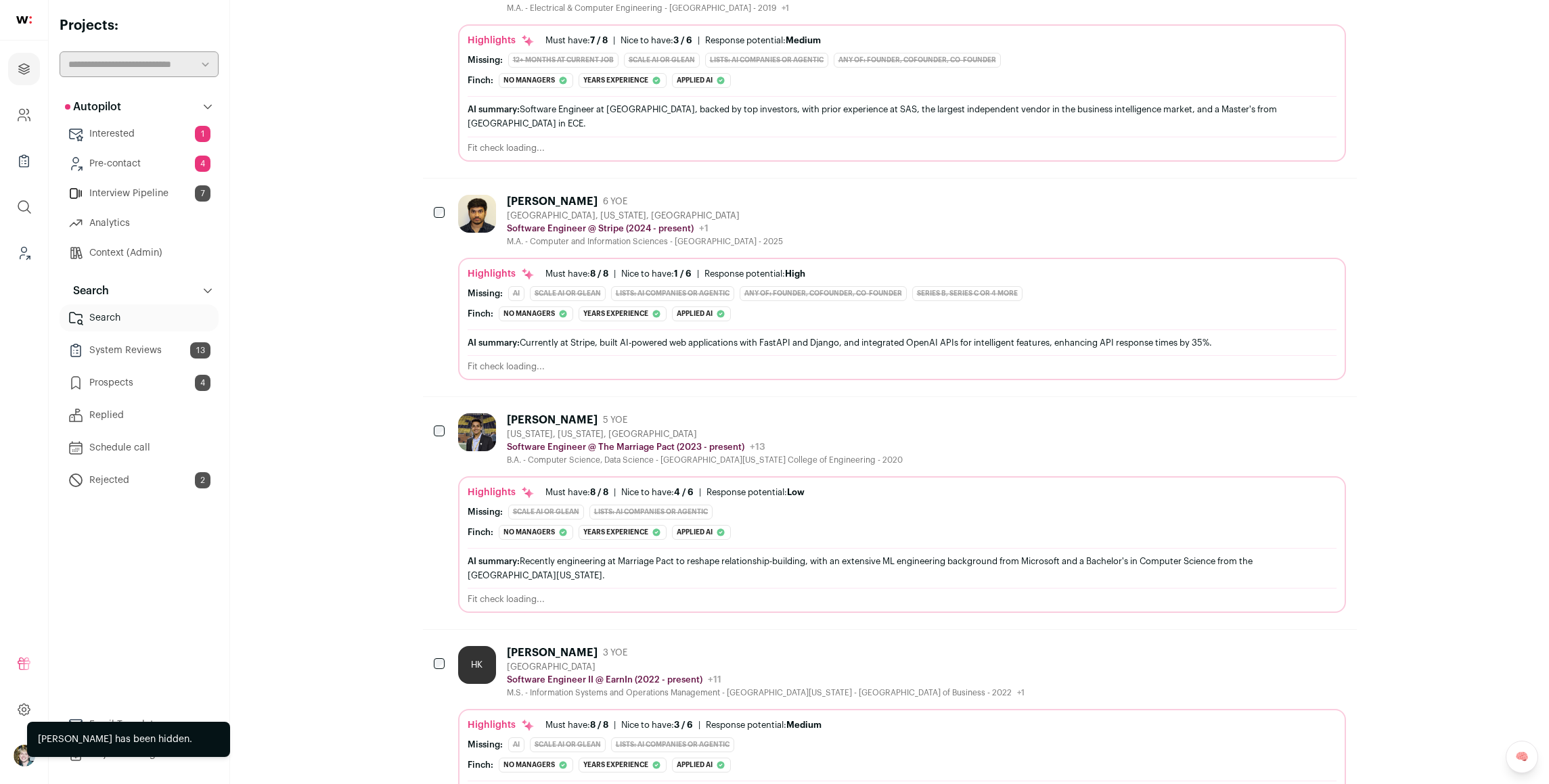
click at [142, 188] on link "Interview Pipeline 7" at bounding box center [139, 193] width 159 height 27
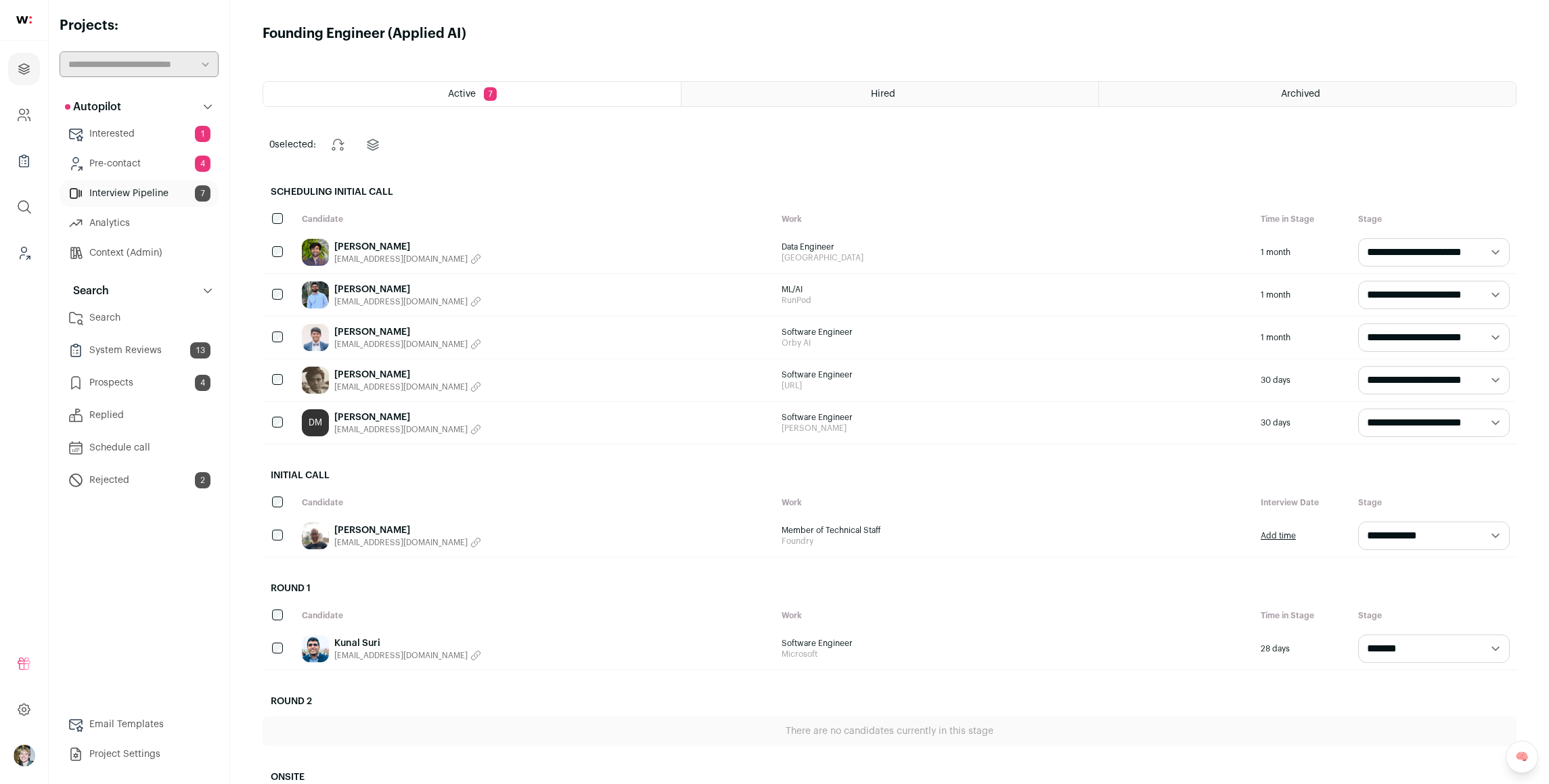
click at [364, 246] on link "[PERSON_NAME]" at bounding box center [408, 247] width 147 height 13
click at [365, 289] on link "[PERSON_NAME]" at bounding box center [408, 289] width 147 height 13
click at [357, 331] on link "[PERSON_NAME]" at bounding box center [408, 331] width 147 height 13
click at [353, 373] on link "[PERSON_NAME]" at bounding box center [408, 374] width 147 height 13
click at [375, 419] on html "Projects Company and ATS Settings Company Lists (Experimental) Global Search Le…" at bounding box center [774, 461] width 1549 height 922
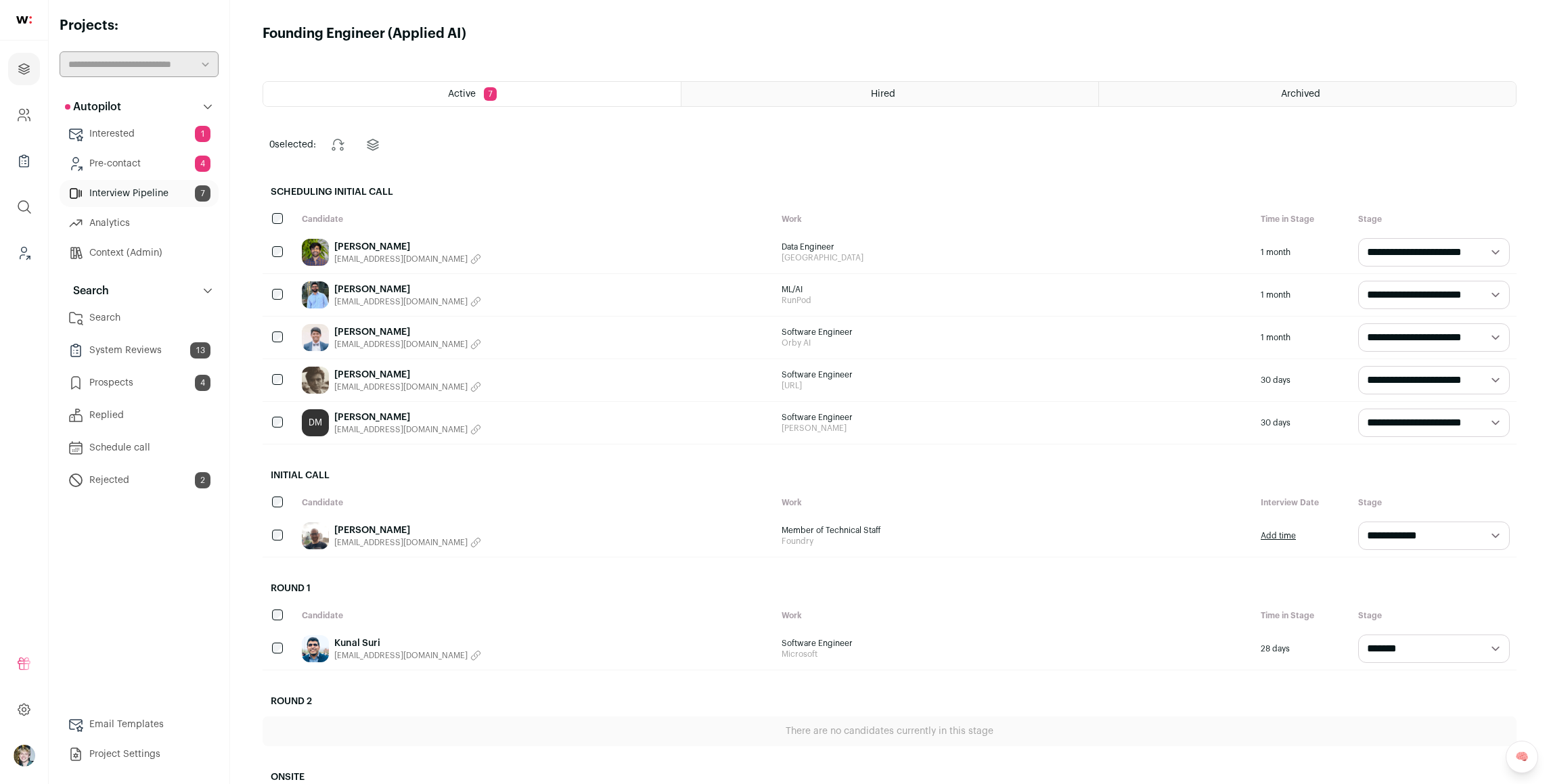
click at [376, 417] on link "[PERSON_NAME]" at bounding box center [408, 417] width 147 height 13
click at [1413, 421] on select "**********" at bounding box center [1434, 422] width 151 height 29
select select "**********"
click at [1358, 408] on select "**********" at bounding box center [1434, 422] width 151 height 29
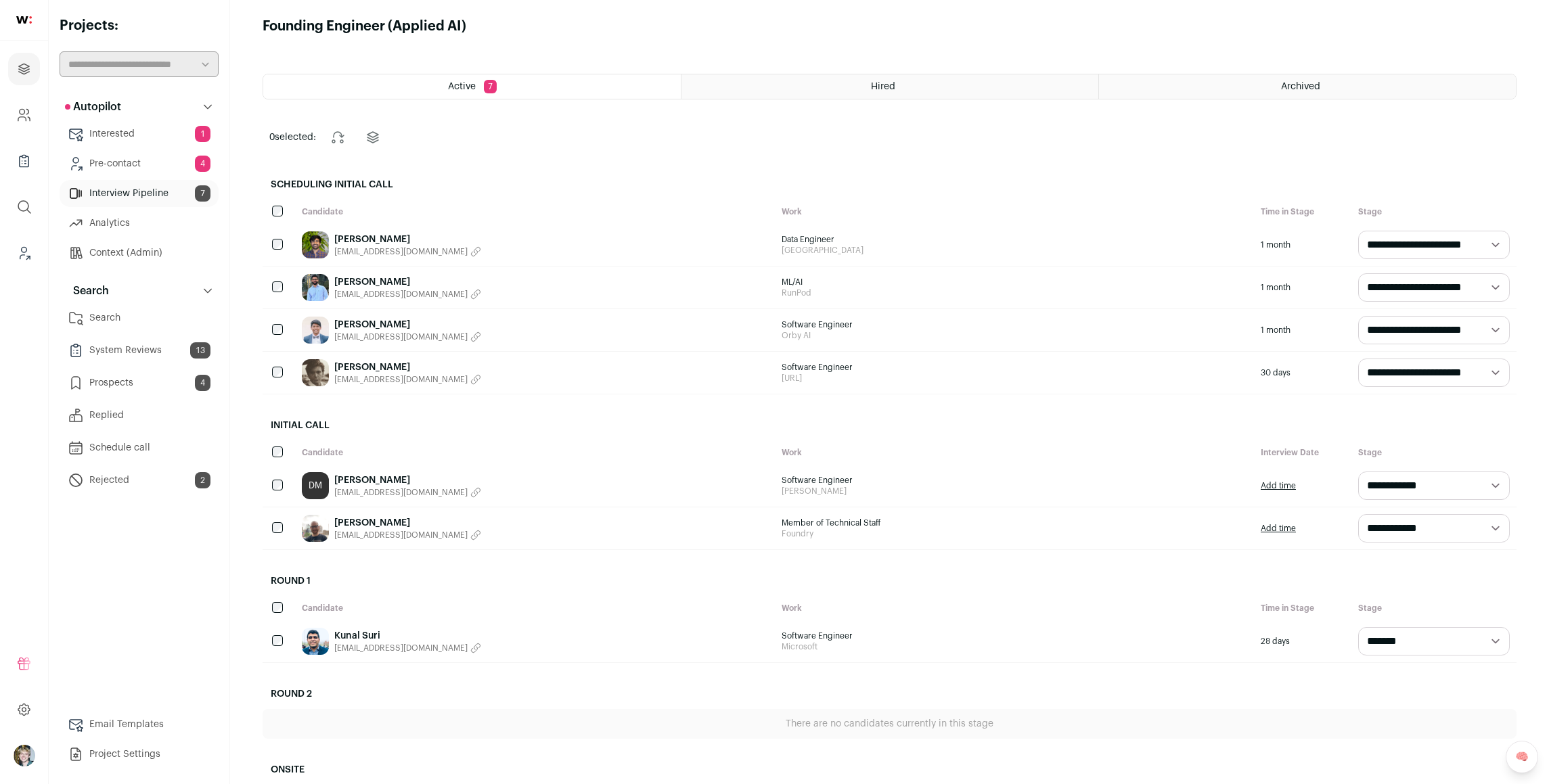
scroll to position [23, 0]
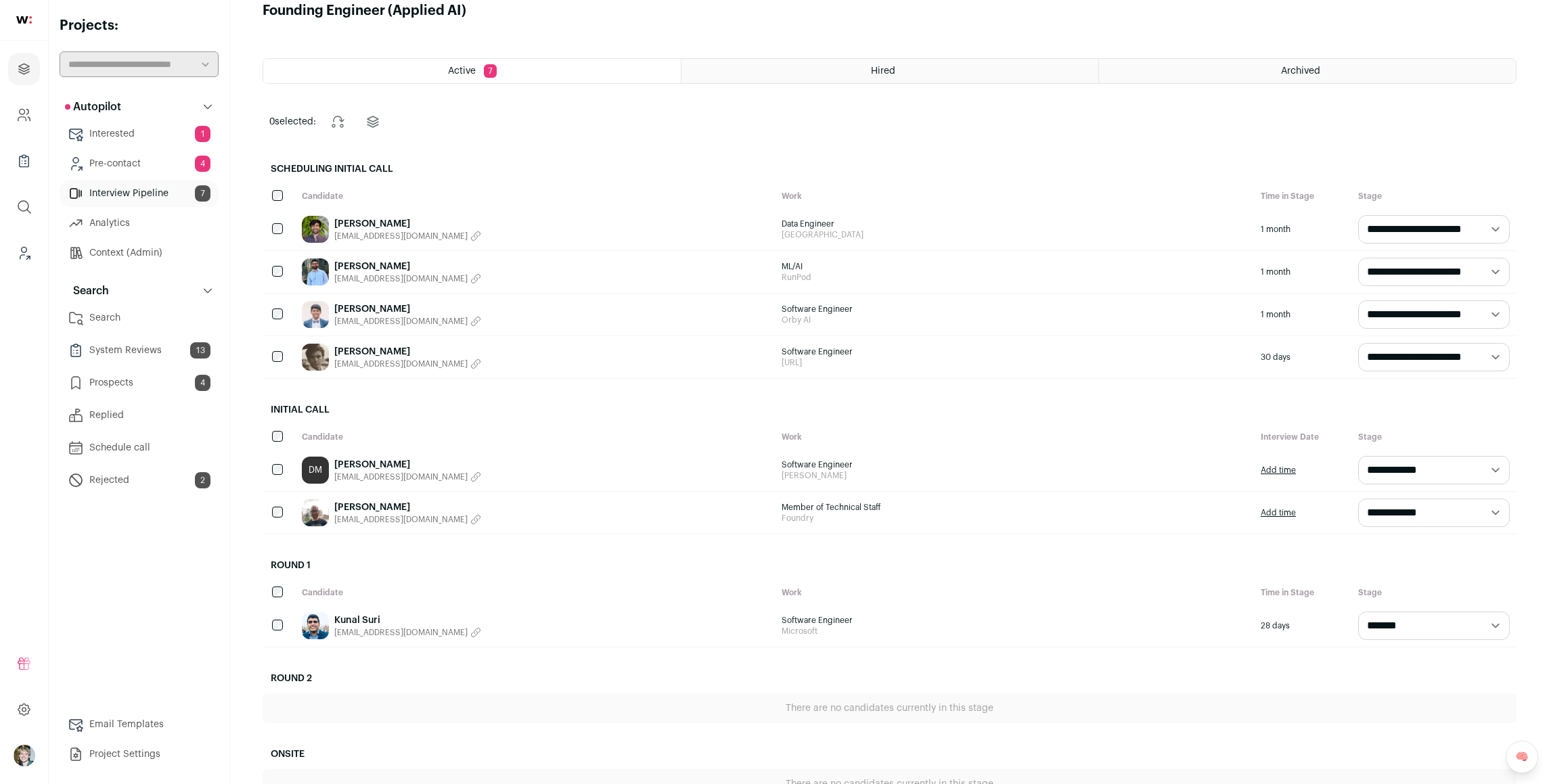
click at [355, 501] on link "[PERSON_NAME]" at bounding box center [408, 507] width 147 height 13
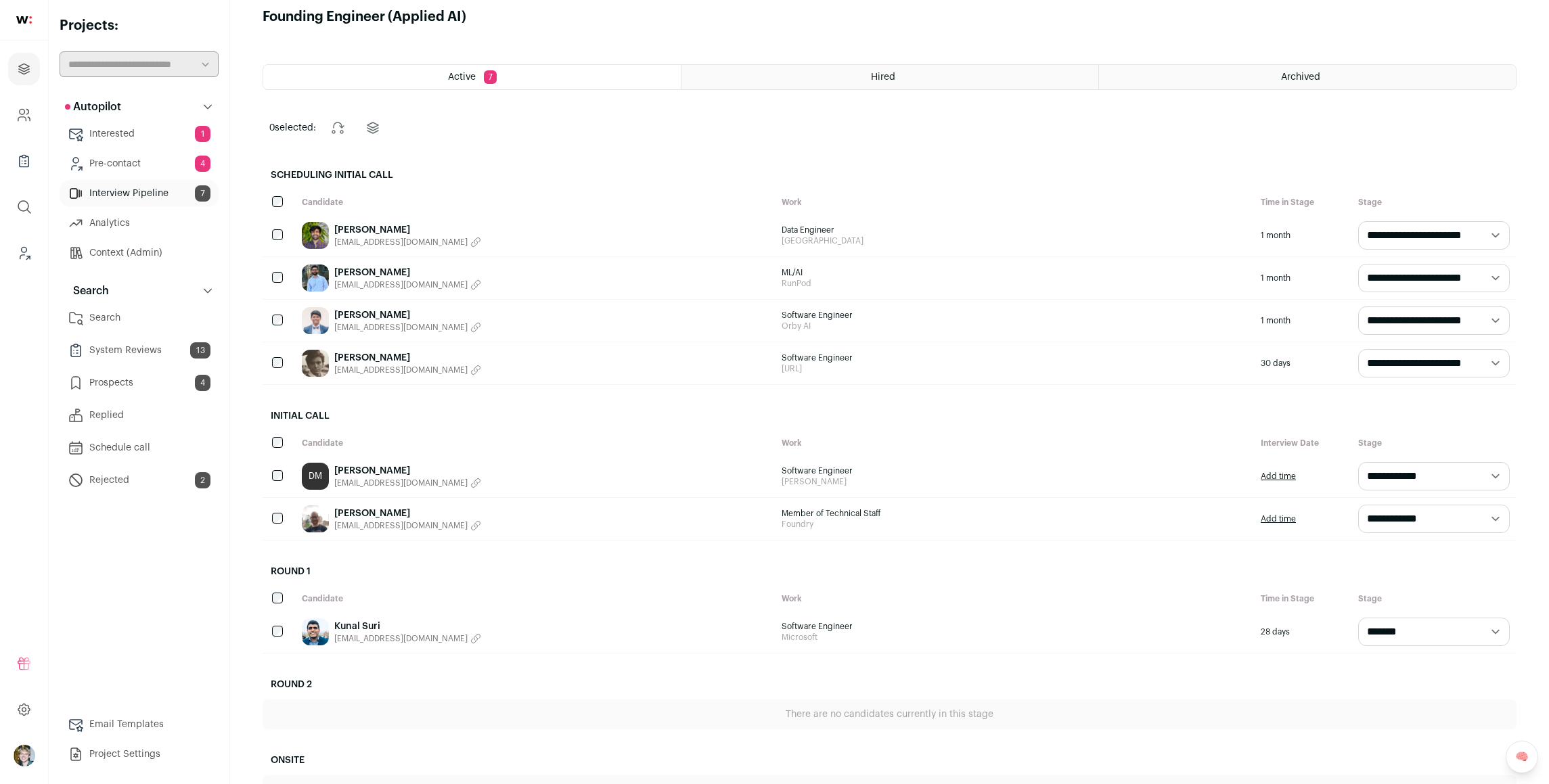
scroll to position [20, 0]
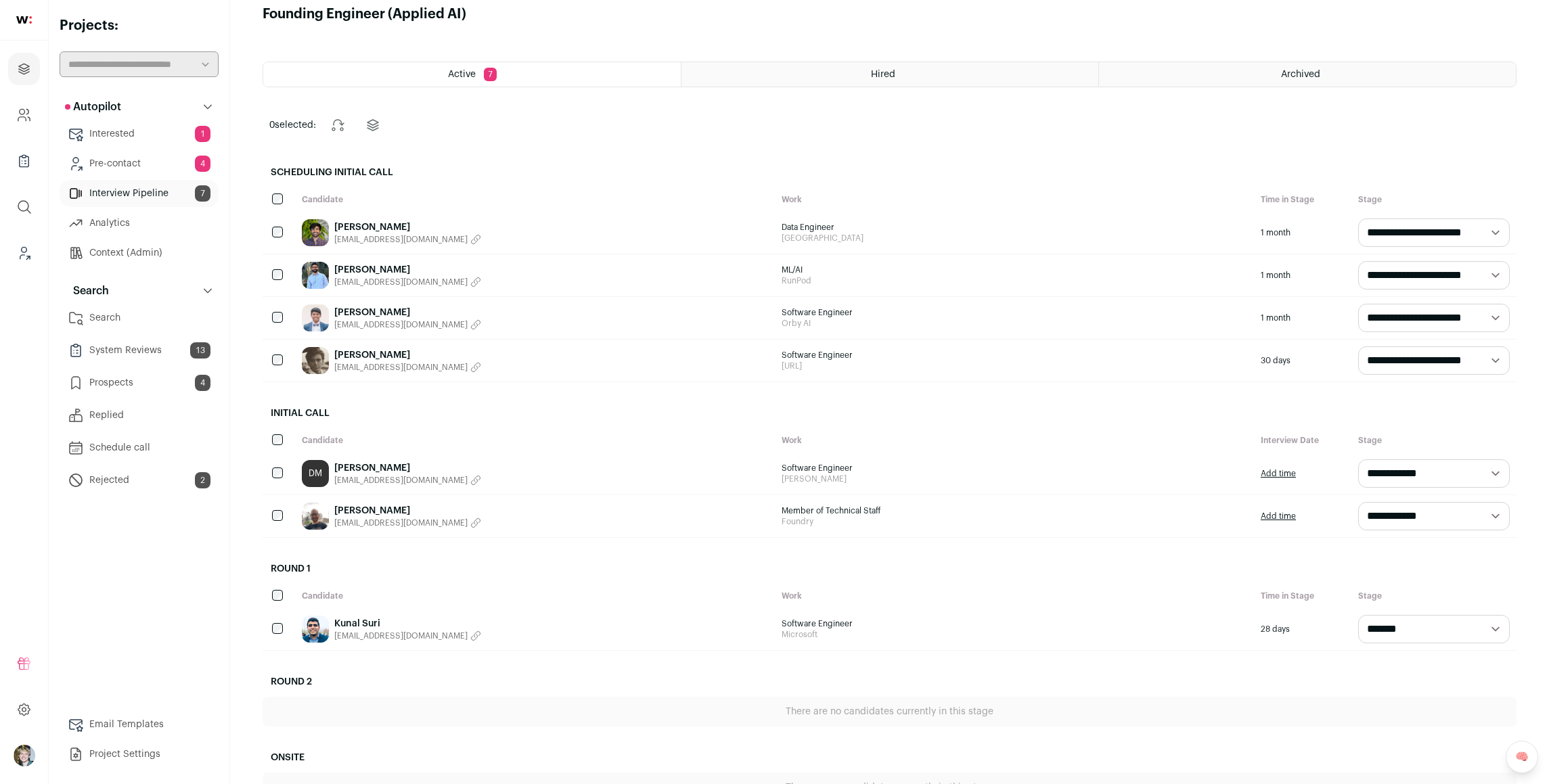
click at [363, 619] on link "Kunal Suri" at bounding box center [408, 624] width 147 height 13
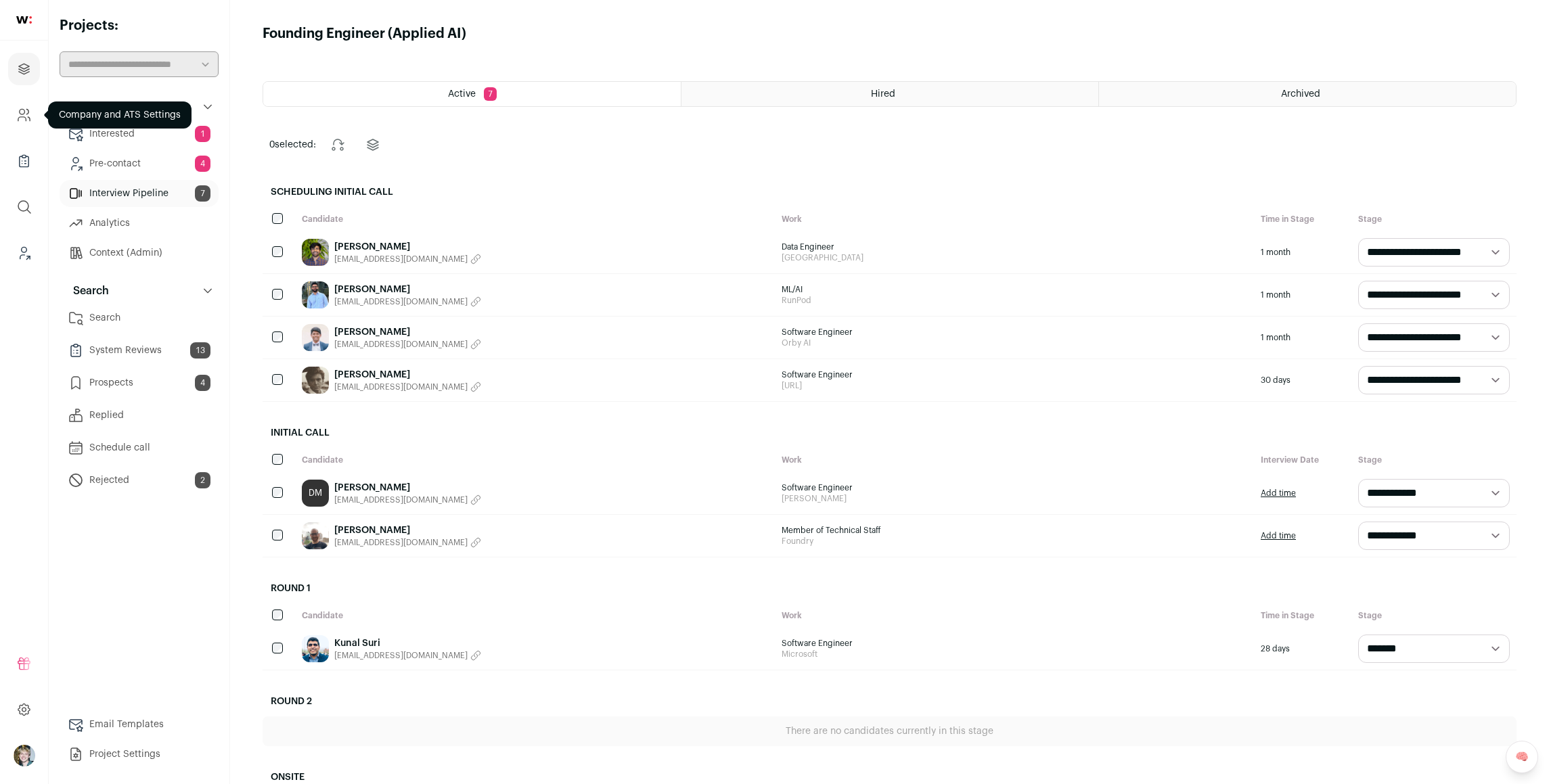
click at [28, 119] on icon "Company and ATS Settings" at bounding box center [24, 115] width 15 height 16
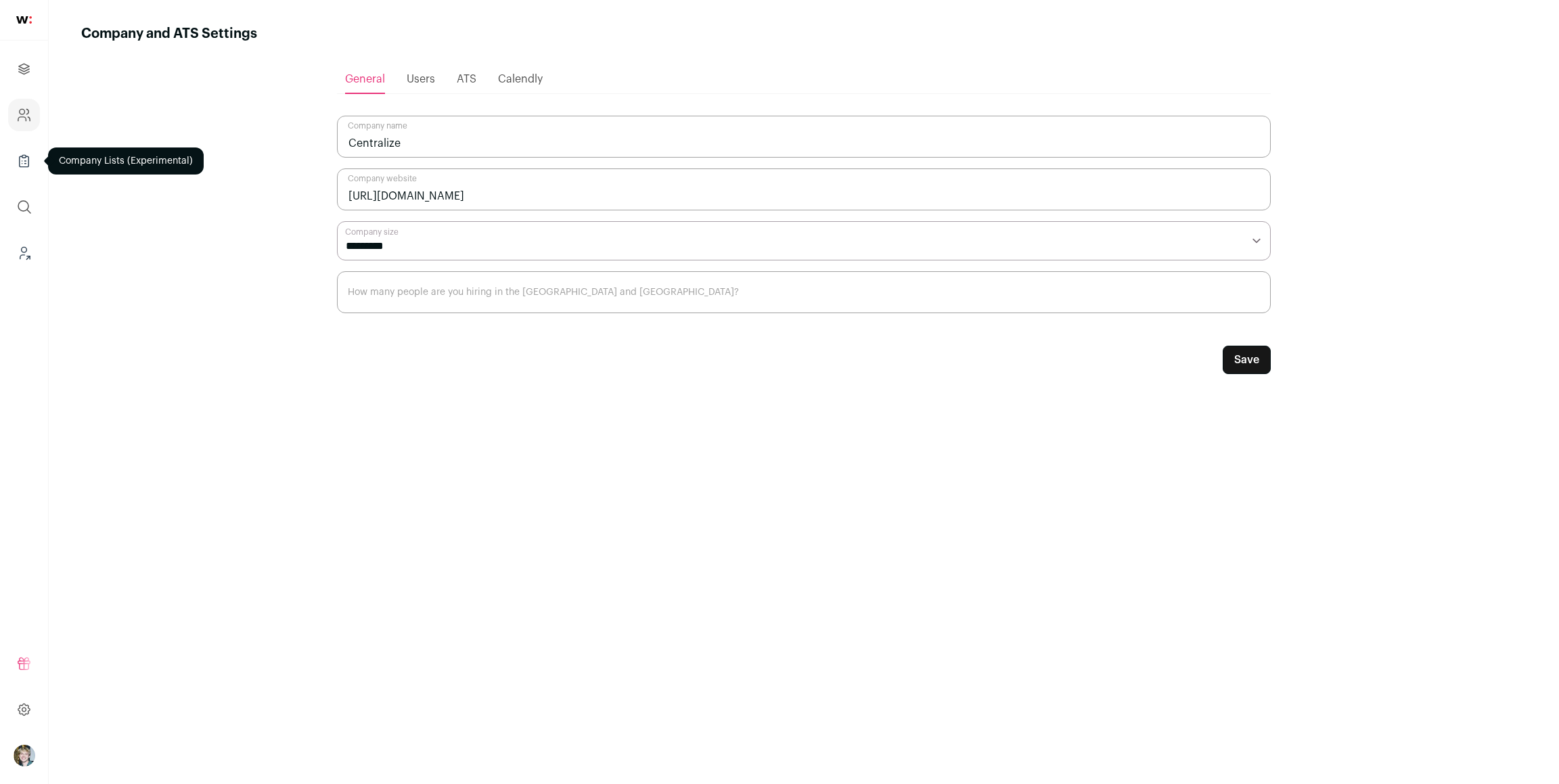
click at [22, 160] on icon "Company Lists" at bounding box center [24, 160] width 15 height 16
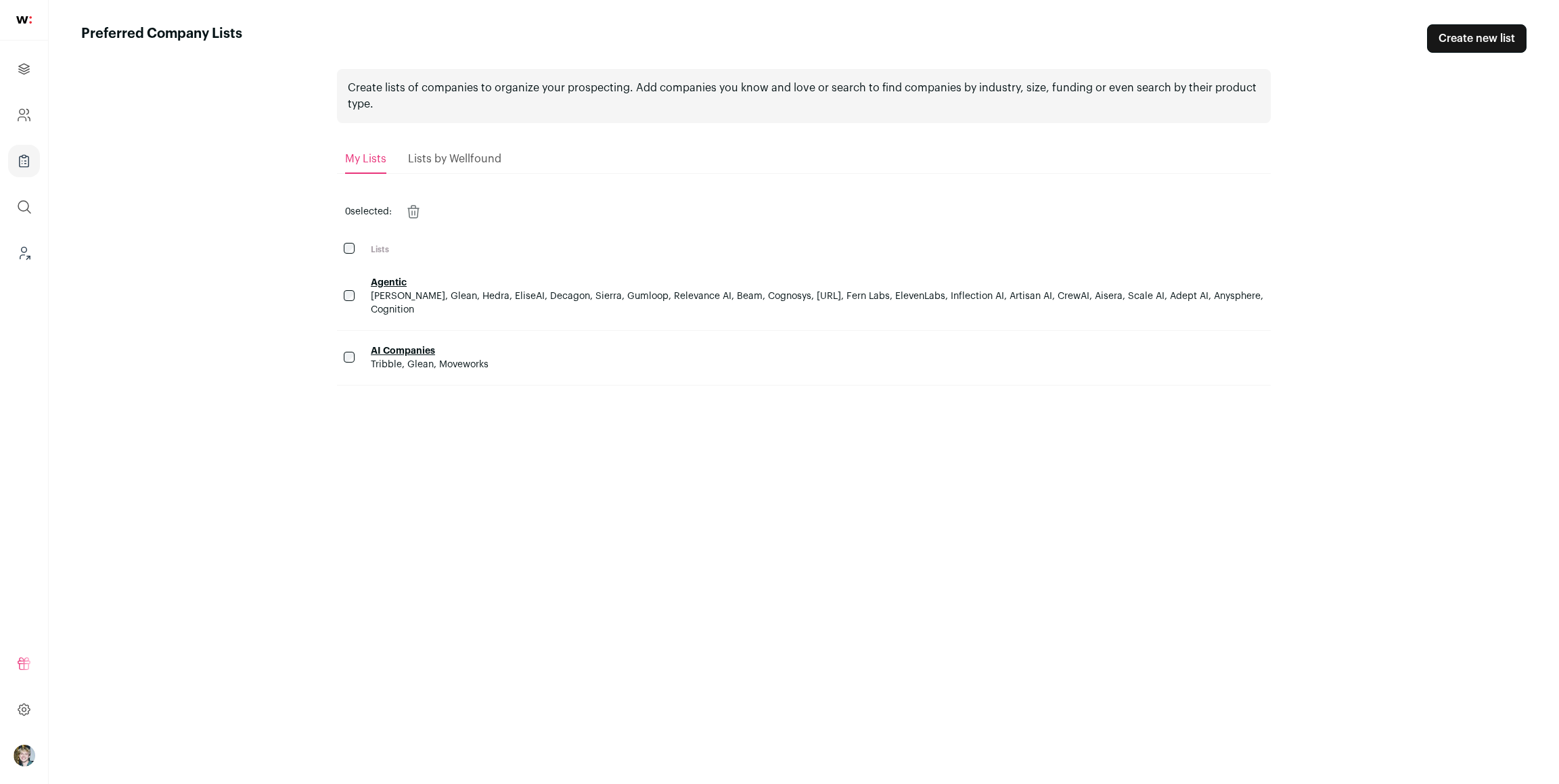
click at [397, 285] on link "Agentic" at bounding box center [388, 283] width 36 height 10
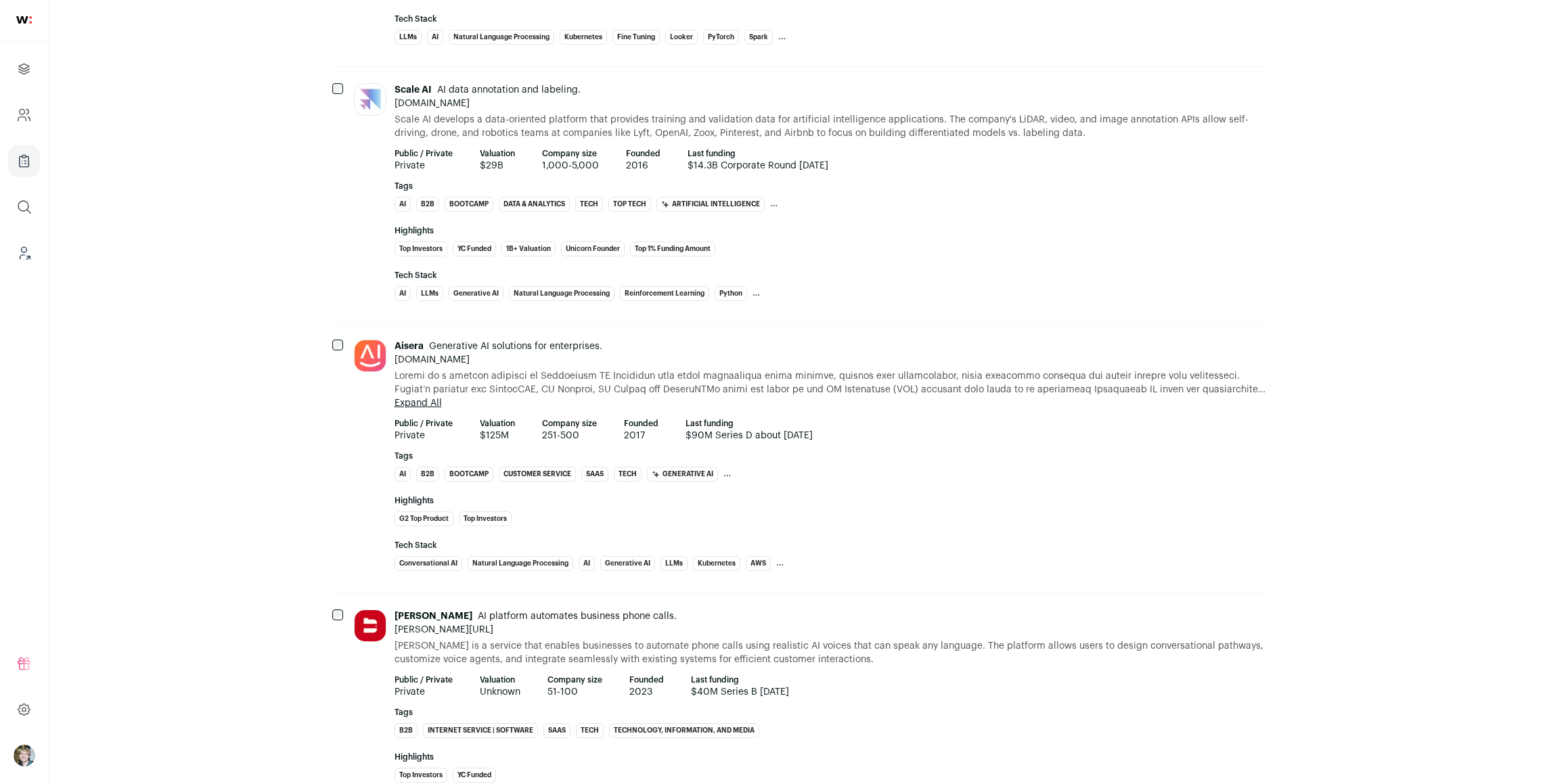
scroll to position [561, 0]
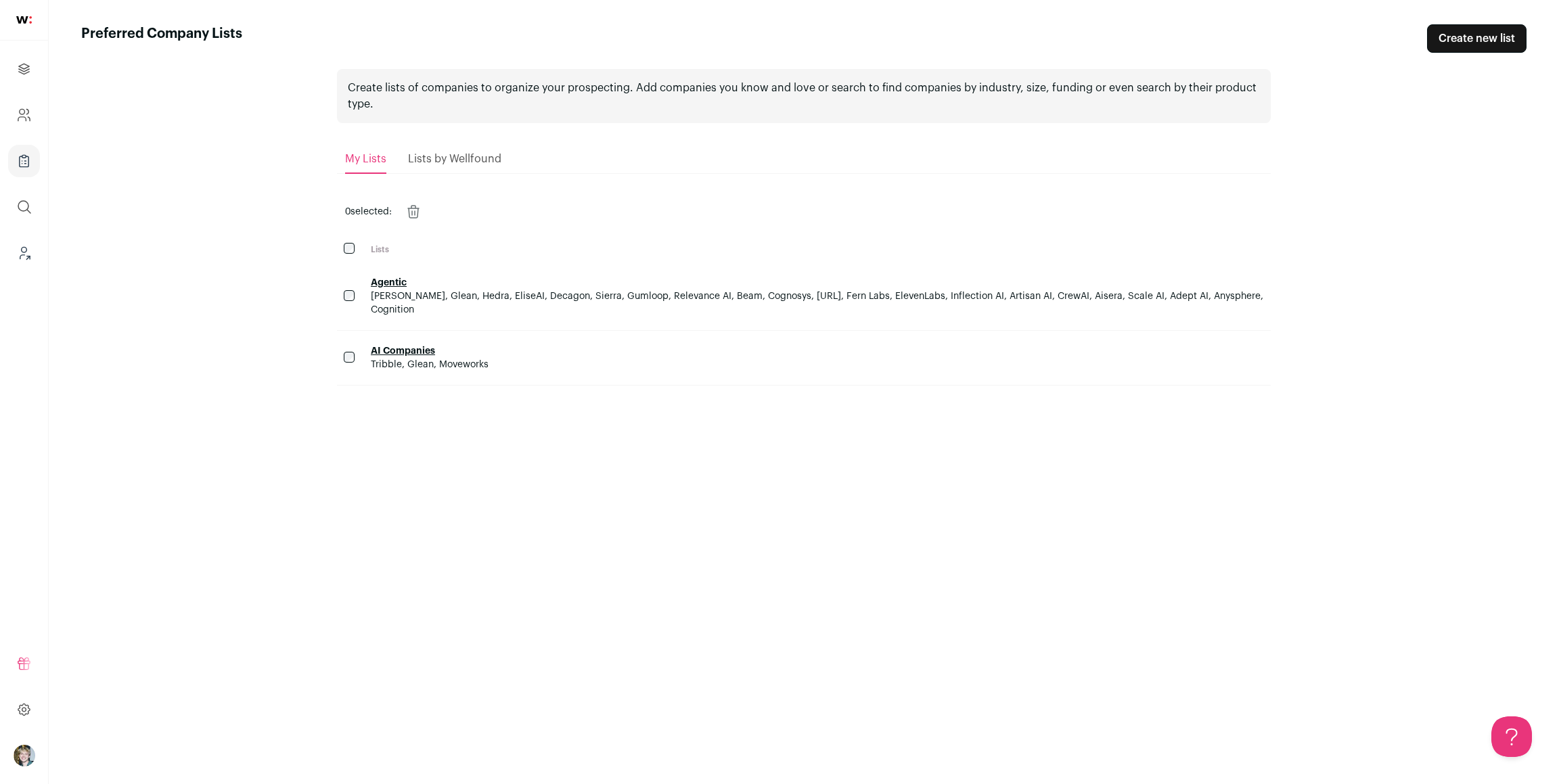
click at [390, 351] on link "AI Companies" at bounding box center [403, 351] width 64 height 10
click at [387, 282] on link "Agentic" at bounding box center [388, 283] width 36 height 10
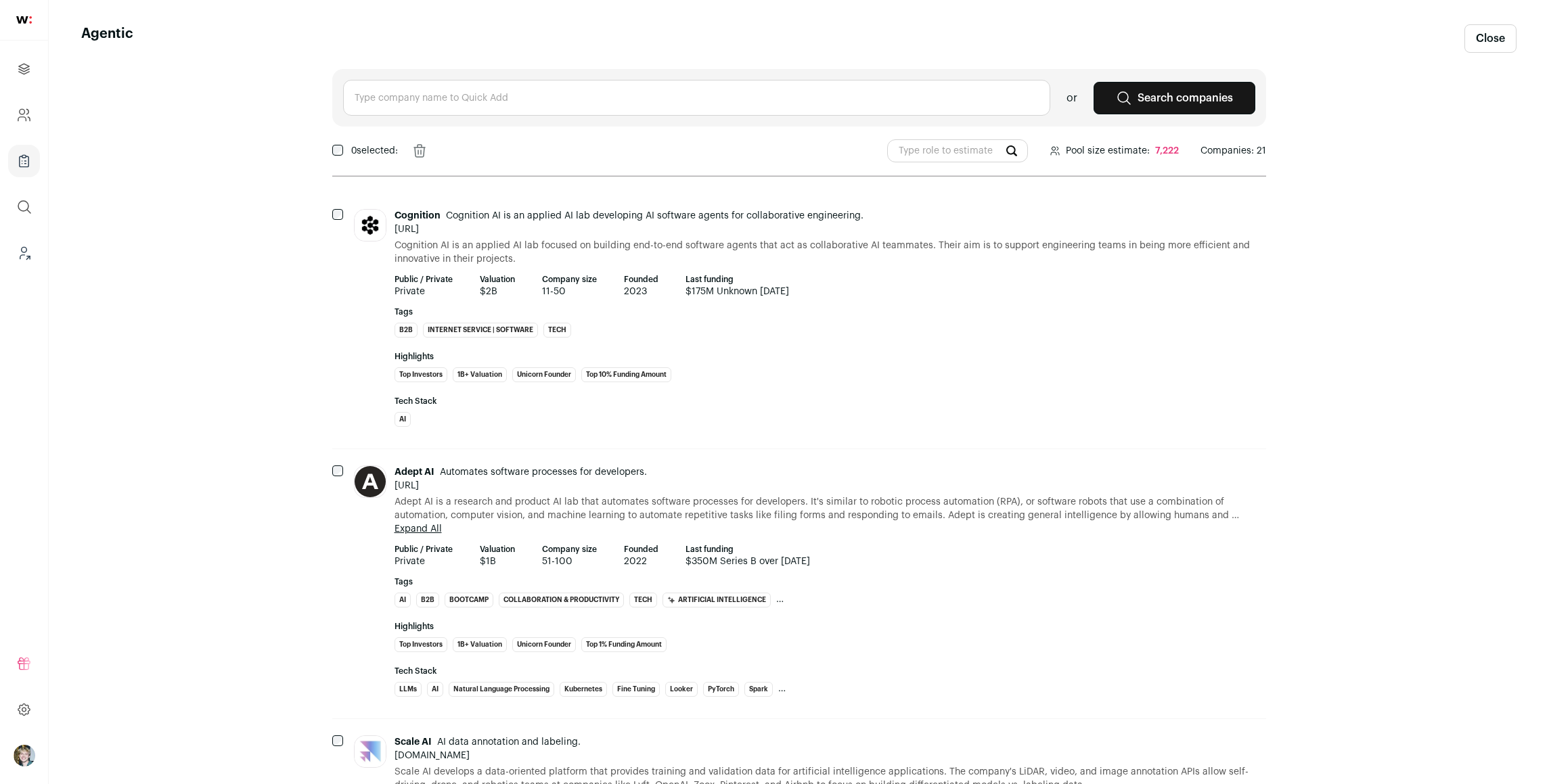
click at [519, 104] on input "text" at bounding box center [697, 97] width 707 height 36
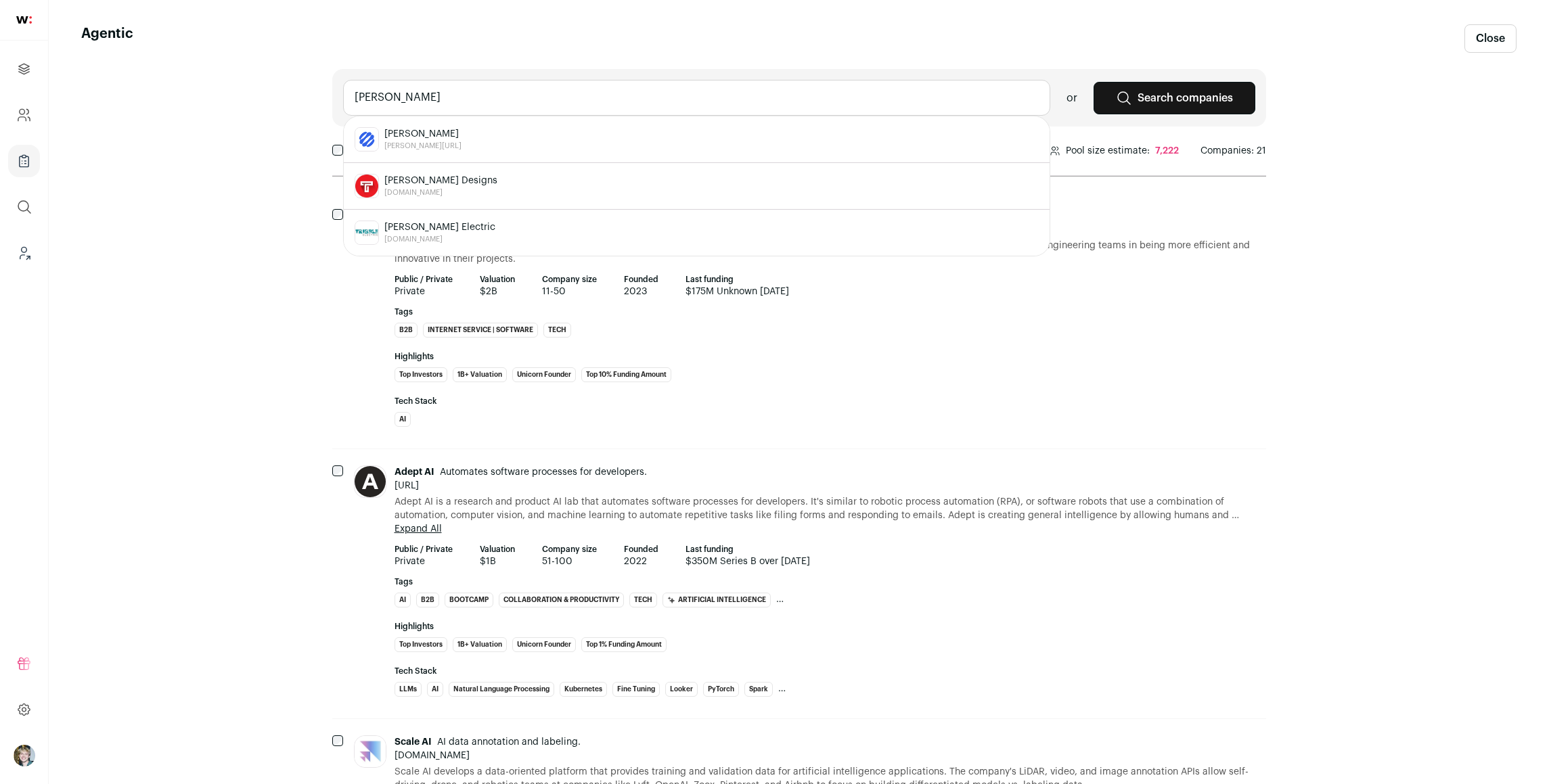
click at [418, 132] on div "[PERSON_NAME] [PERSON_NAME][URL]" at bounding box center [697, 139] width 684 height 25
type input "[PERSON_NAME] [PERSON_NAME][URL]"
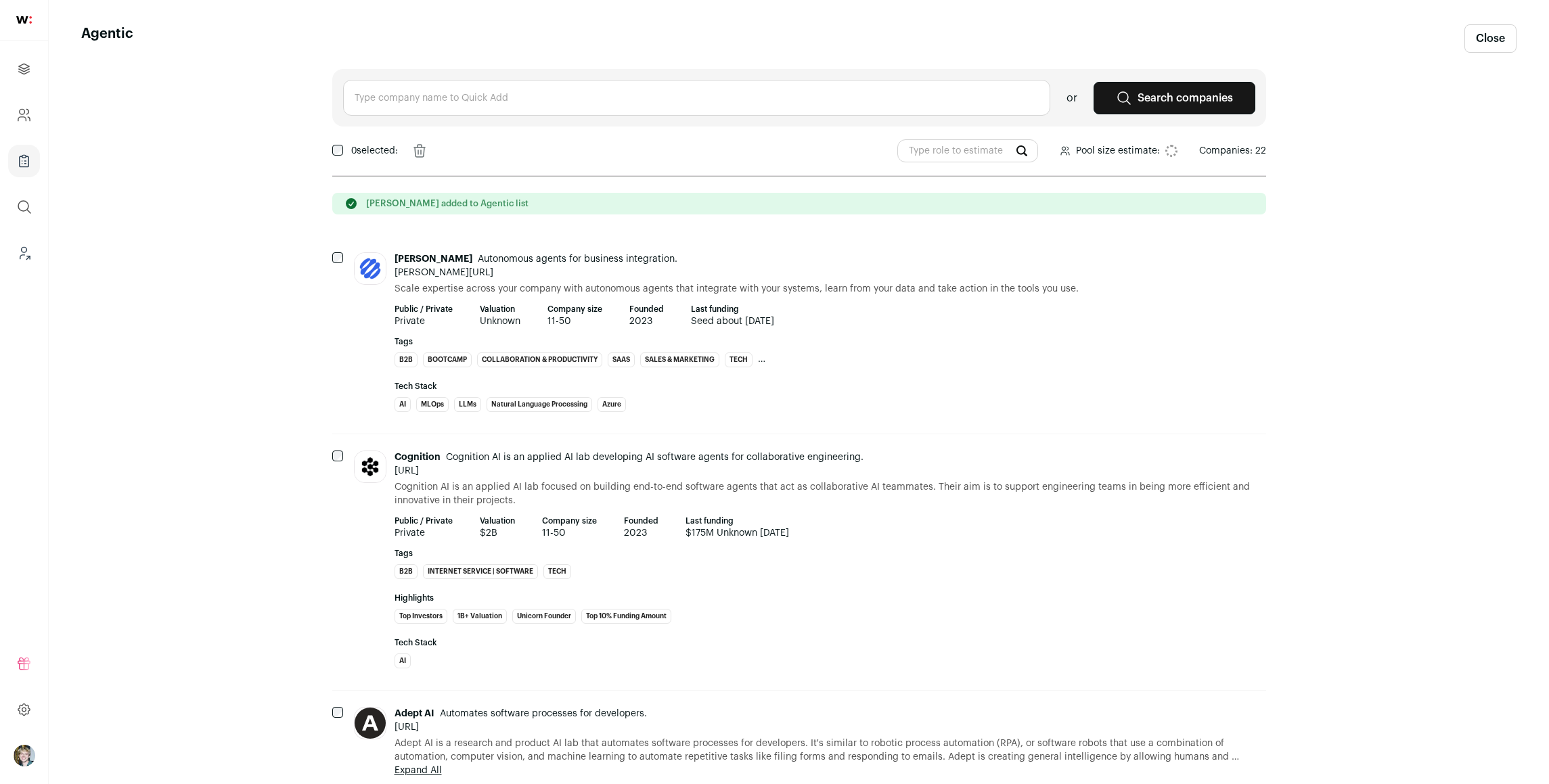
click at [456, 93] on input "text" at bounding box center [697, 97] width 707 height 36
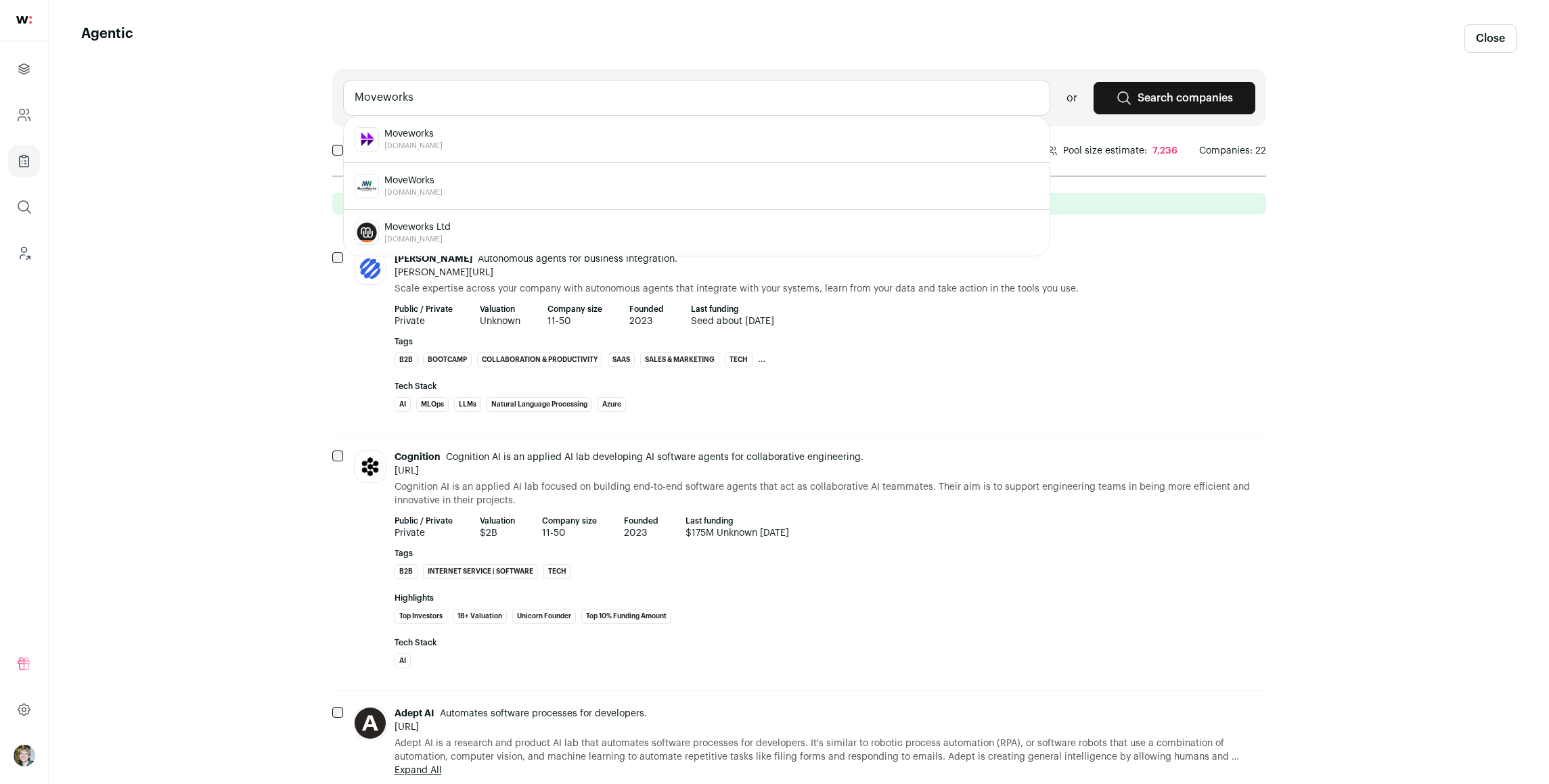
click at [425, 146] on span "[DOMAIN_NAME]" at bounding box center [413, 146] width 58 height 11
type input "Moveworks [DOMAIN_NAME]"
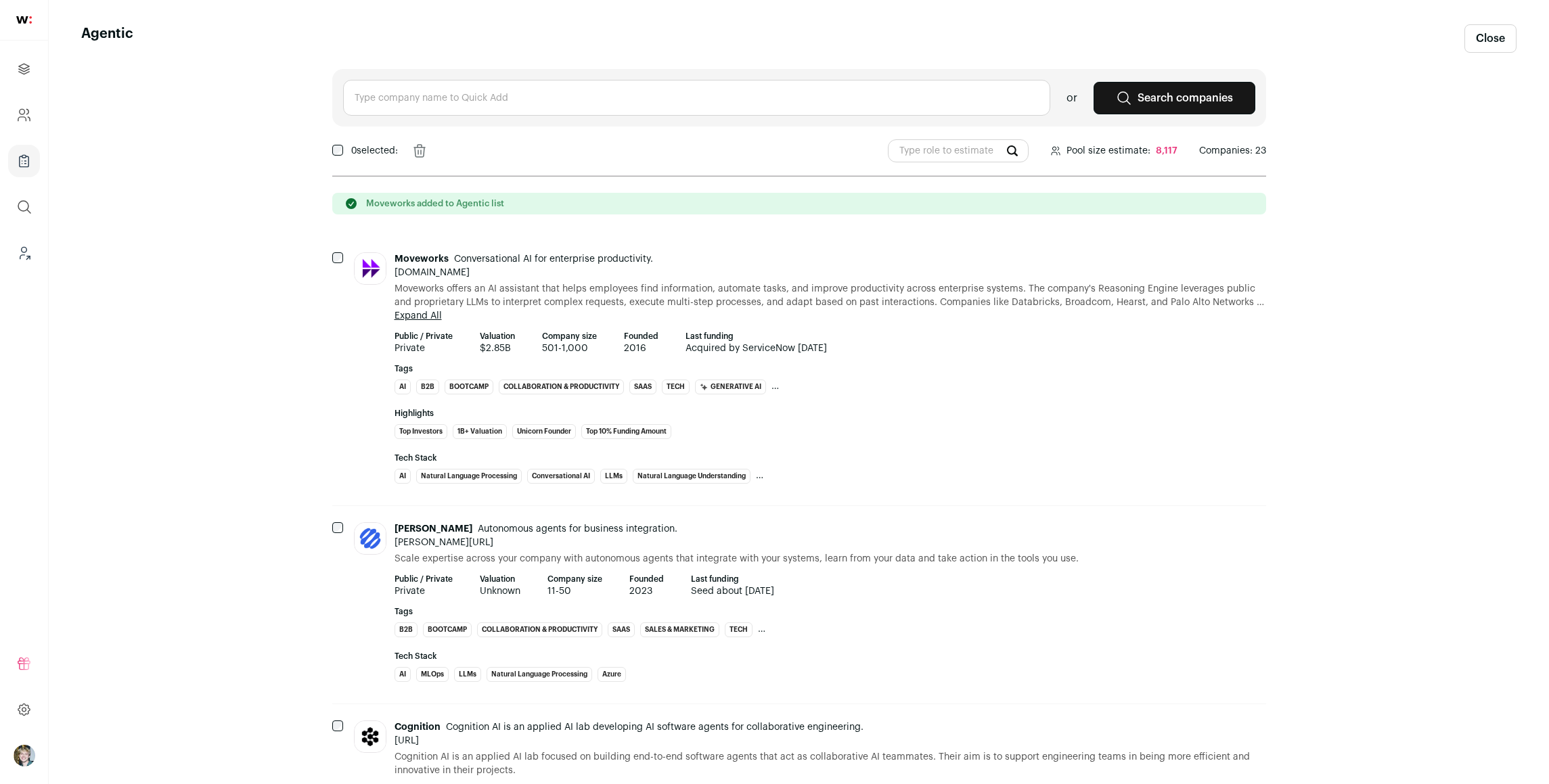
drag, startPoint x: 196, startPoint y: 99, endPoint x: 221, endPoint y: 106, distance: 26.0
click at [1468, 40] on link "Close" at bounding box center [1490, 39] width 52 height 29
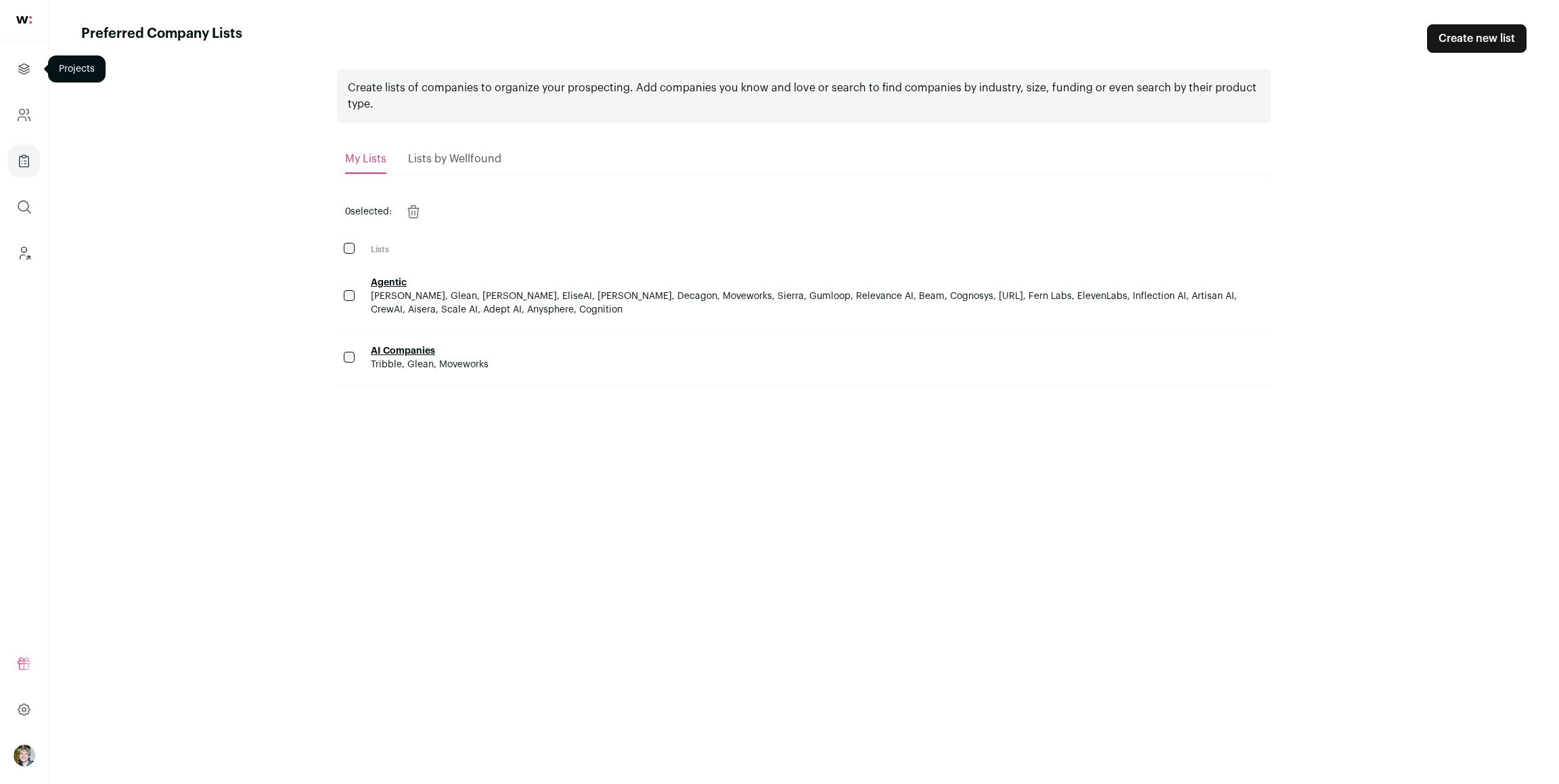
click at [23, 73] on icon "Projects" at bounding box center [24, 69] width 15 height 16
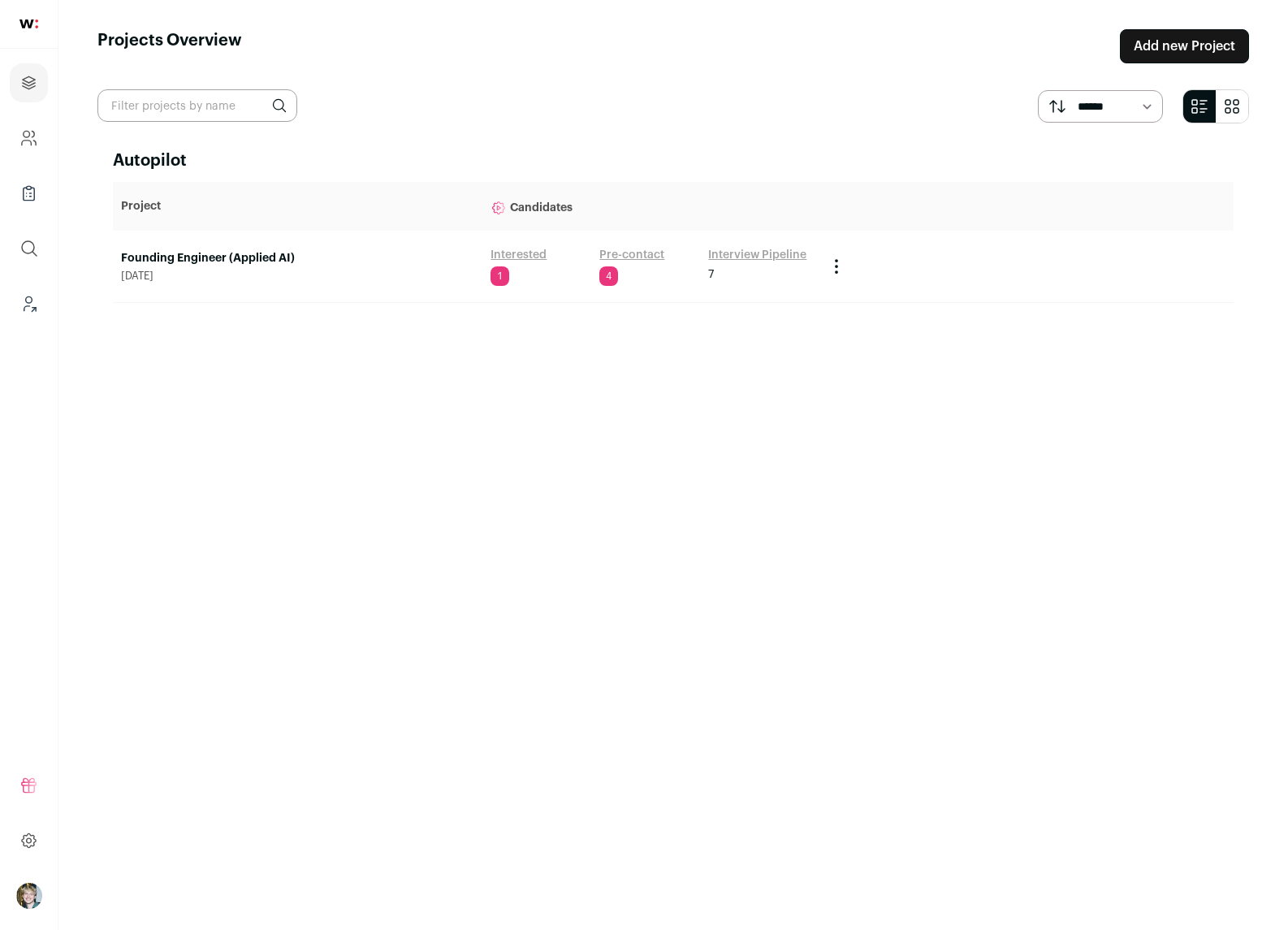
click at [252, 259] on link "Founding Engineer (Applied AI)" at bounding box center [298, 257] width 353 height 16
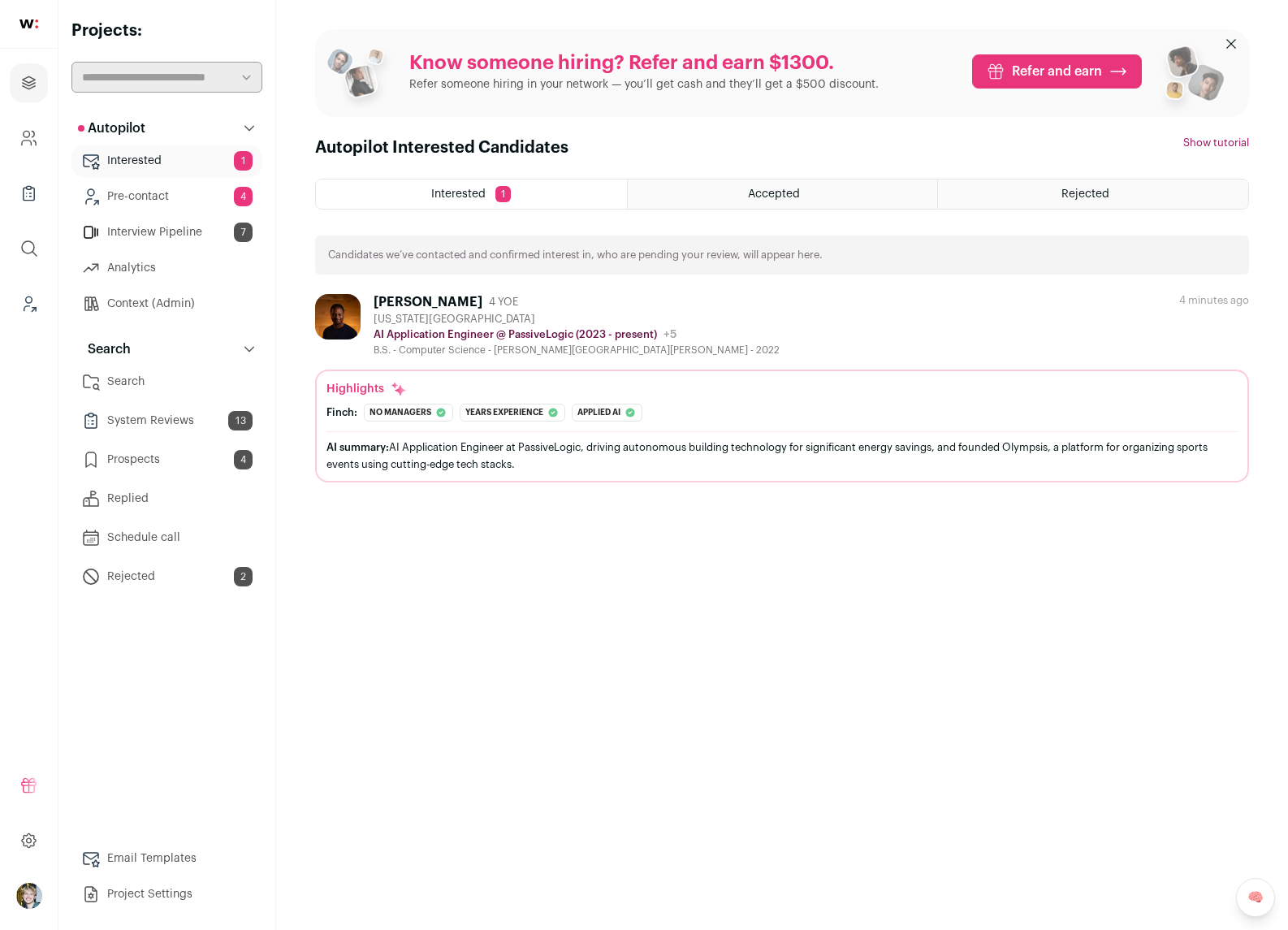
click at [155, 449] on link "Prospects 4" at bounding box center [167, 459] width 191 height 33
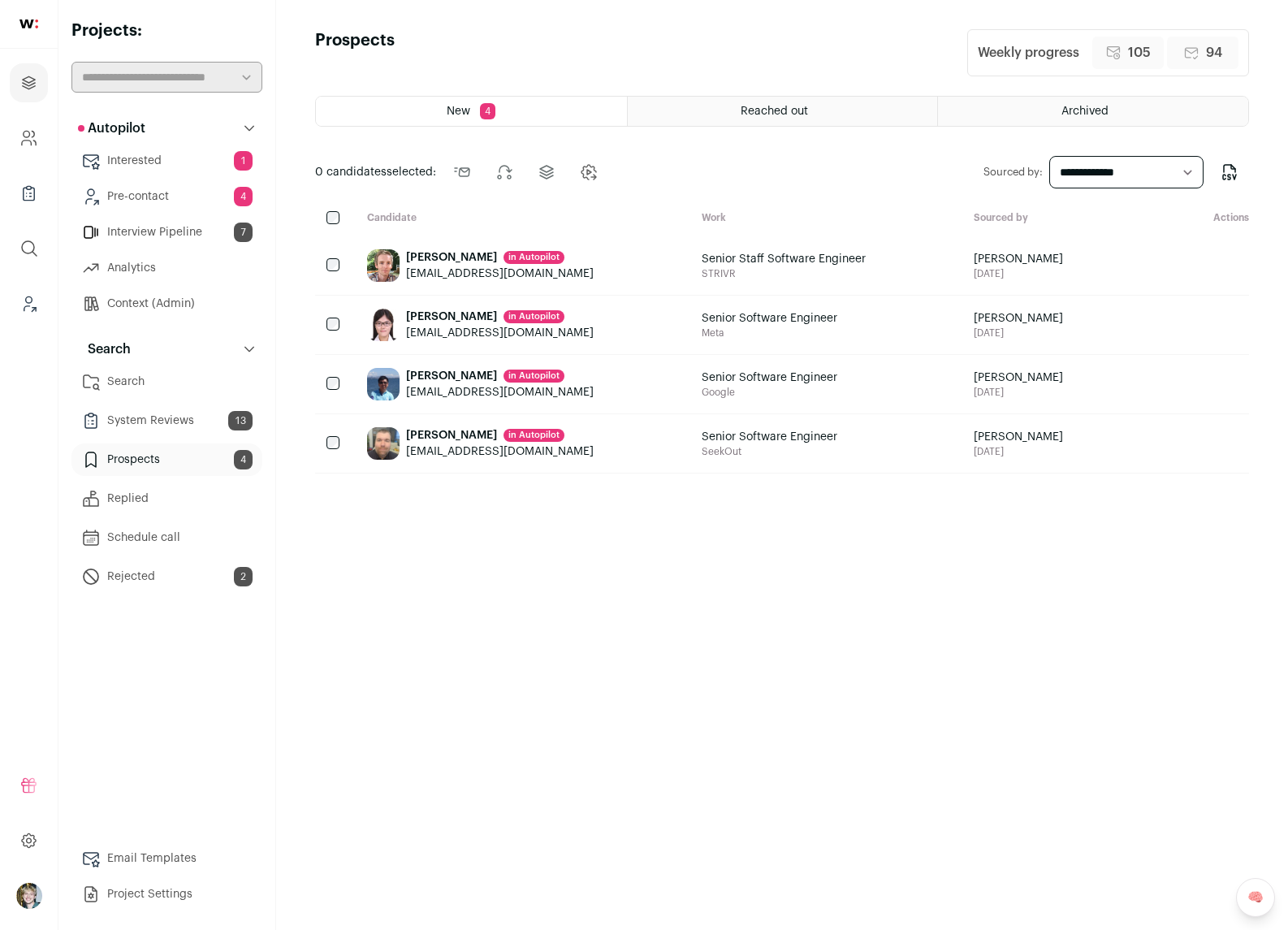
click at [150, 377] on link "Search" at bounding box center [167, 382] width 191 height 33
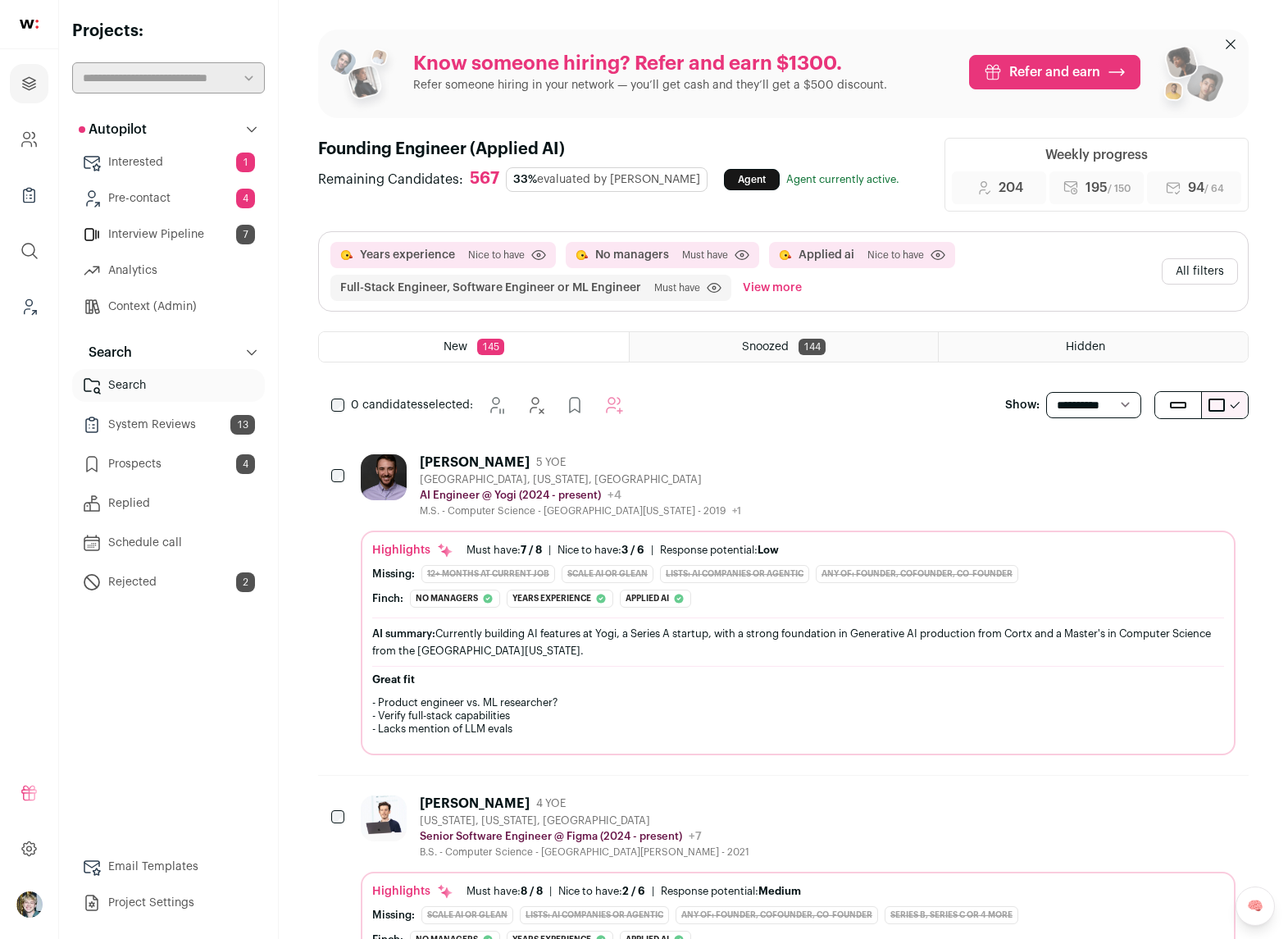
click at [654, 491] on div "AI Engineer @ Yogi (2024 - present) Yogi Public / Private Private Valuation Unk…" at bounding box center [580, 495] width 322 height 16
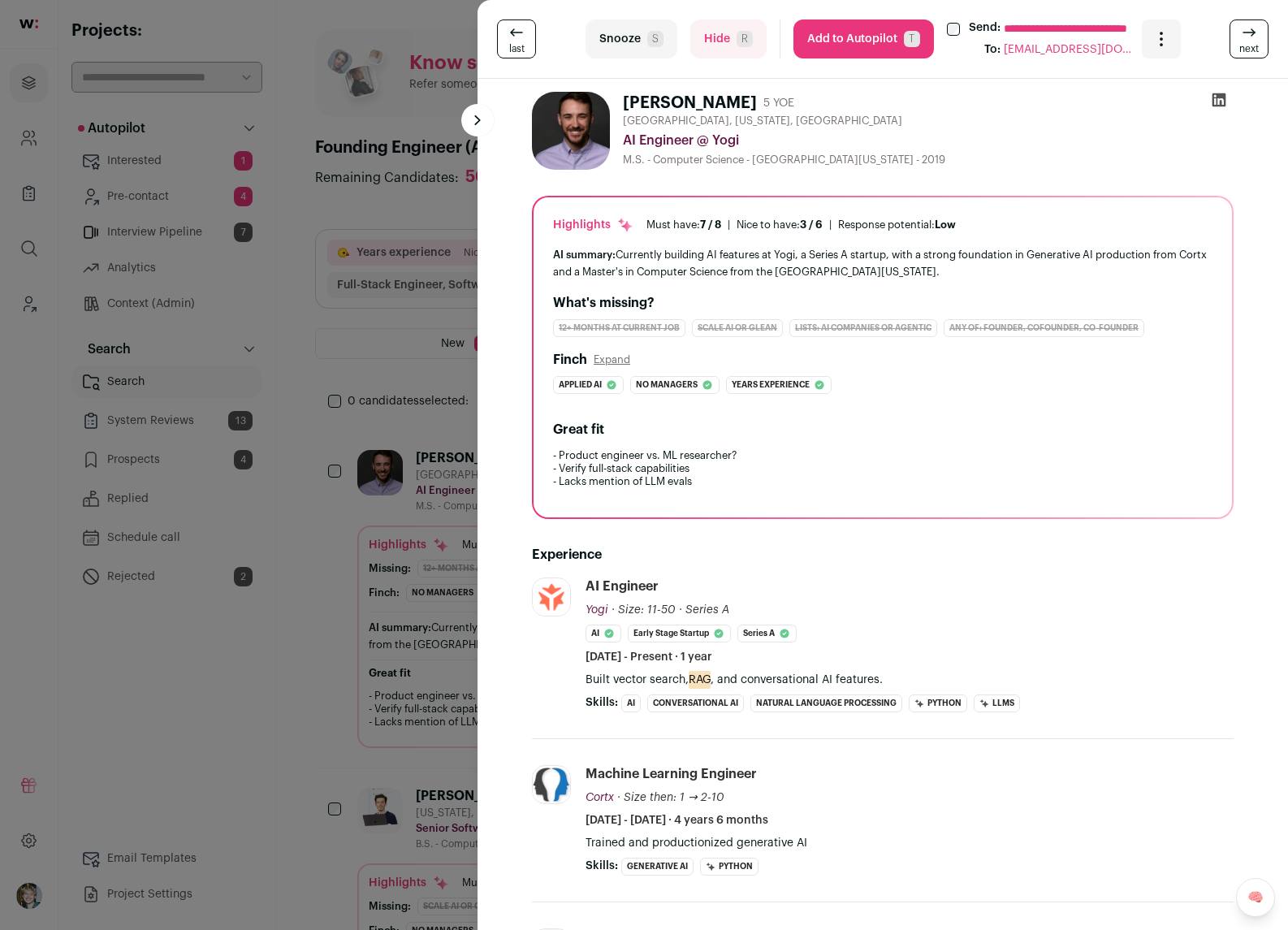
click at [335, 429] on div "**********" at bounding box center [644, 465] width 1288 height 930
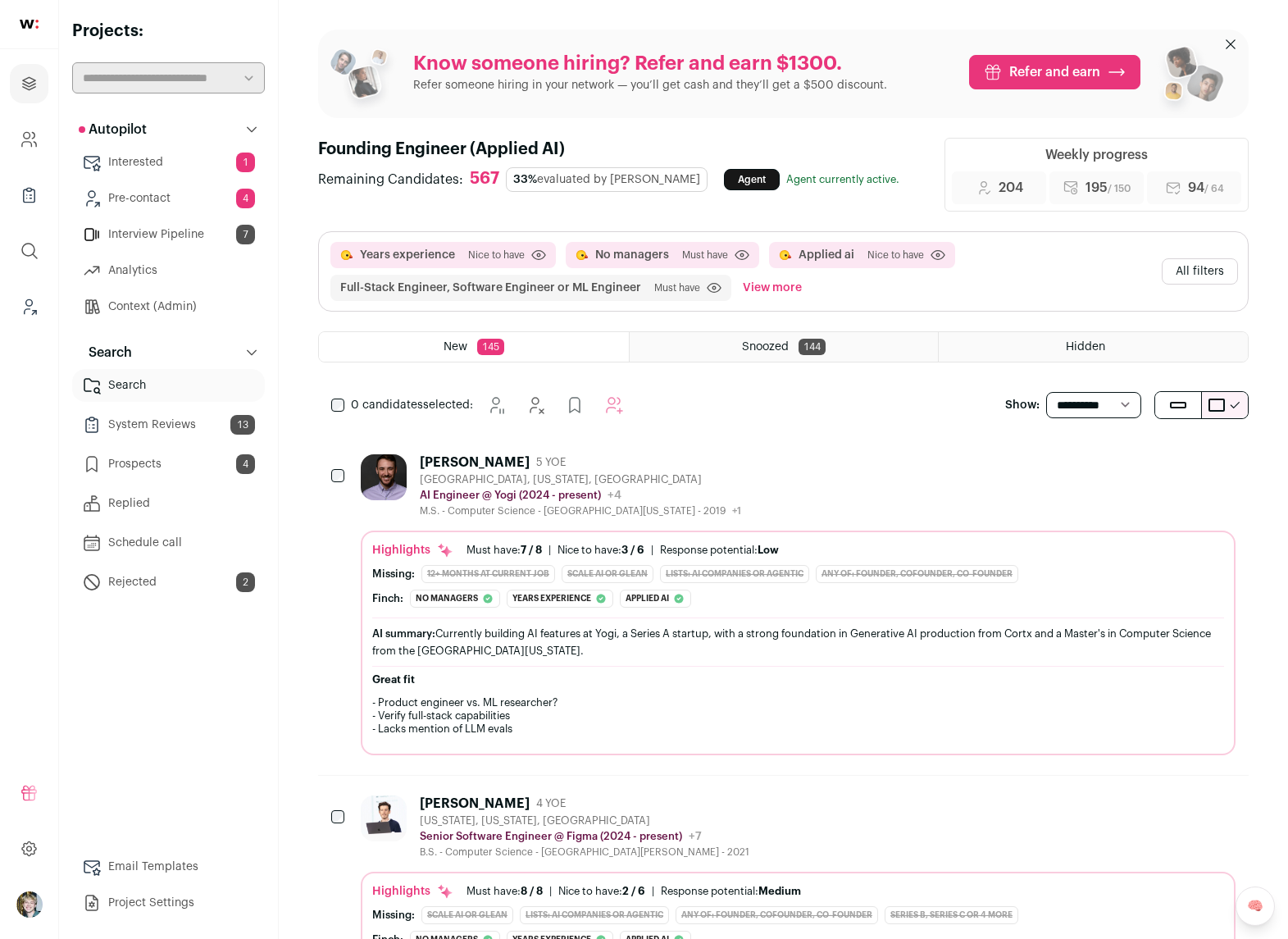
click at [520, 520] on div "[PERSON_NAME] 5 YOE [GEOGRAPHIC_DATA], [US_STATE], [GEOGRAPHIC_DATA] AI Enginee…" at bounding box center [798, 604] width 875 height 301
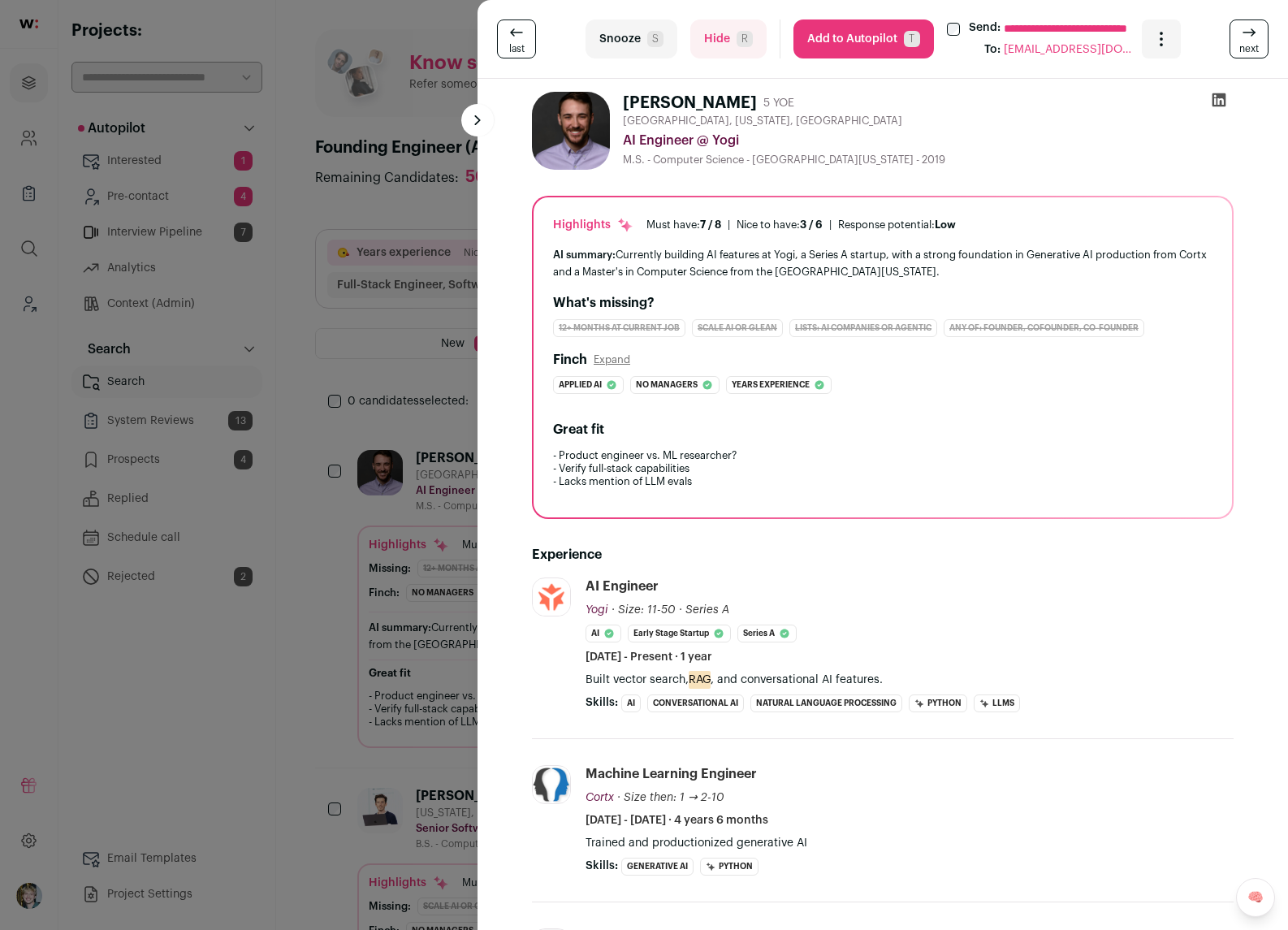
click at [869, 35] on button "Add to Autopilot T" at bounding box center [863, 39] width 140 height 39
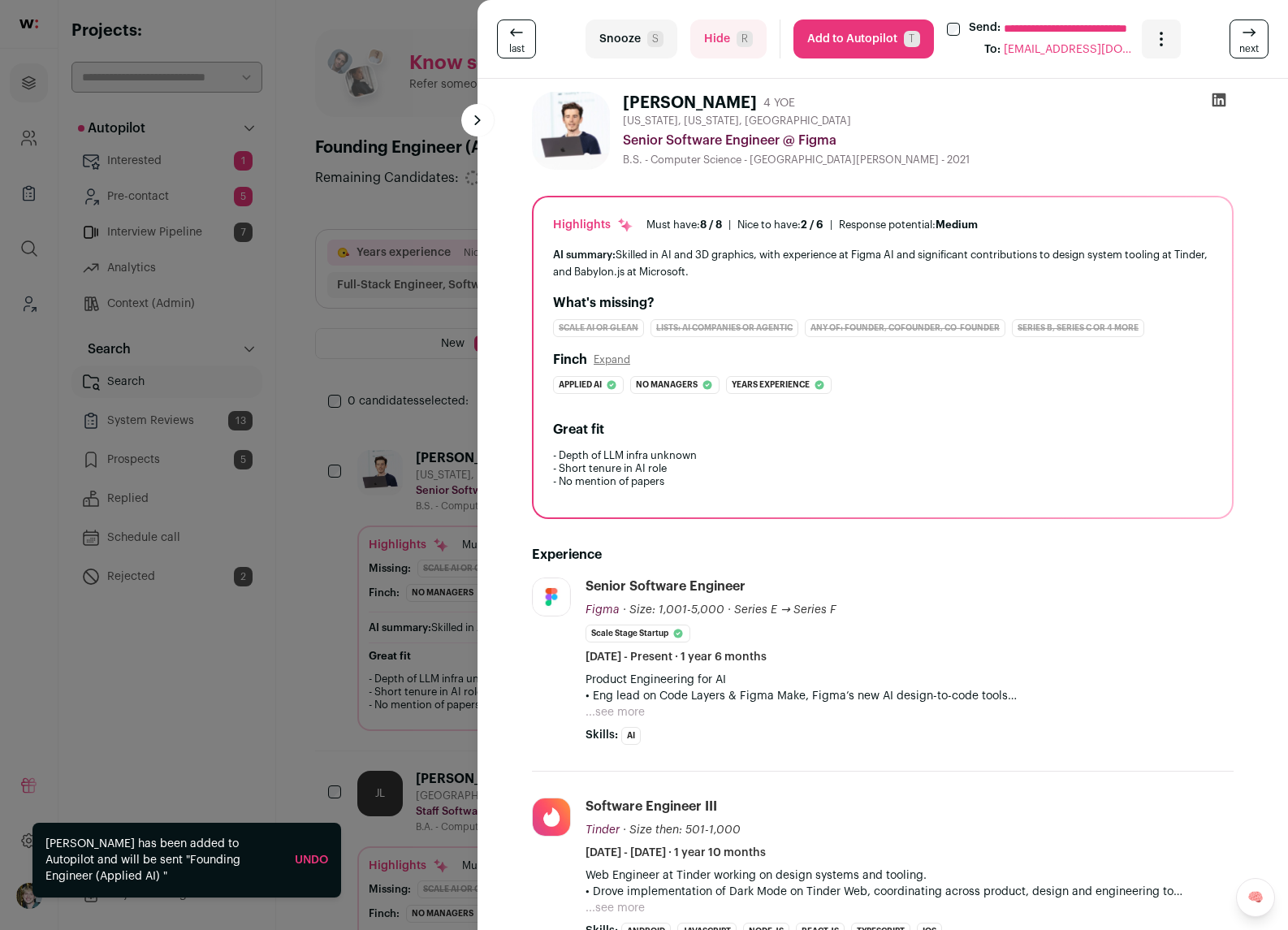
click at [409, 329] on div "**********" at bounding box center [644, 465] width 1288 height 930
